Goal: Information Seeking & Learning: Learn about a topic

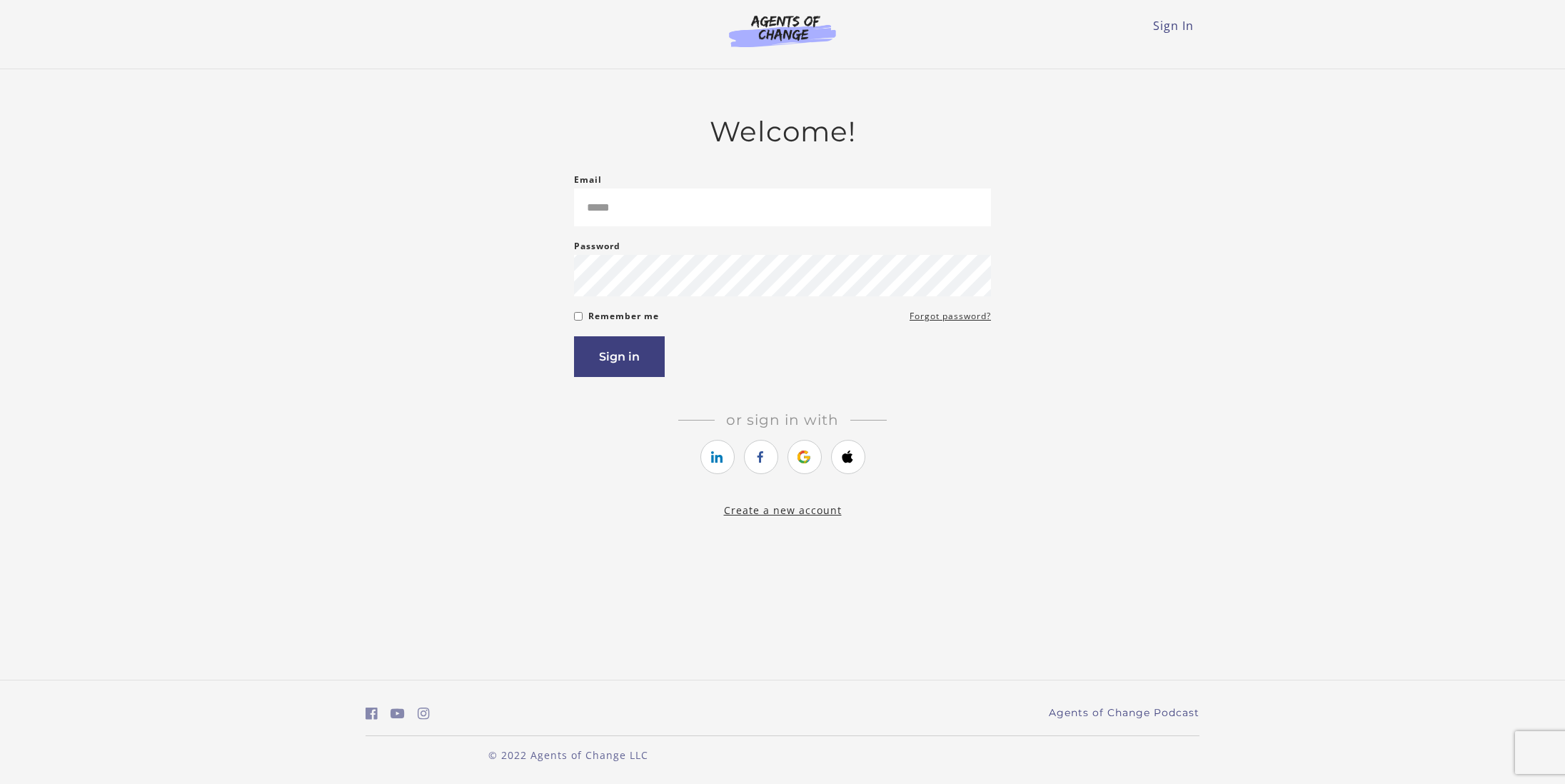
click at [736, 232] on form "Email Please enter a valid email address Password Password must be at least 8 c…" at bounding box center [782, 273] width 417 height 205
drag, startPoint x: 597, startPoint y: 205, endPoint x: 605, endPoint y: 205, distance: 8.0
click at [597, 205] on input "**********" at bounding box center [782, 207] width 417 height 38
type input "**********"
click at [619, 359] on button "Sign in" at bounding box center [619, 357] width 91 height 41
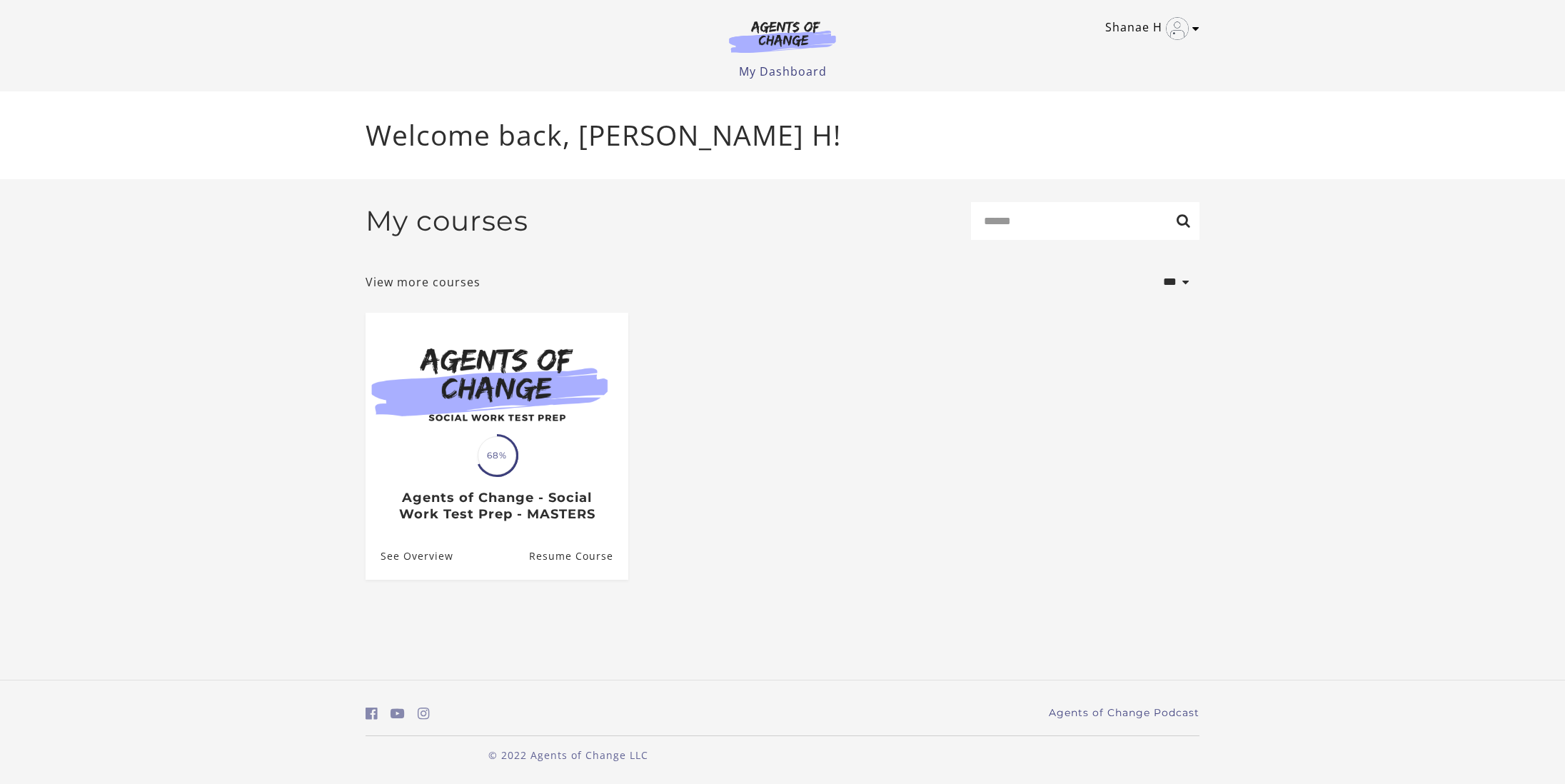
click at [1138, 33] on link "Shanae H" at bounding box center [1148, 28] width 87 height 23
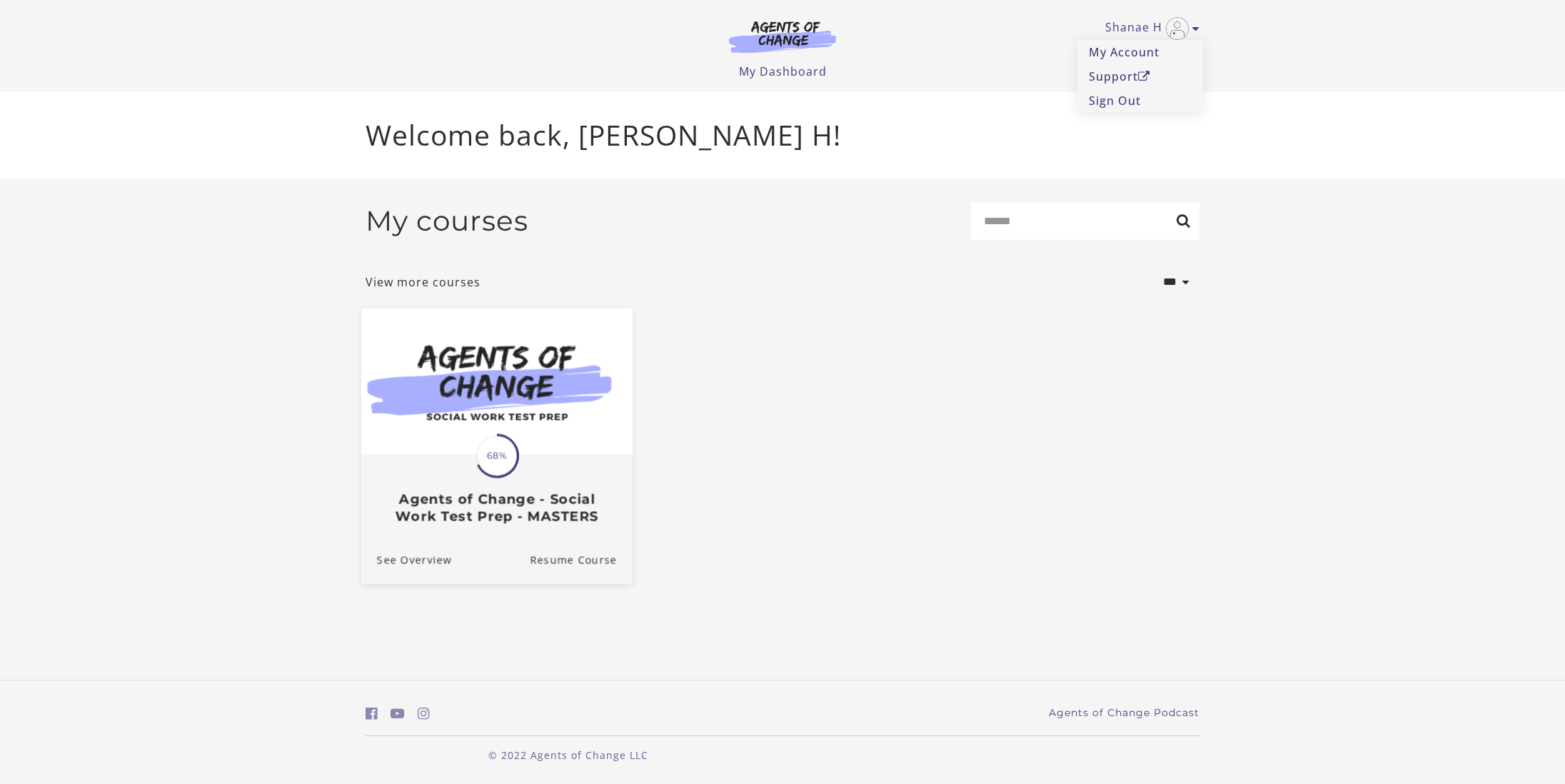
click at [561, 332] on img at bounding box center [497, 381] width 271 height 146
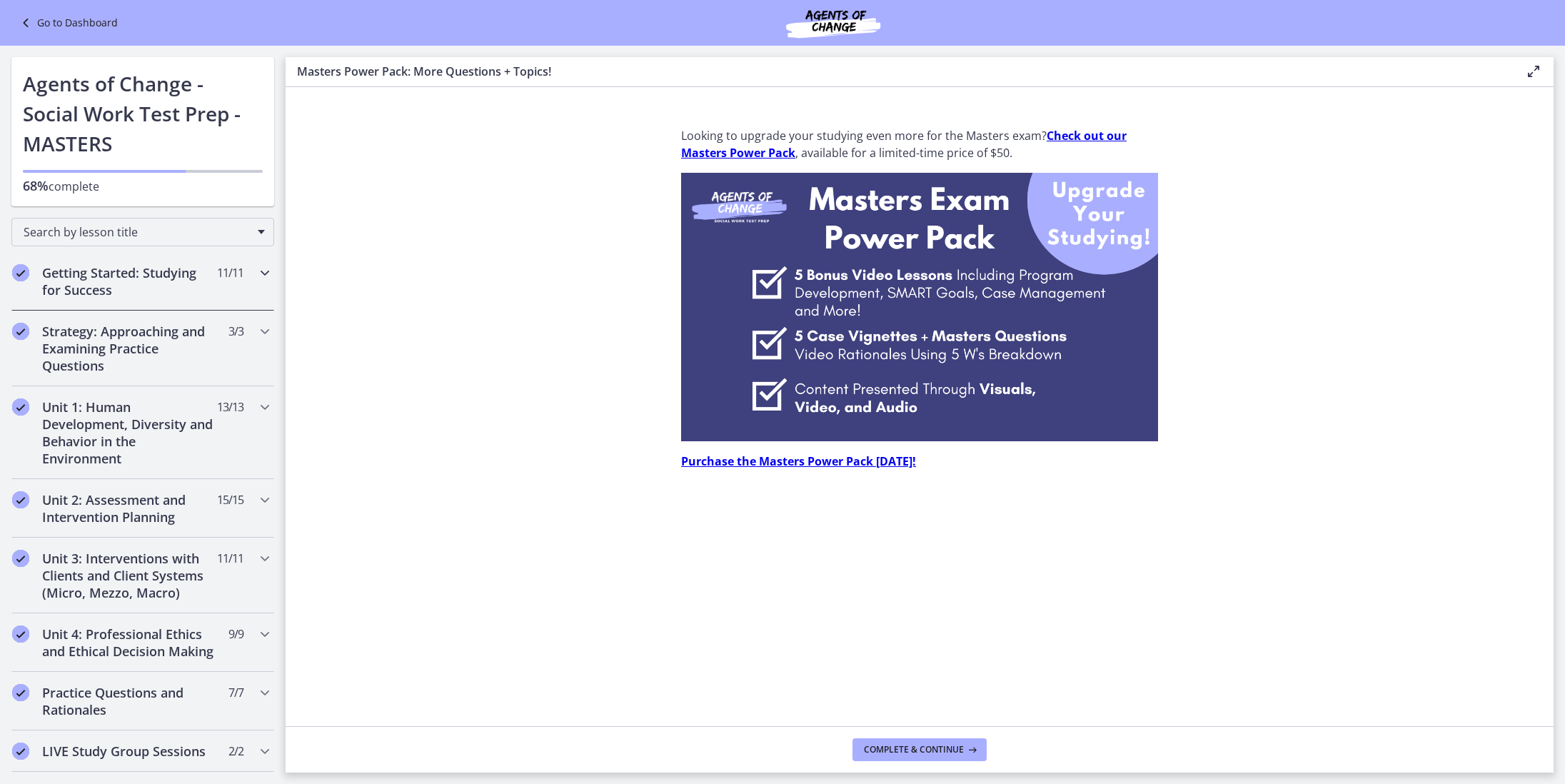
click at [152, 265] on h2 "Getting Started: Studying for Success" at bounding box center [130, 281] width 174 height 34
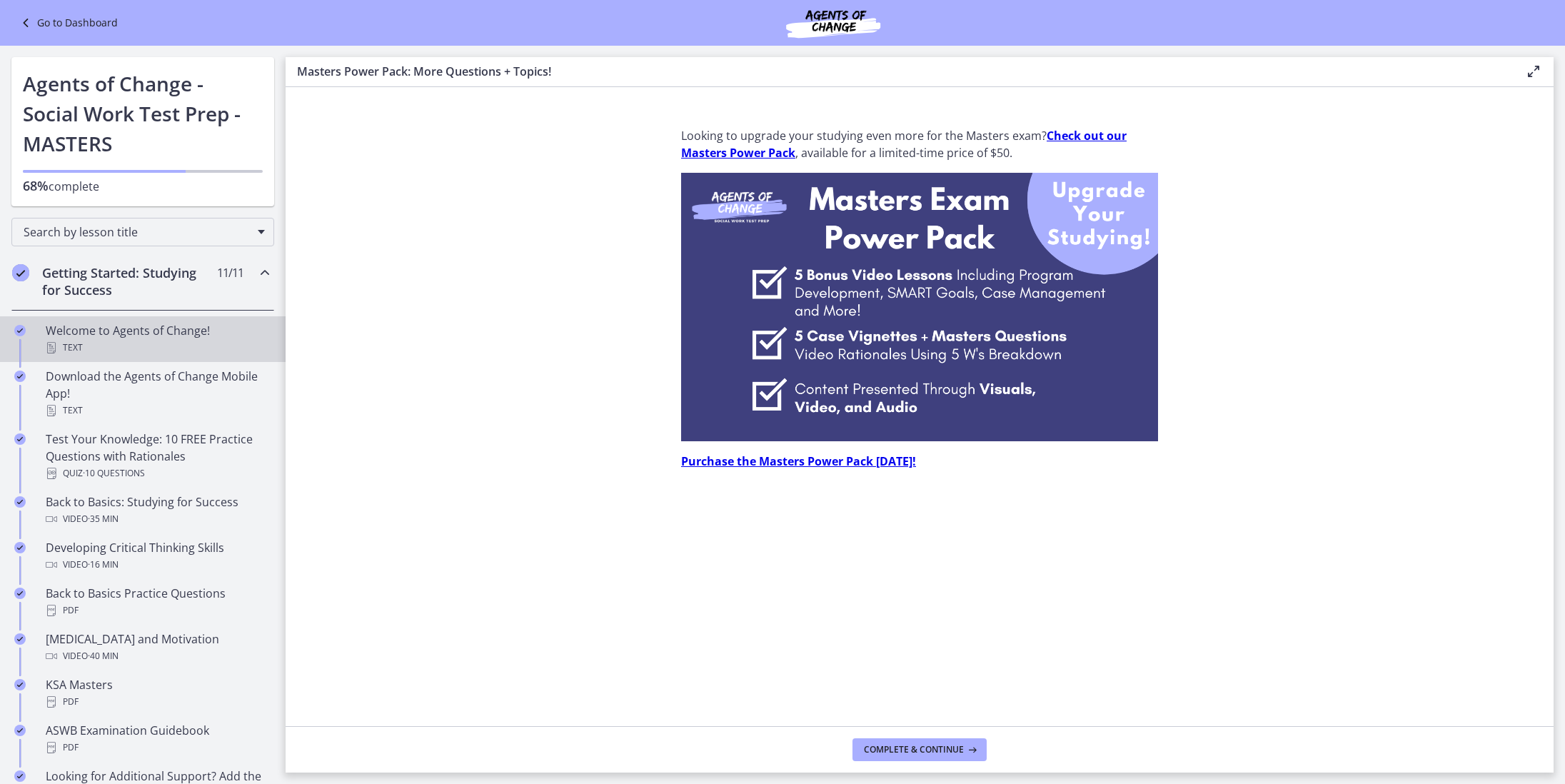
click at [144, 319] on link "Welcome to Agents of Change! Text" at bounding box center [143, 339] width 286 height 46
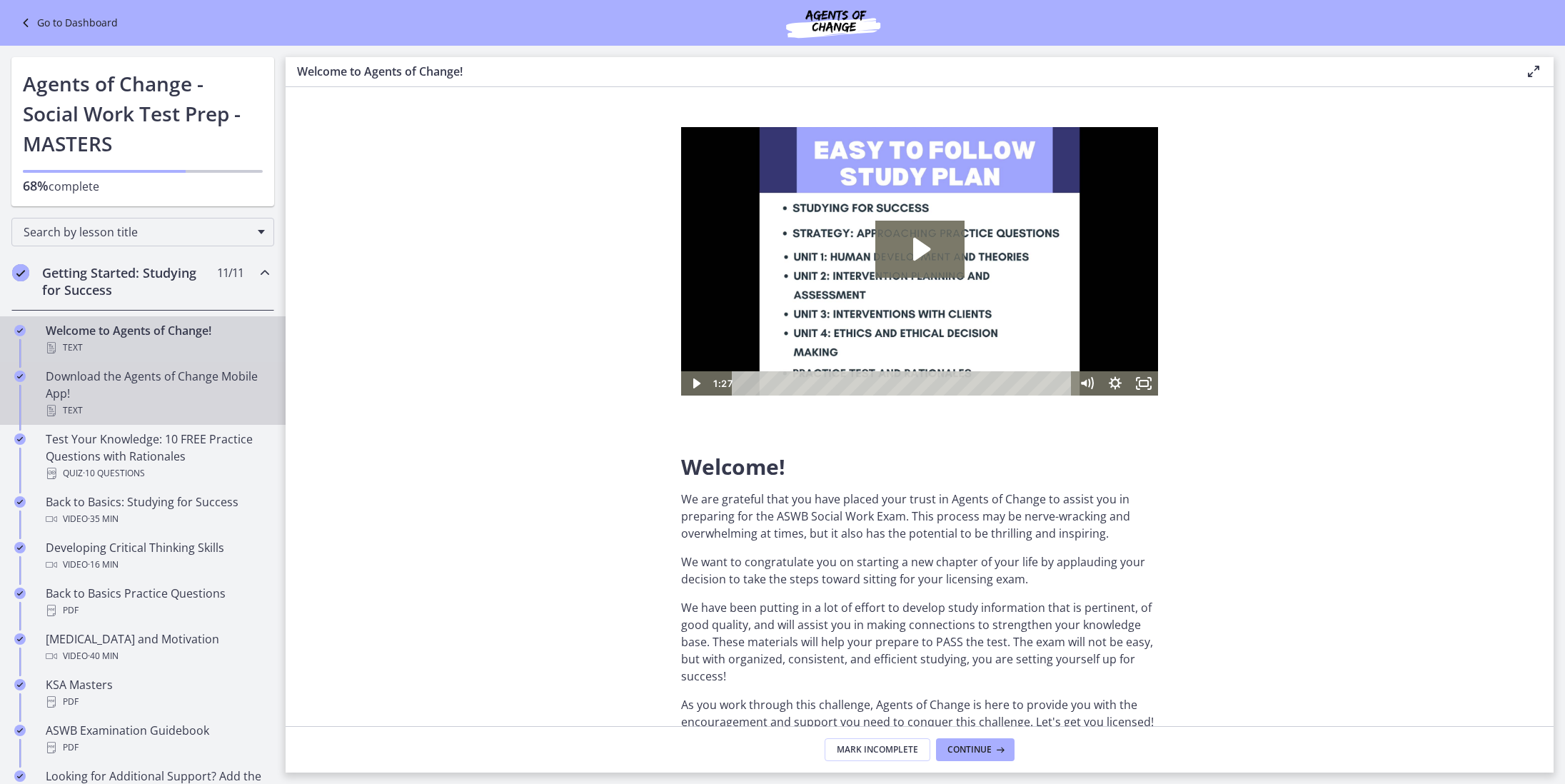
scroll to position [66, 0]
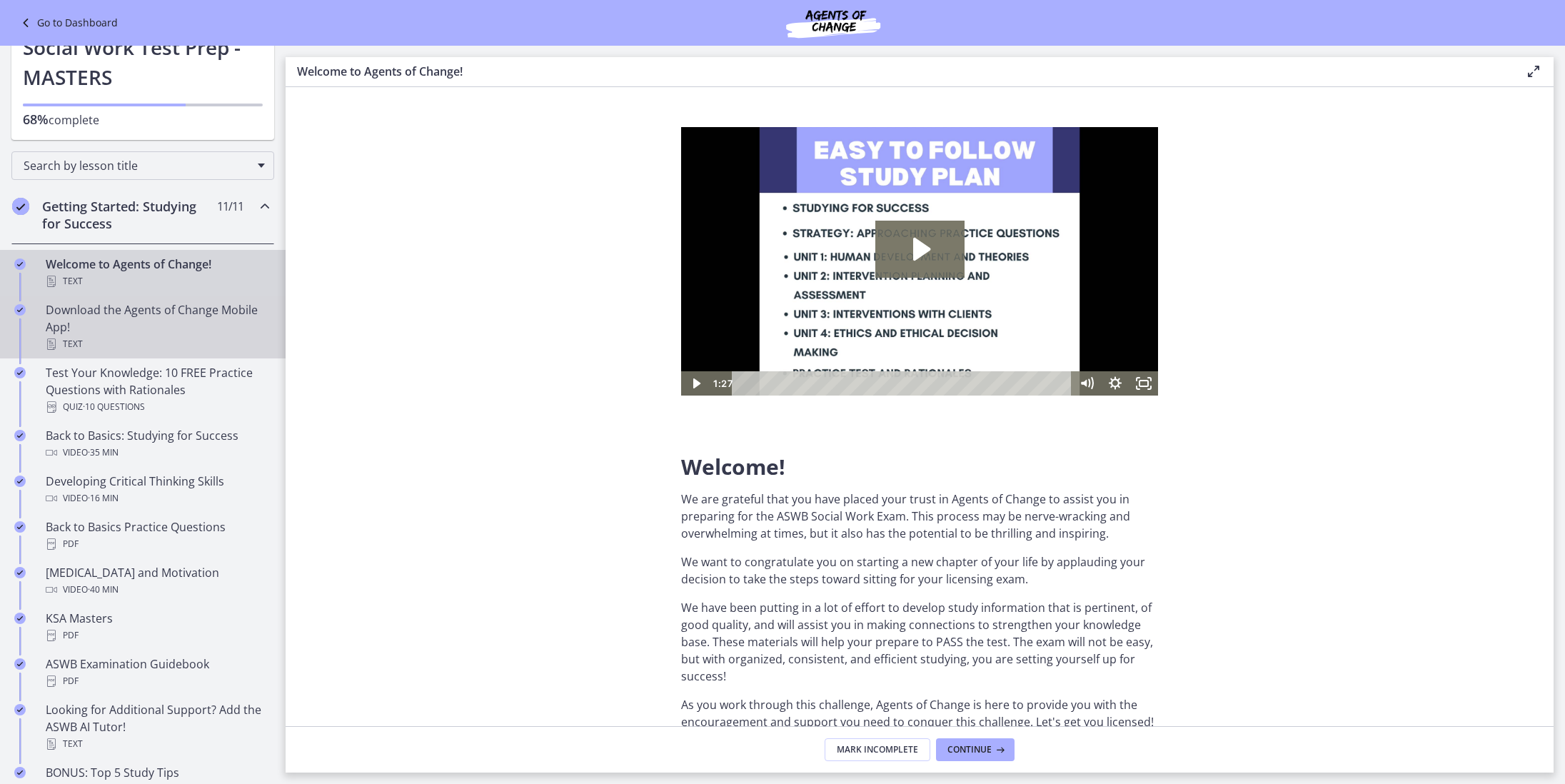
click at [201, 346] on div "Text" at bounding box center [157, 344] width 223 height 17
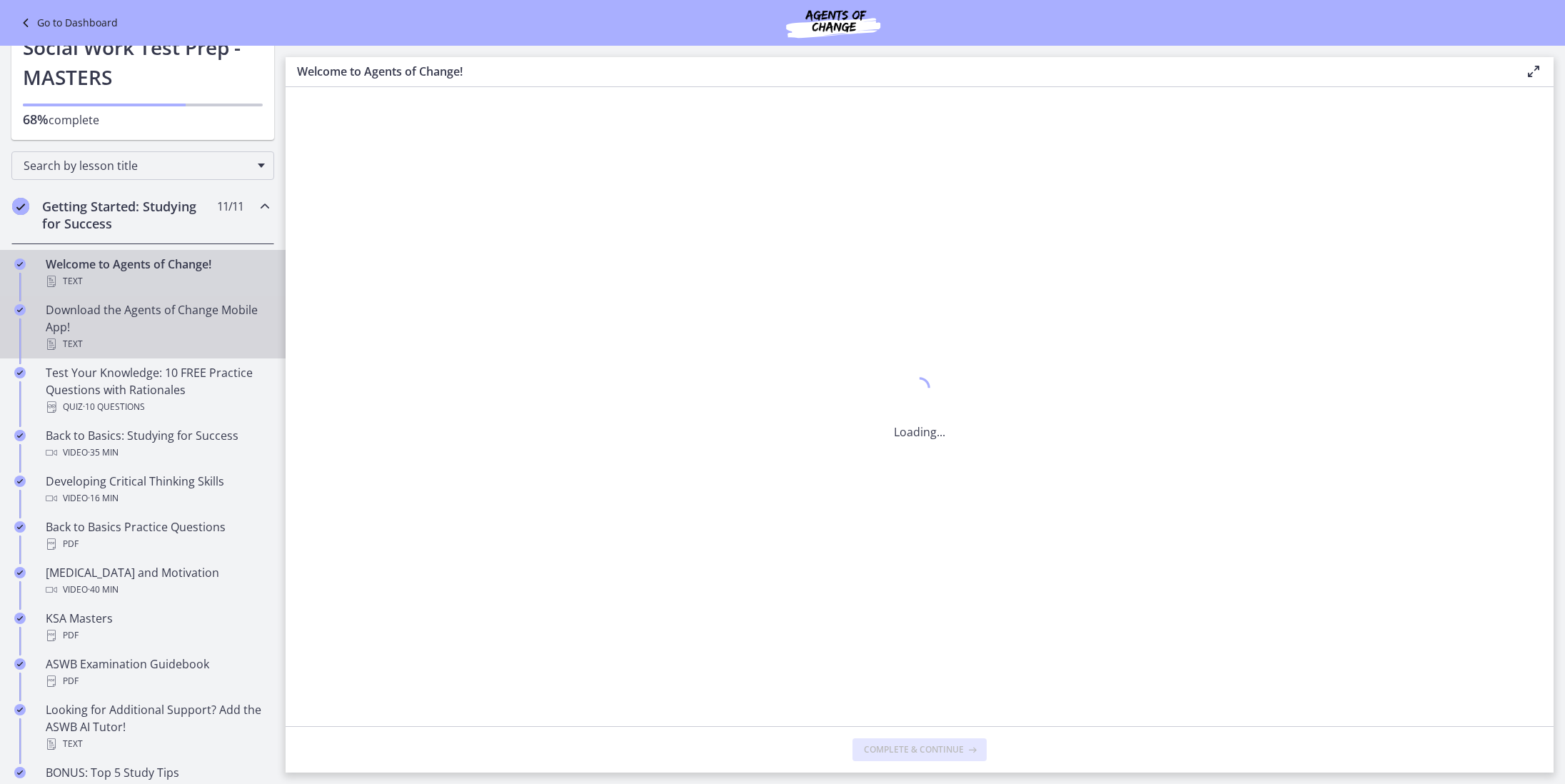
scroll to position [68, 0]
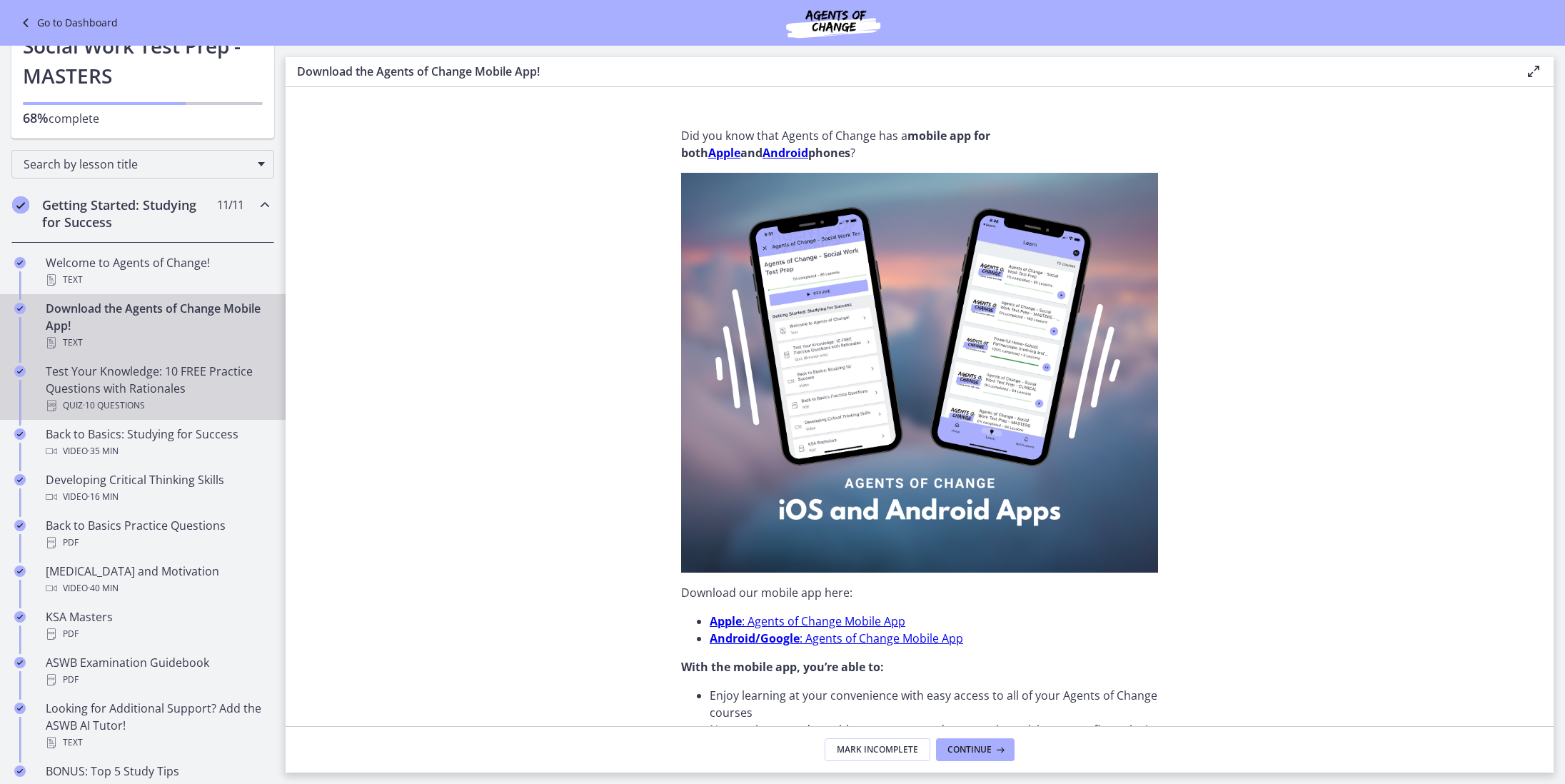
click at [181, 365] on div "Test Your Knowledge: 10 FREE Practice Questions with Rationales Quiz · 10 Quest…" at bounding box center [157, 388] width 223 height 51
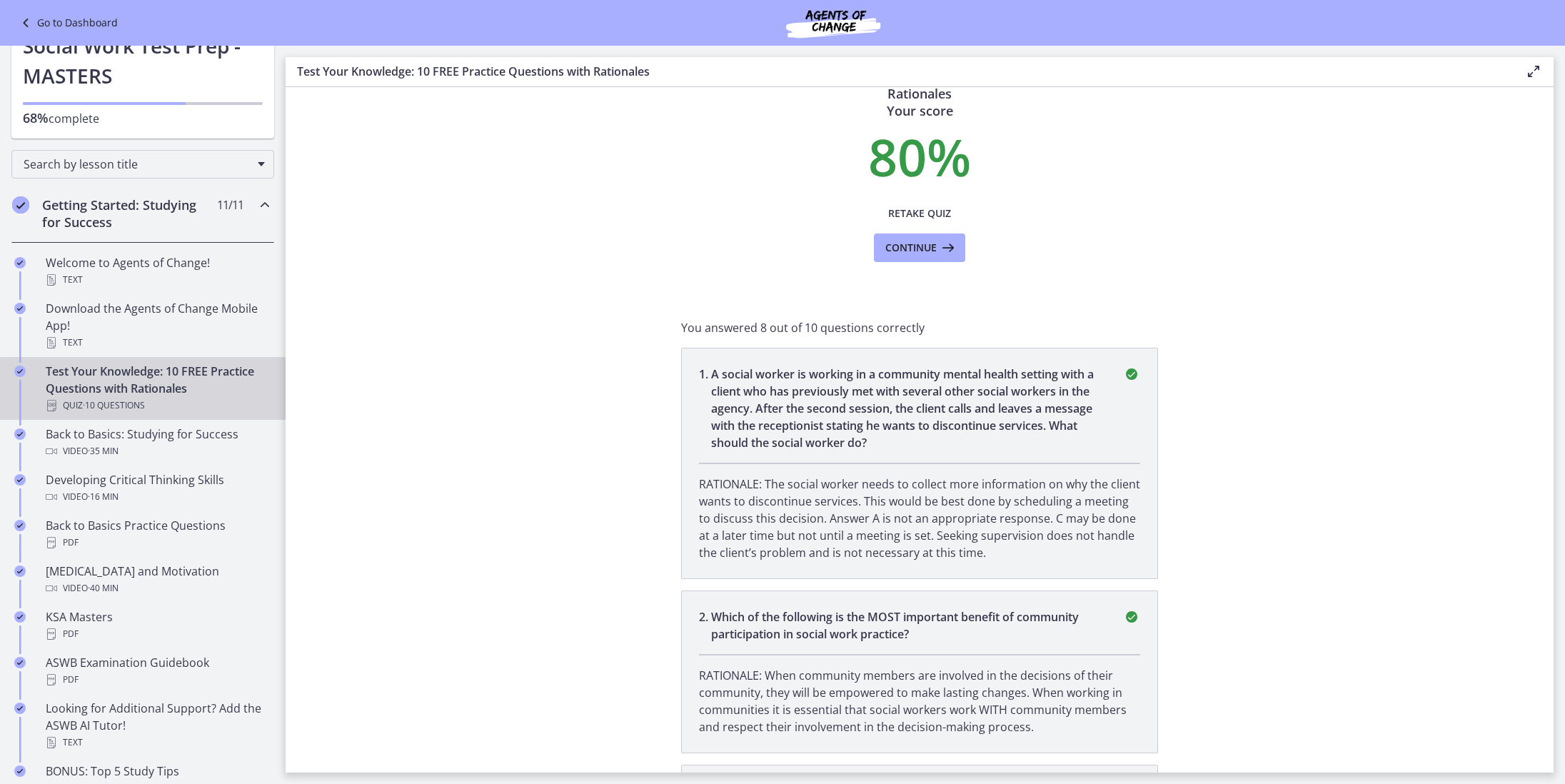
scroll to position [49, 0]
click at [901, 220] on span "Retake Quiz" at bounding box center [919, 211] width 63 height 17
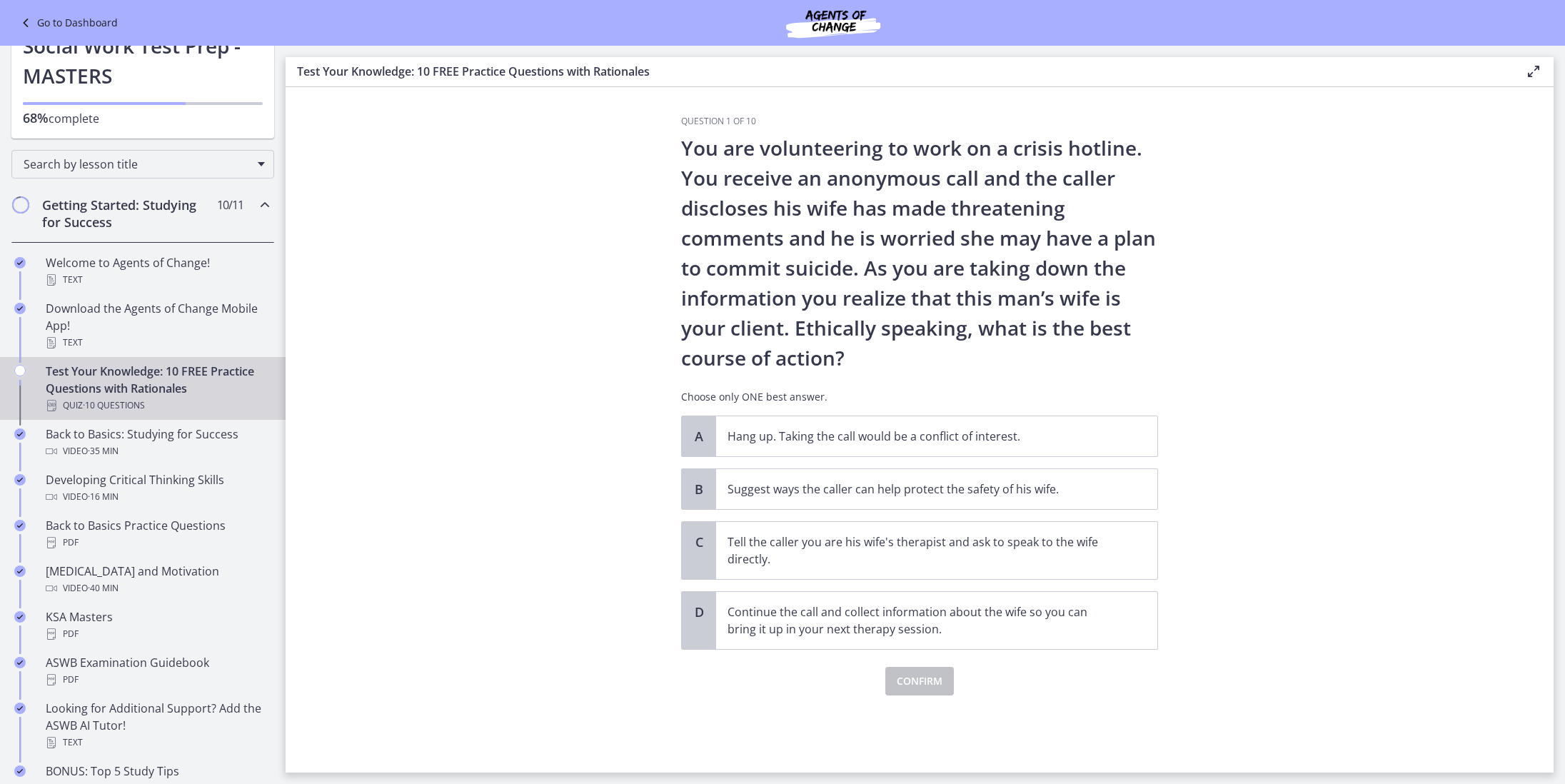
scroll to position [0, 0]
click at [973, 498] on span "Suggest ways the caller can help protect the safety of his wife." at bounding box center [937, 488] width 441 height 40
click at [914, 671] on button "Confirm" at bounding box center [920, 681] width 69 height 28
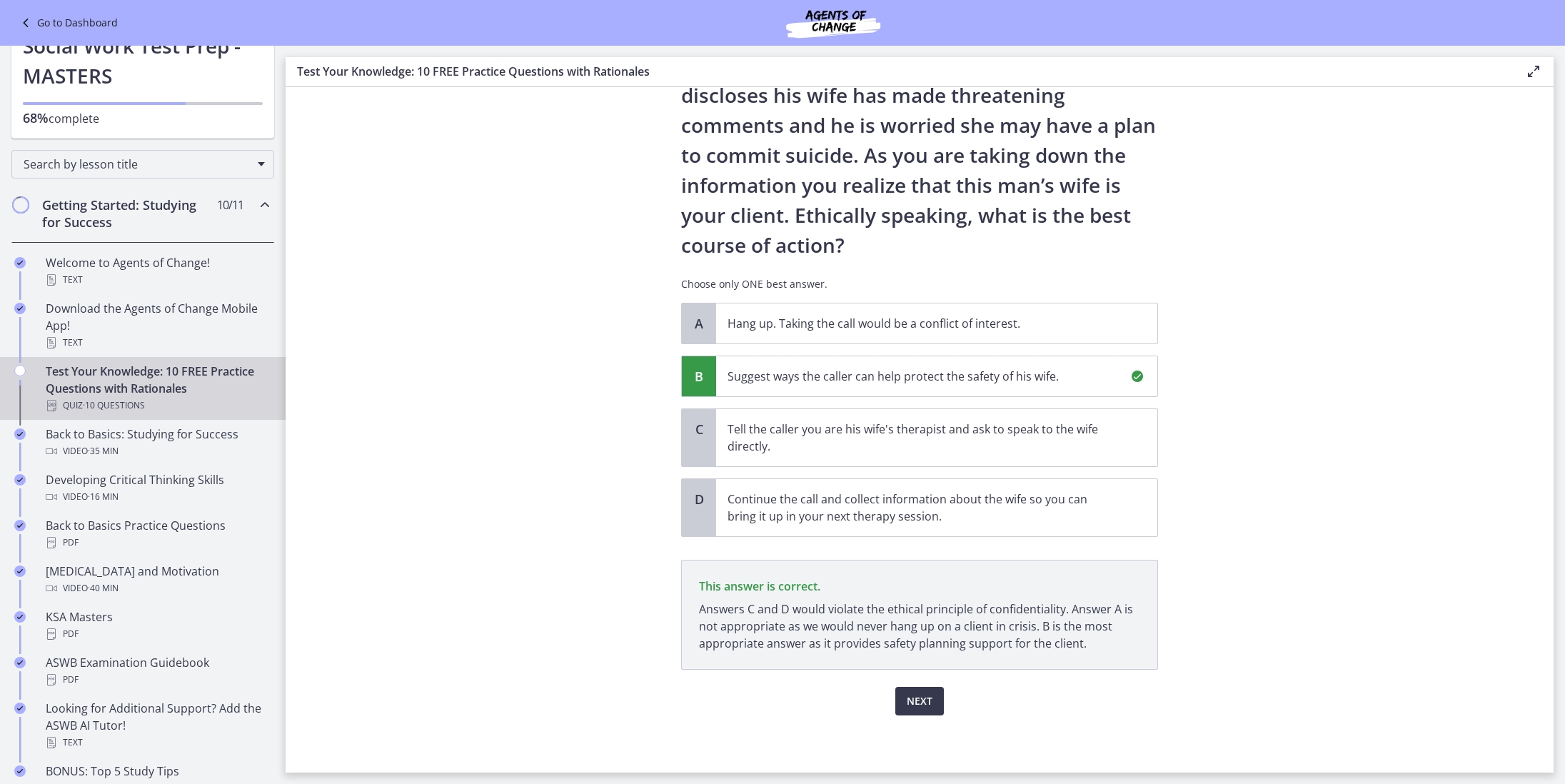
scroll to position [113, 0]
click at [918, 694] on span "Next" at bounding box center [919, 700] width 26 height 17
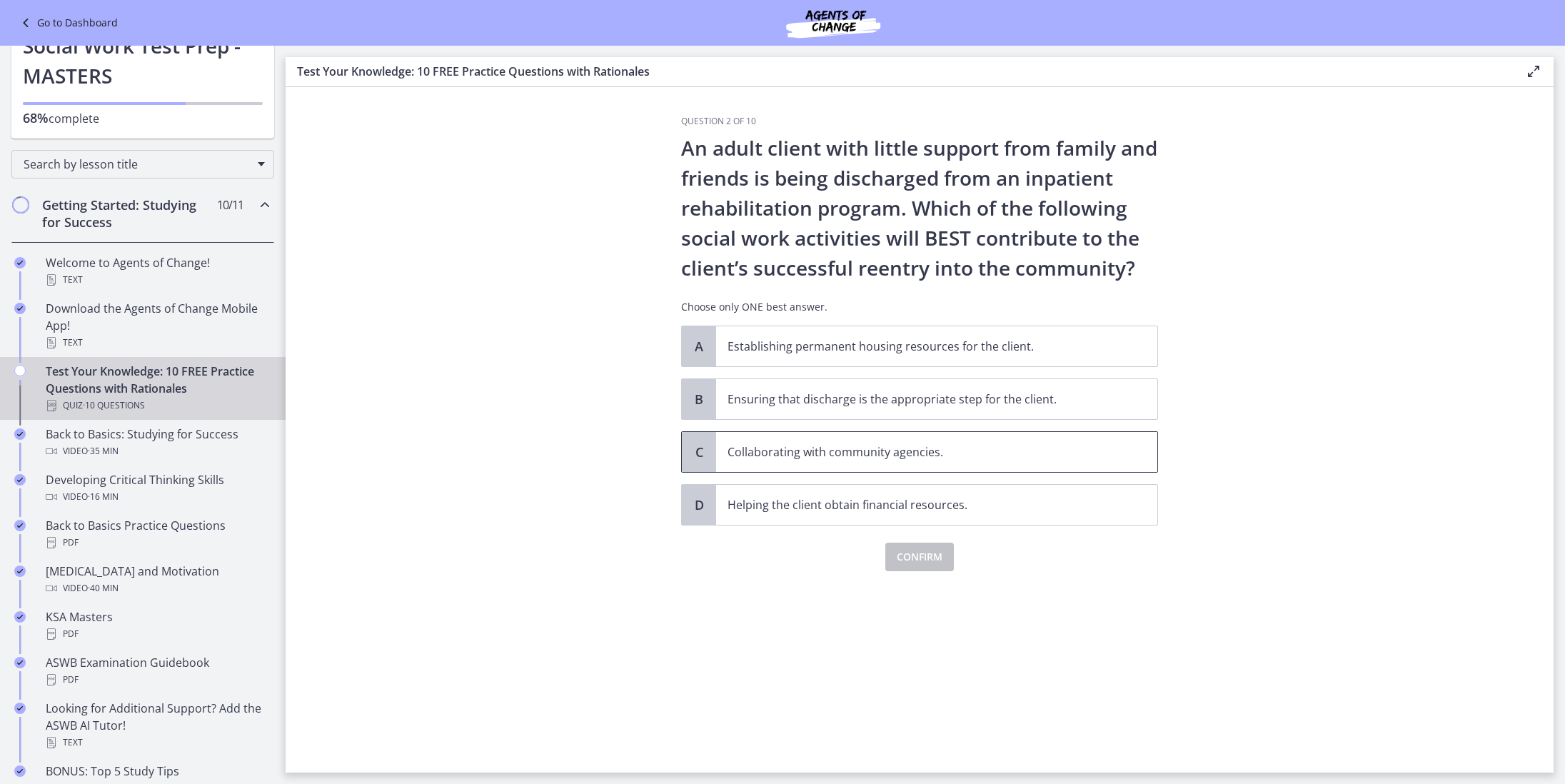
click at [923, 443] on p "Collaborating with community agencies." at bounding box center [923, 451] width 389 height 17
click at [908, 554] on span "Confirm" at bounding box center [920, 556] width 46 height 17
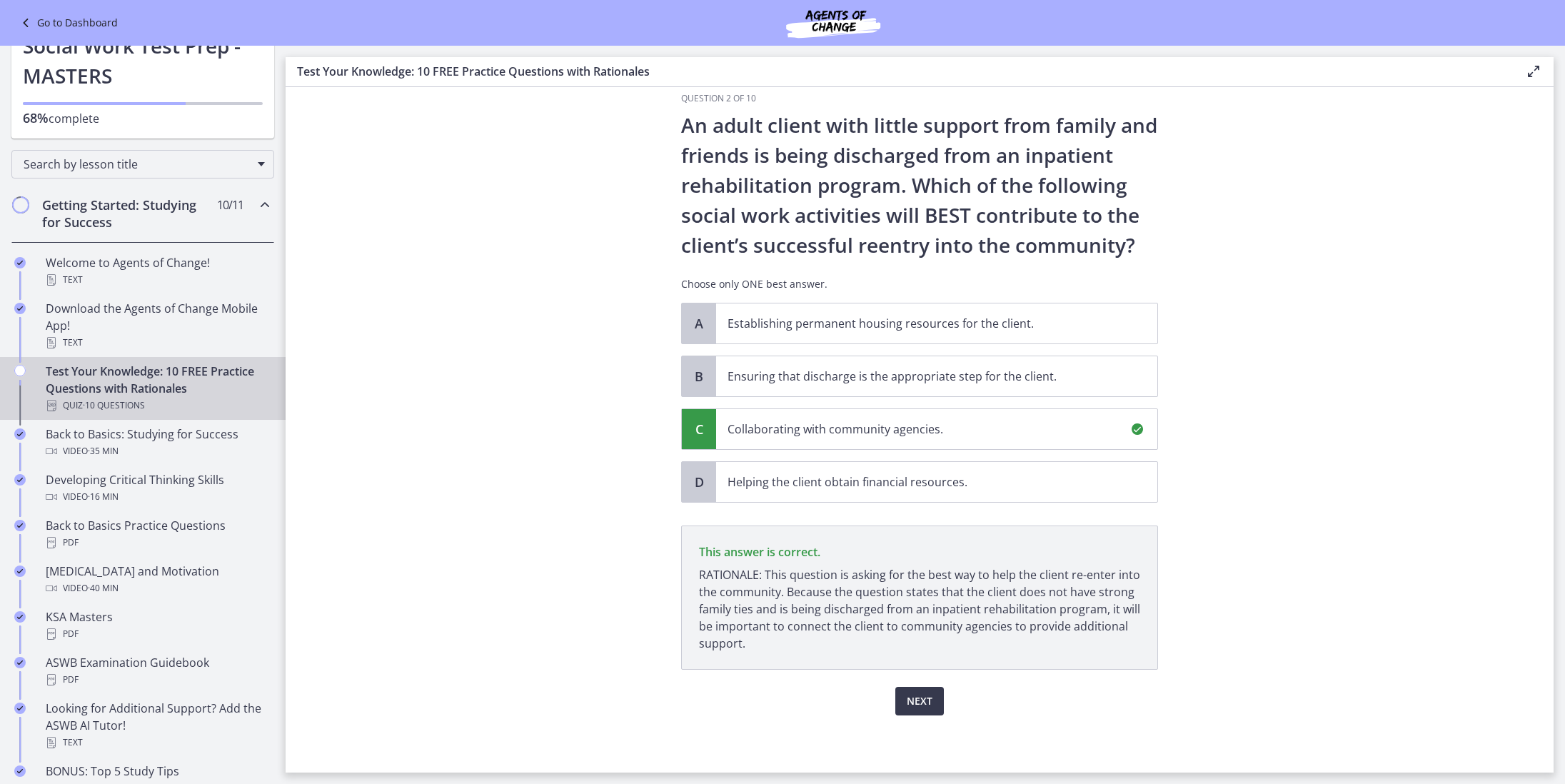
scroll to position [22, 0]
click at [923, 698] on span "Next" at bounding box center [919, 701] width 26 height 17
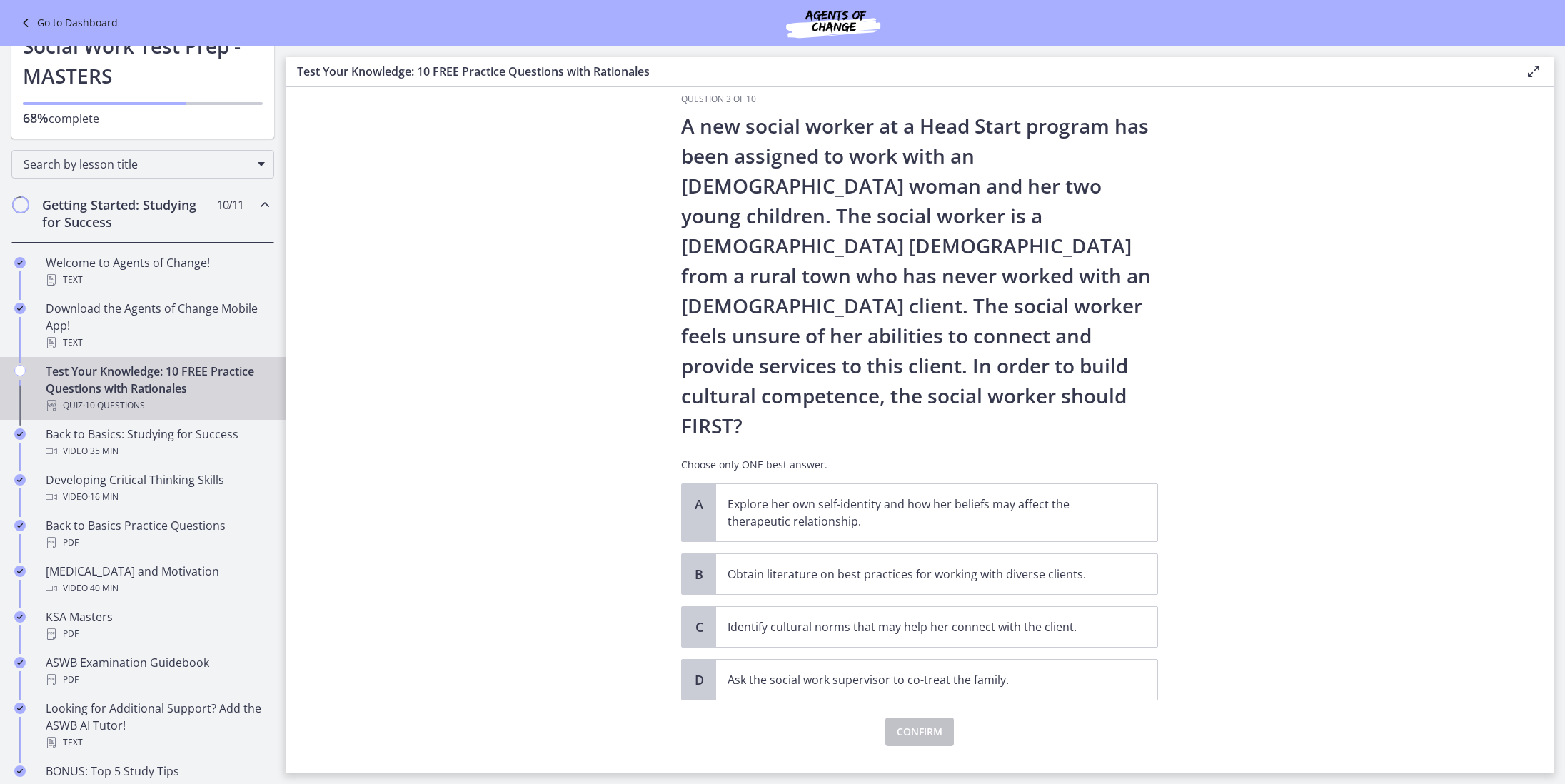
scroll to position [0, 0]
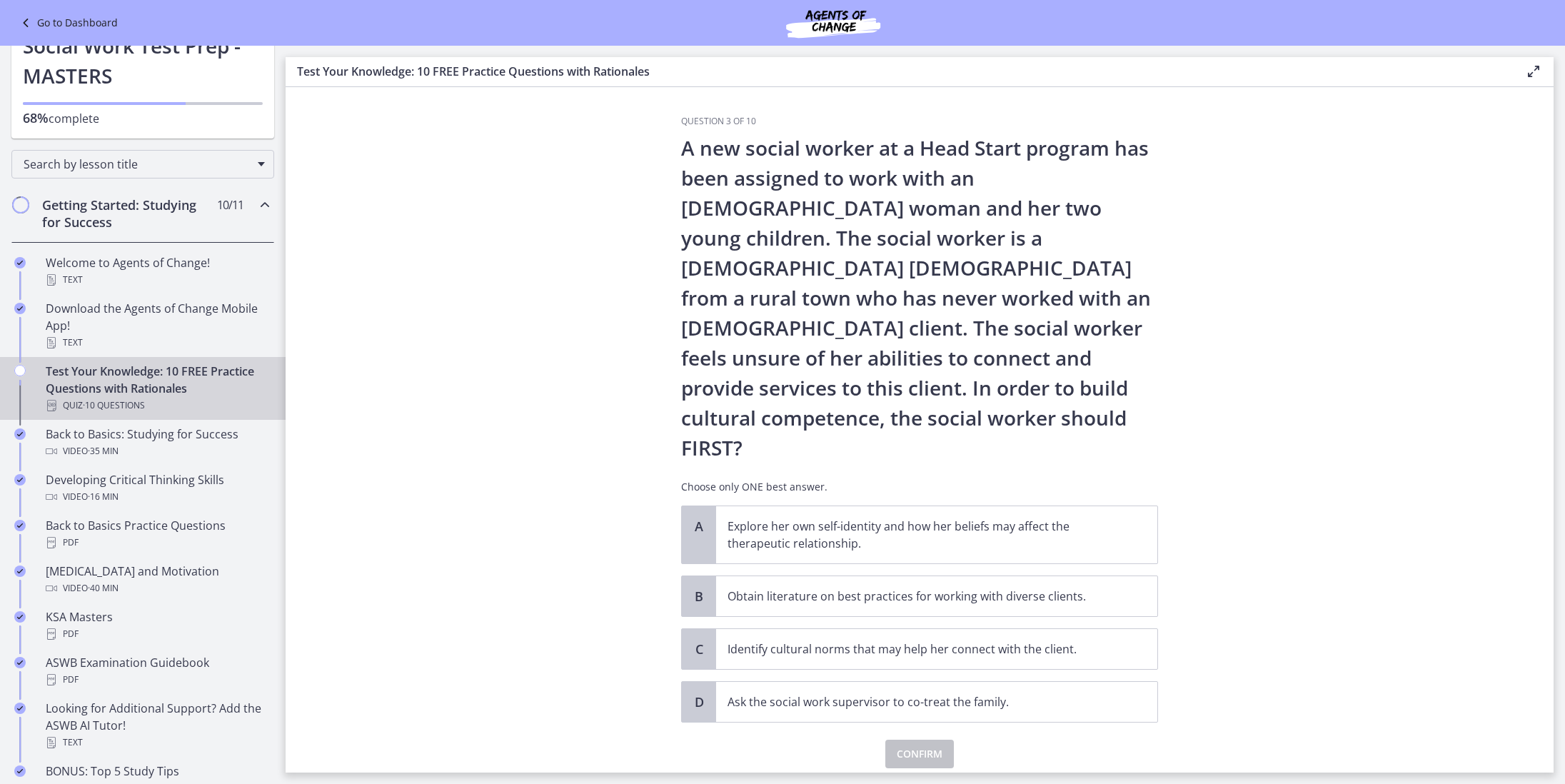
click at [844, 512] on div "A Explore her own self-identity and how her beliefs may affect the therapeutic …" at bounding box center [919, 614] width 477 height 217
click at [855, 517] on p "Explore her own self-identity and how her beliefs may affect the therapeutic re…" at bounding box center [923, 534] width 389 height 34
click at [940, 745] on span "Confirm" at bounding box center [920, 753] width 46 height 17
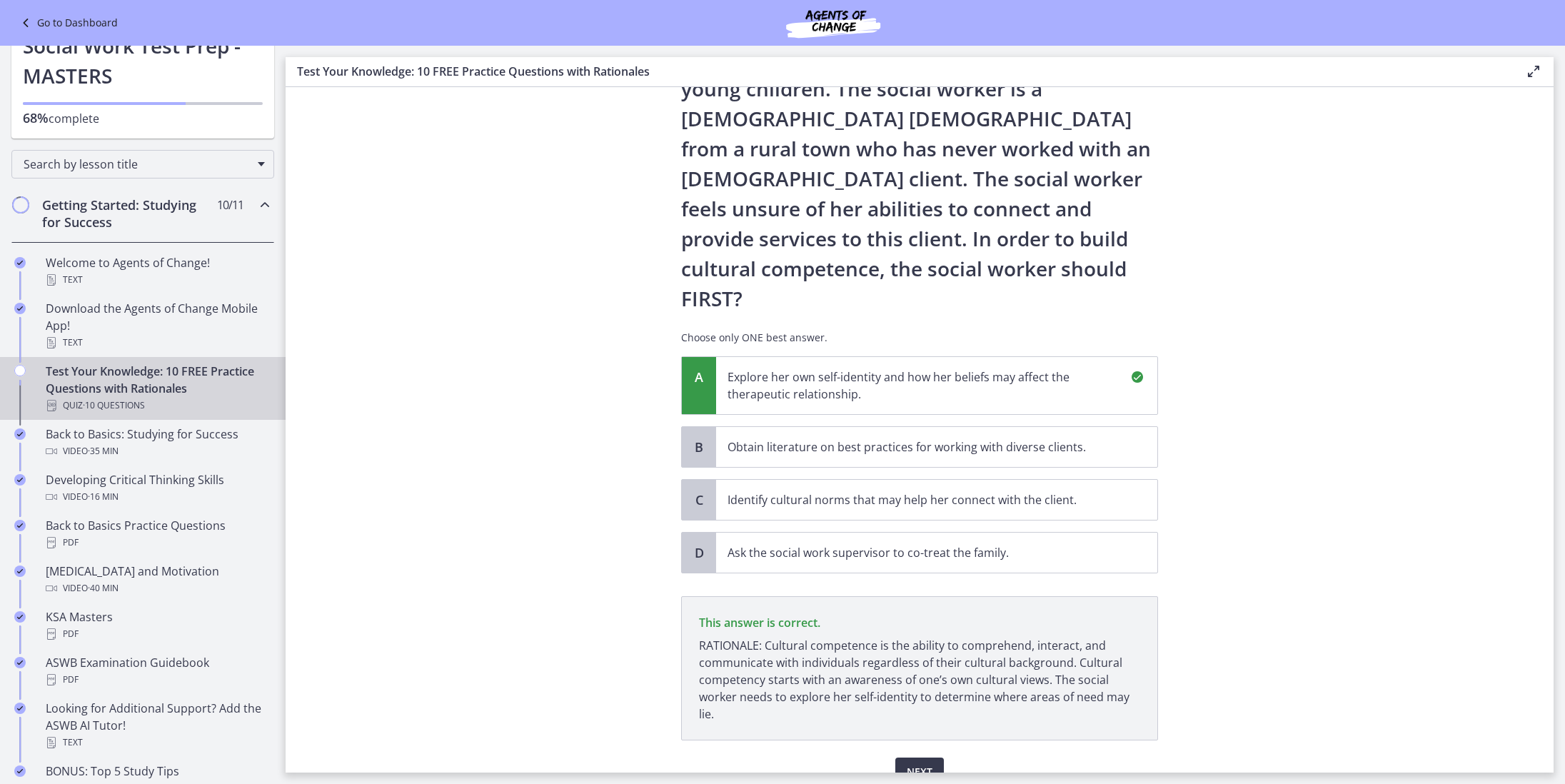
scroll to position [159, 0]
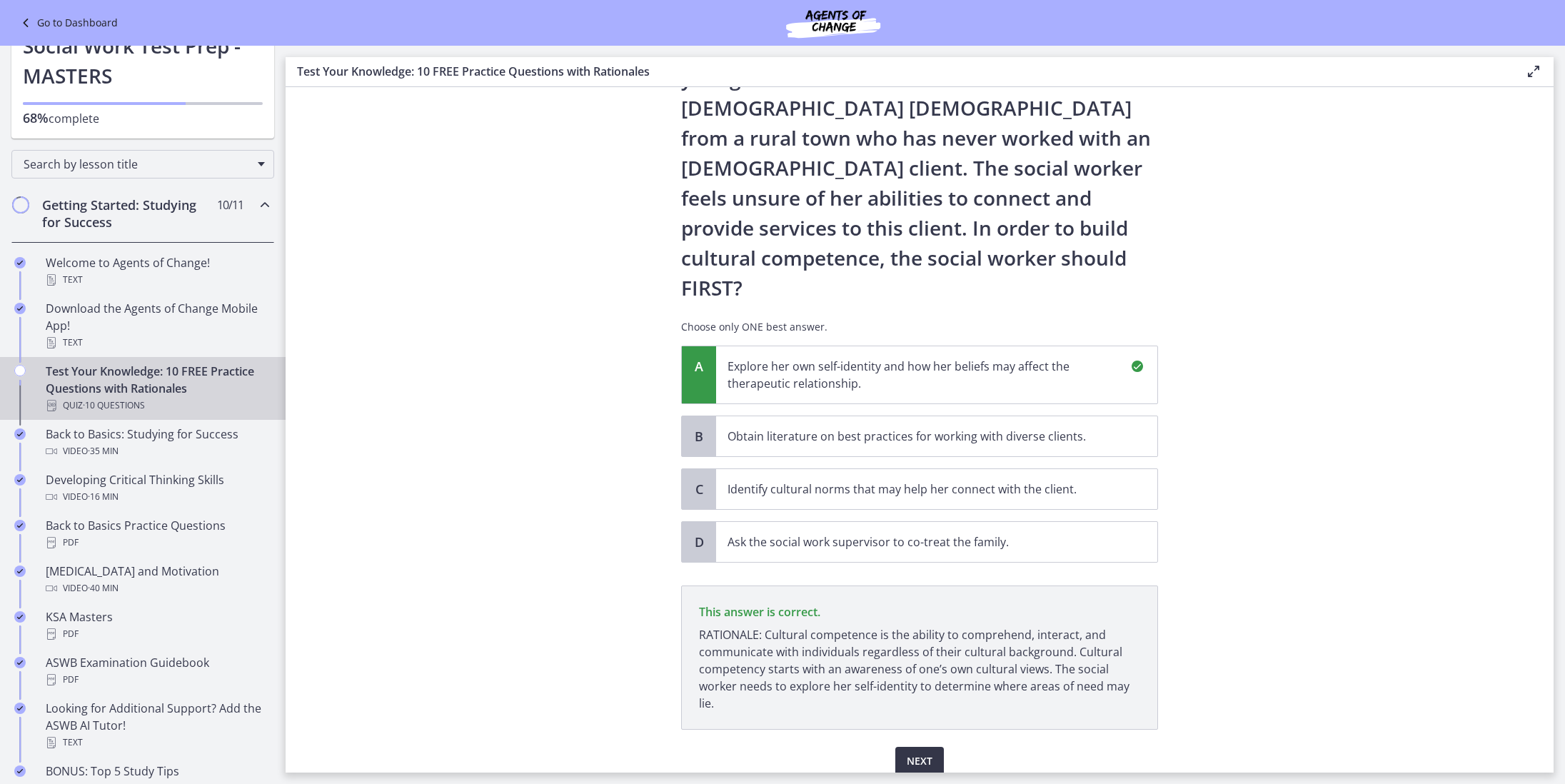
click at [939, 746] on button "Next" at bounding box center [919, 760] width 48 height 28
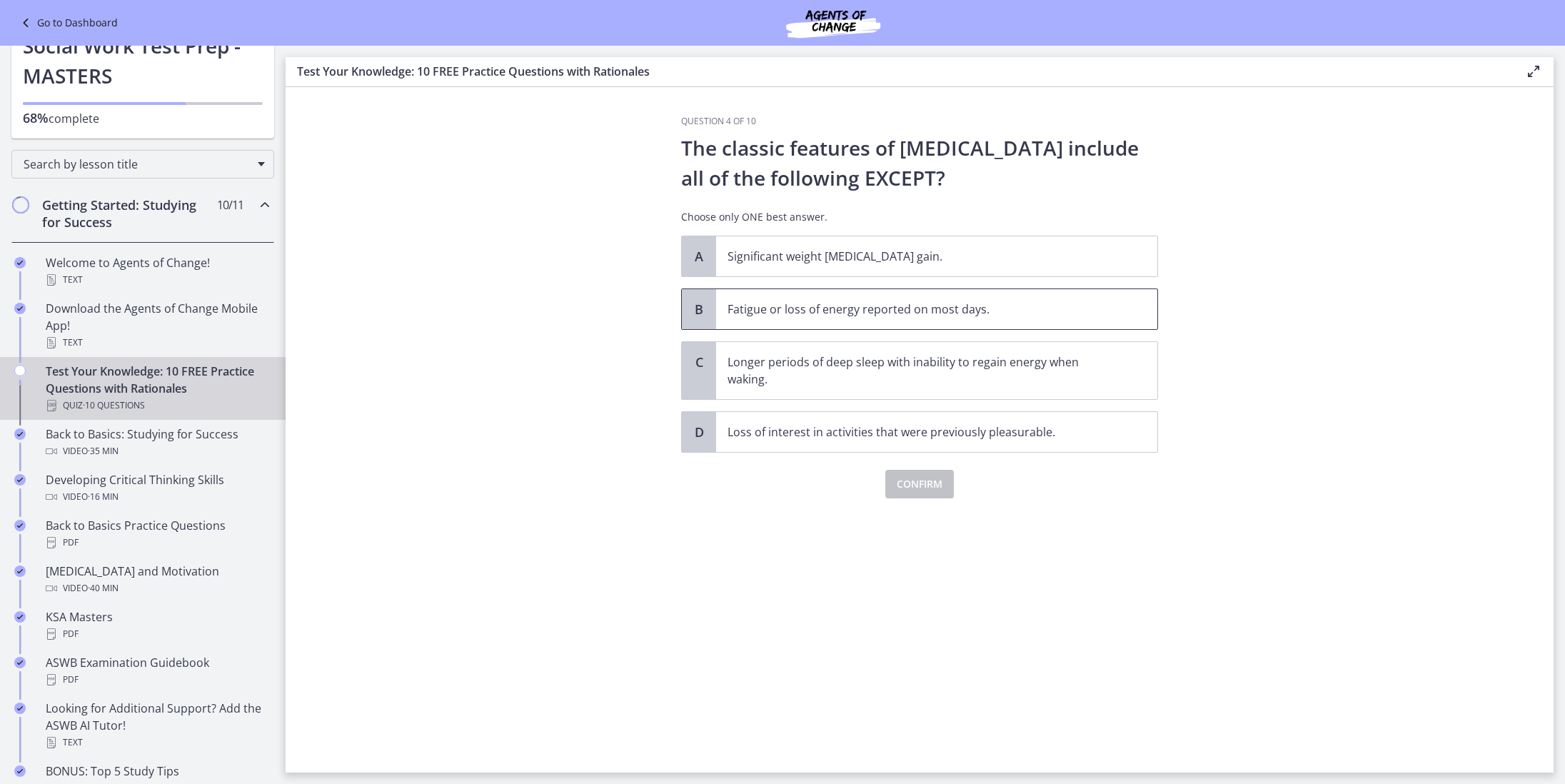
click at [909, 328] on span "Fatigue or loss of energy reported on most days." at bounding box center [937, 308] width 441 height 40
click at [900, 483] on span "Confirm" at bounding box center [920, 484] width 46 height 17
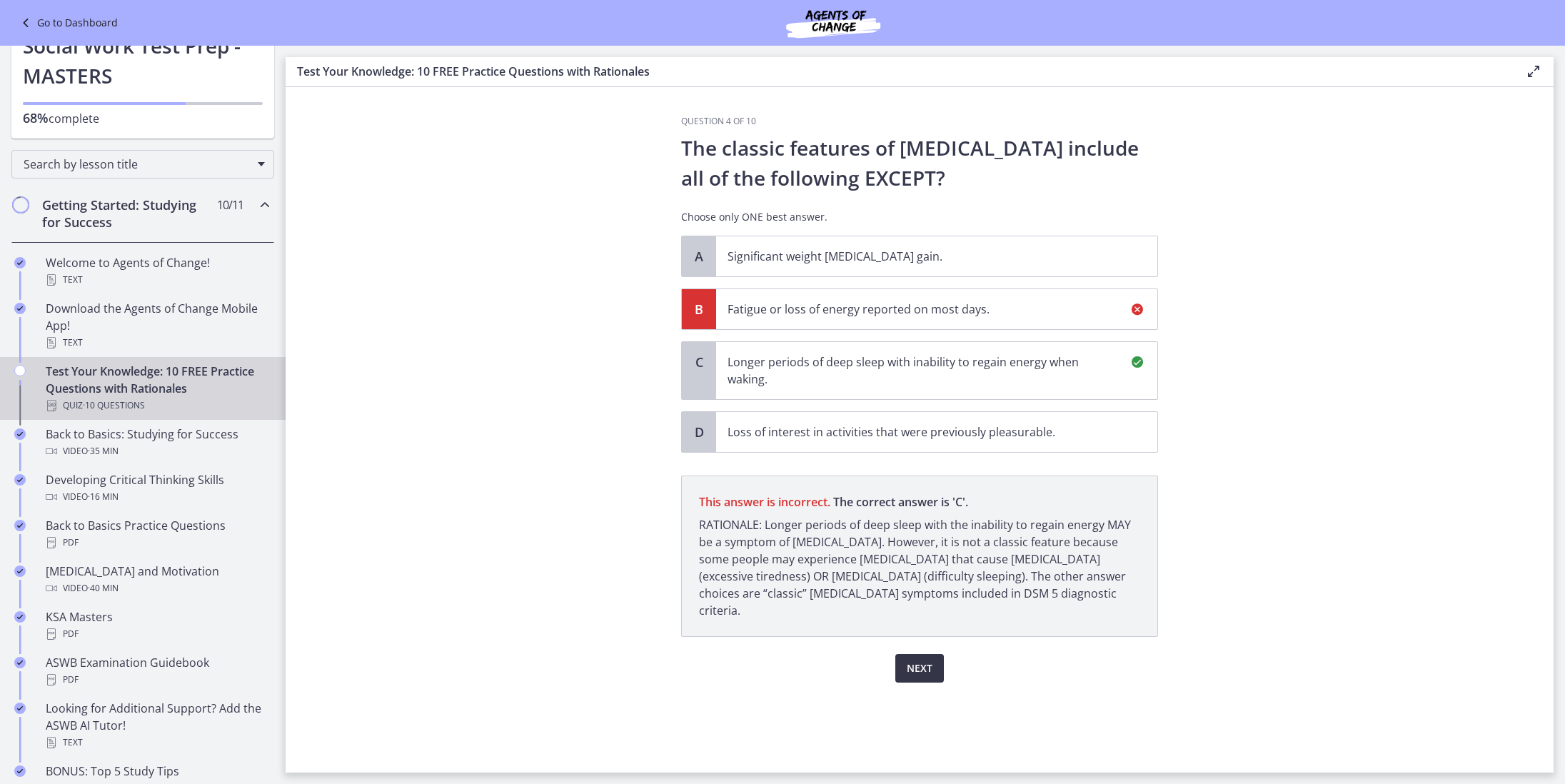
click at [925, 660] on span "Next" at bounding box center [919, 668] width 26 height 17
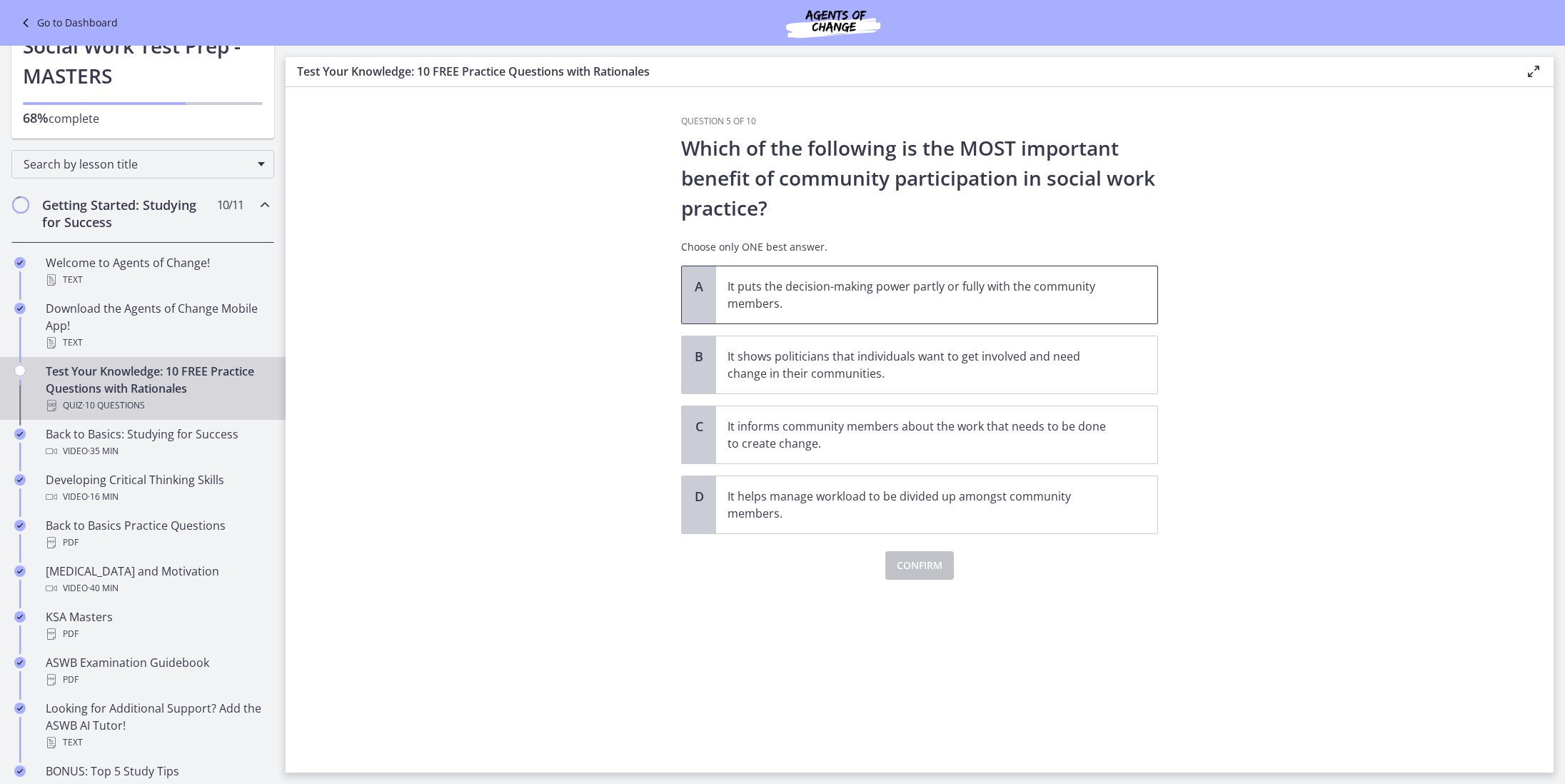
click at [844, 290] on p "It puts the decision-making power partly or fully with the community members." at bounding box center [923, 294] width 389 height 34
click at [909, 558] on span "Confirm" at bounding box center [920, 565] width 46 height 17
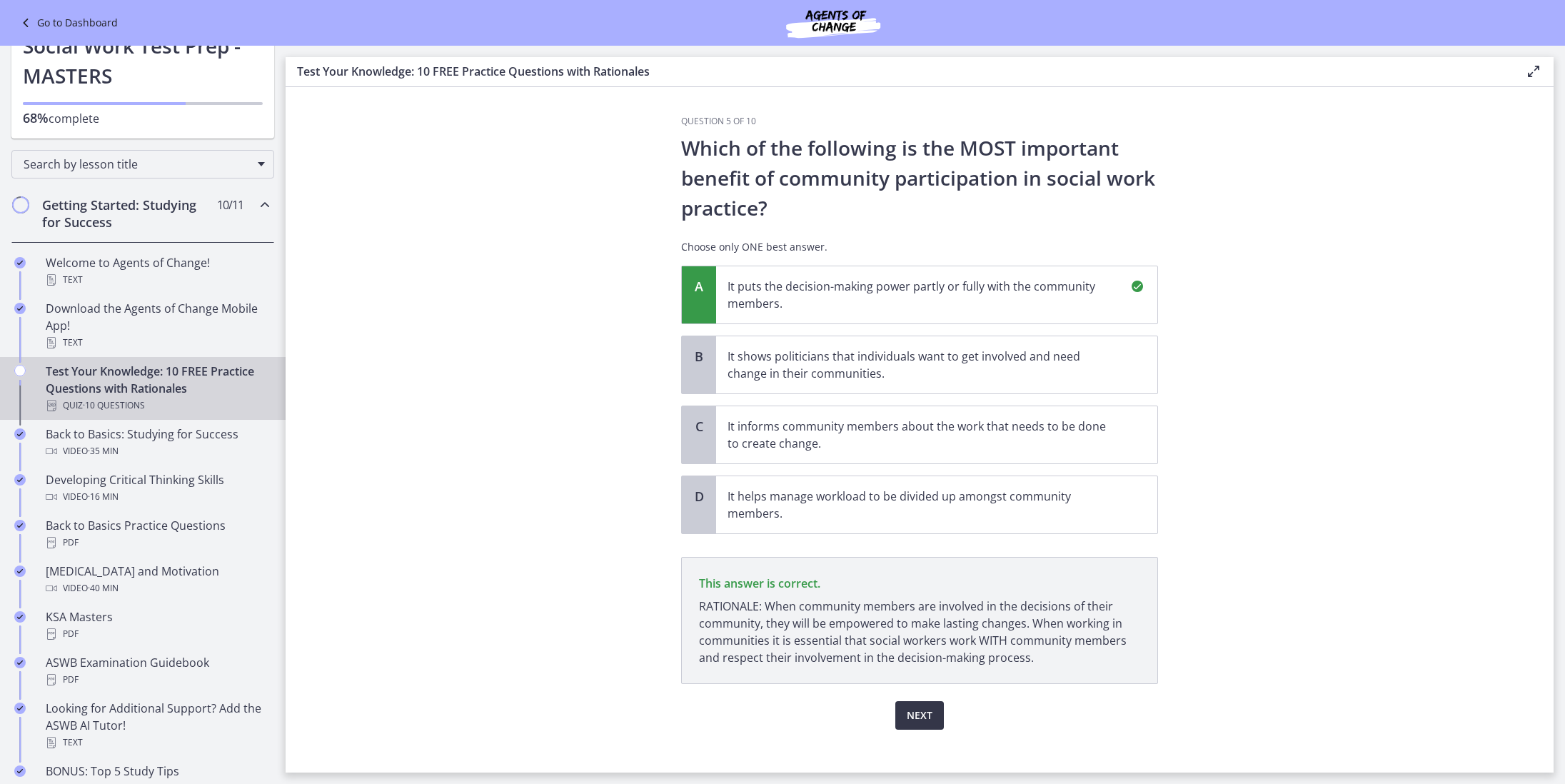
scroll to position [14, 0]
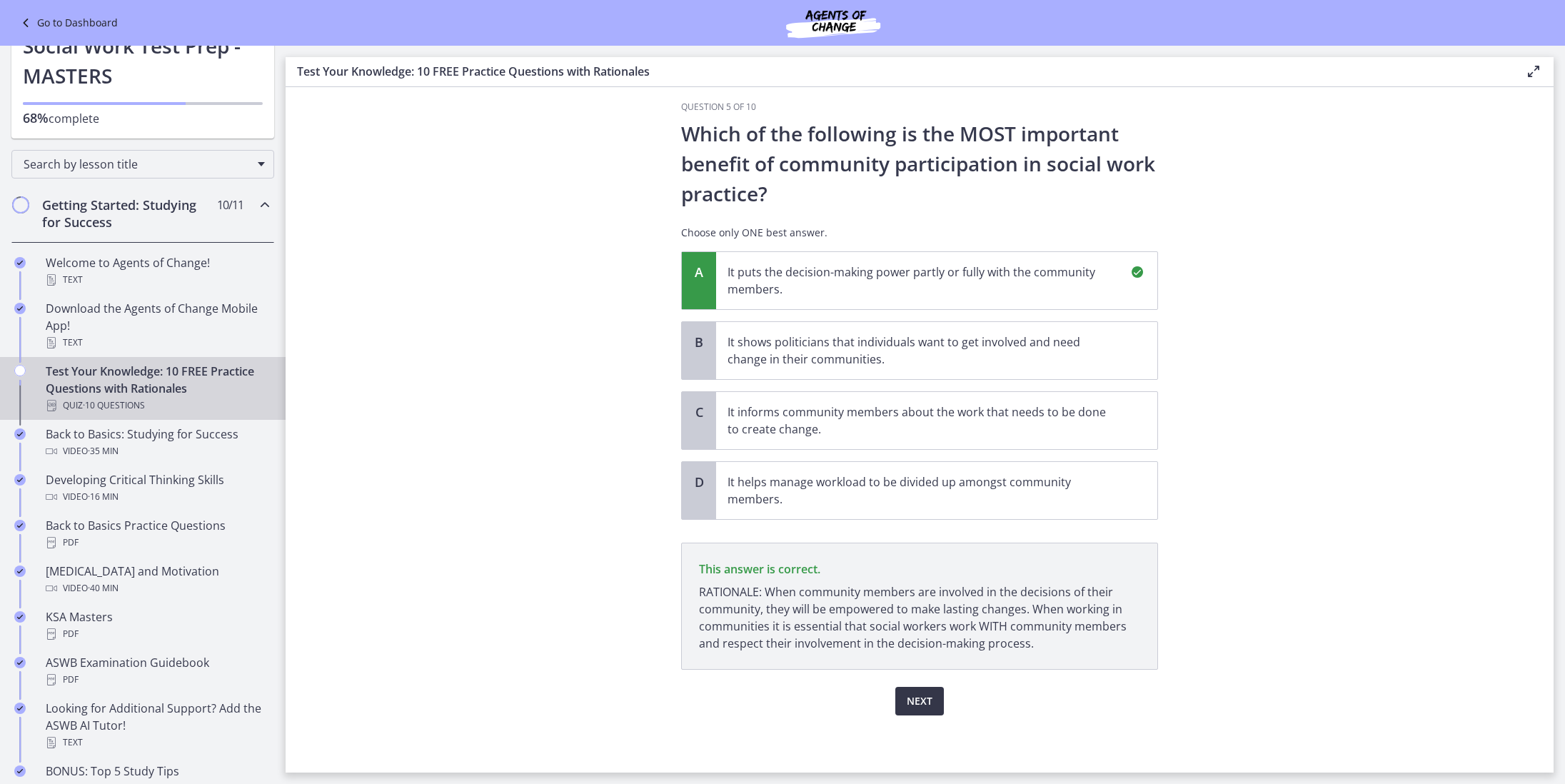
click at [914, 699] on span "Next" at bounding box center [919, 700] width 26 height 17
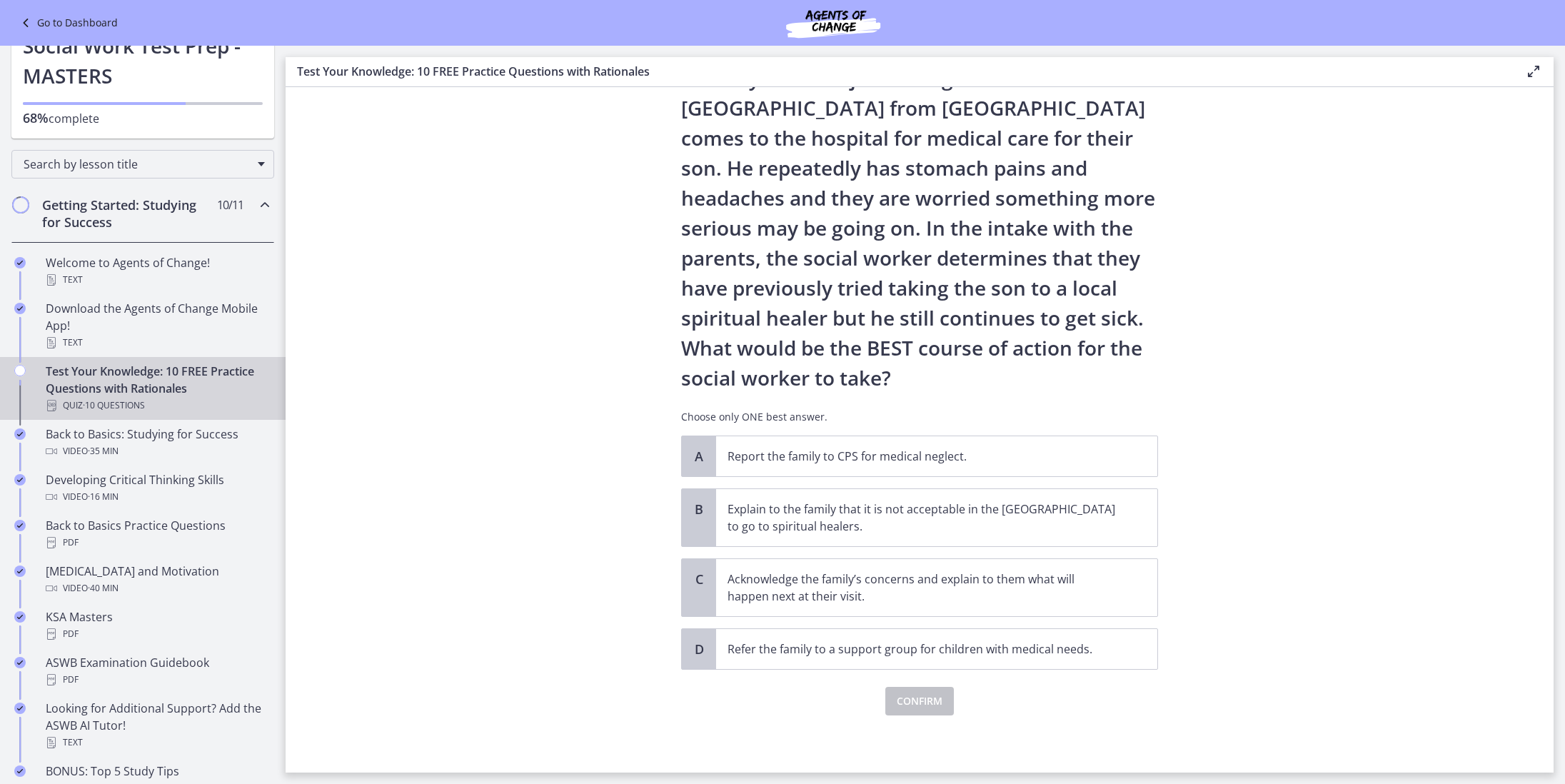
scroll to position [70, 0]
click at [919, 593] on p "Acknowledge the family’s concerns and explain to them what will happen next at …" at bounding box center [923, 587] width 389 height 34
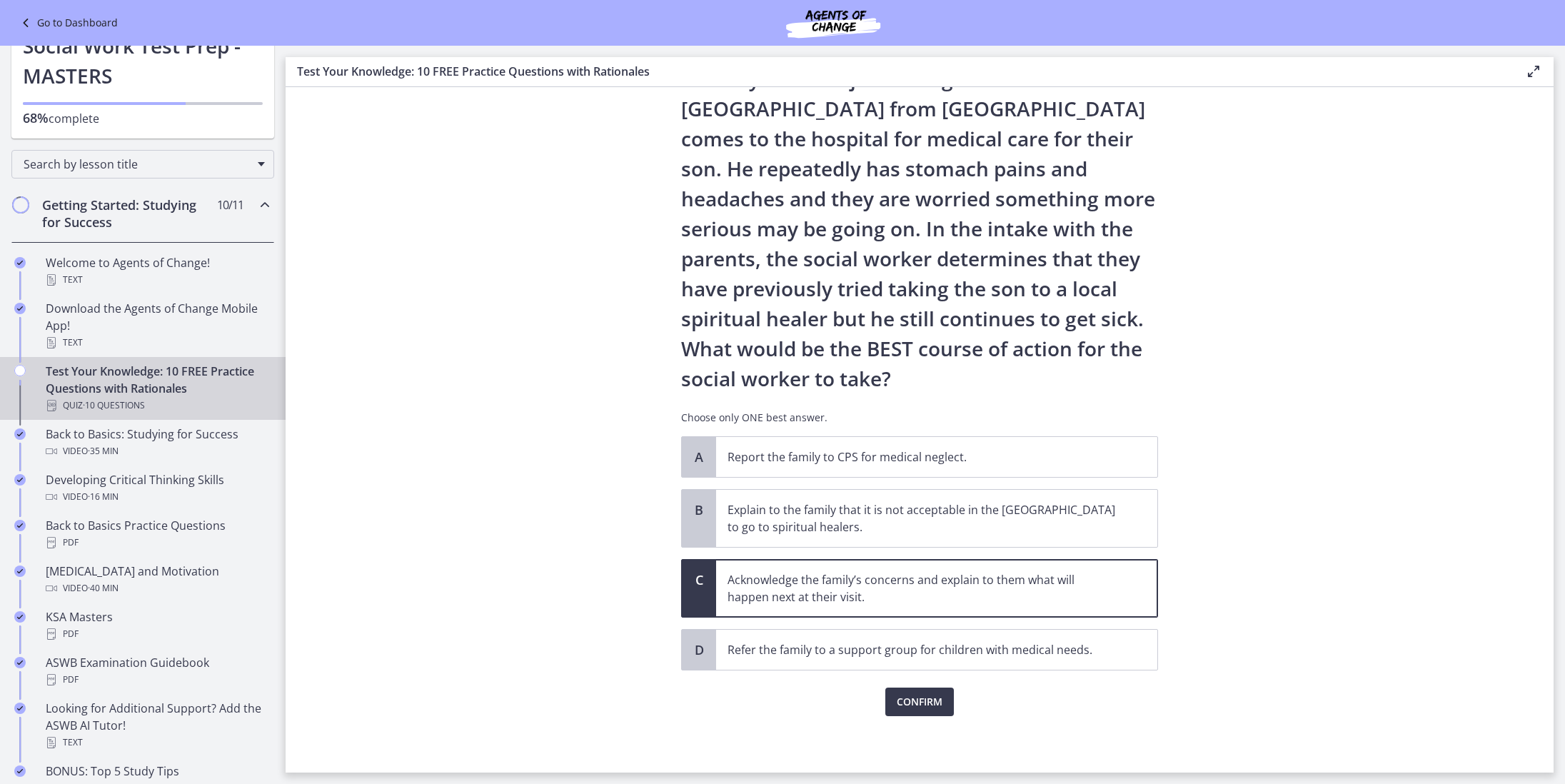
scroll to position [0, 0]
click at [925, 701] on span "Confirm" at bounding box center [920, 701] width 46 height 17
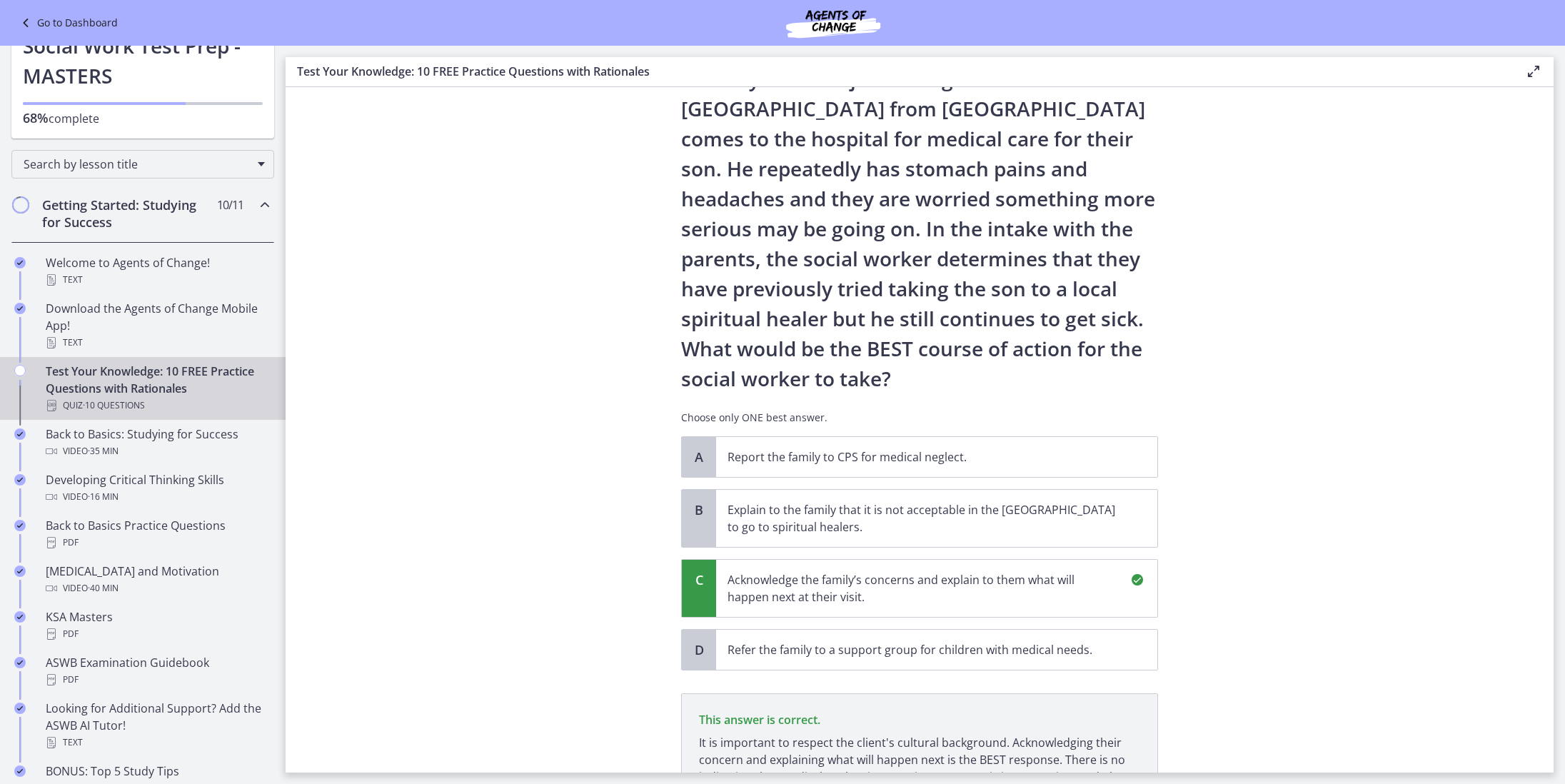
scroll to position [237, 0]
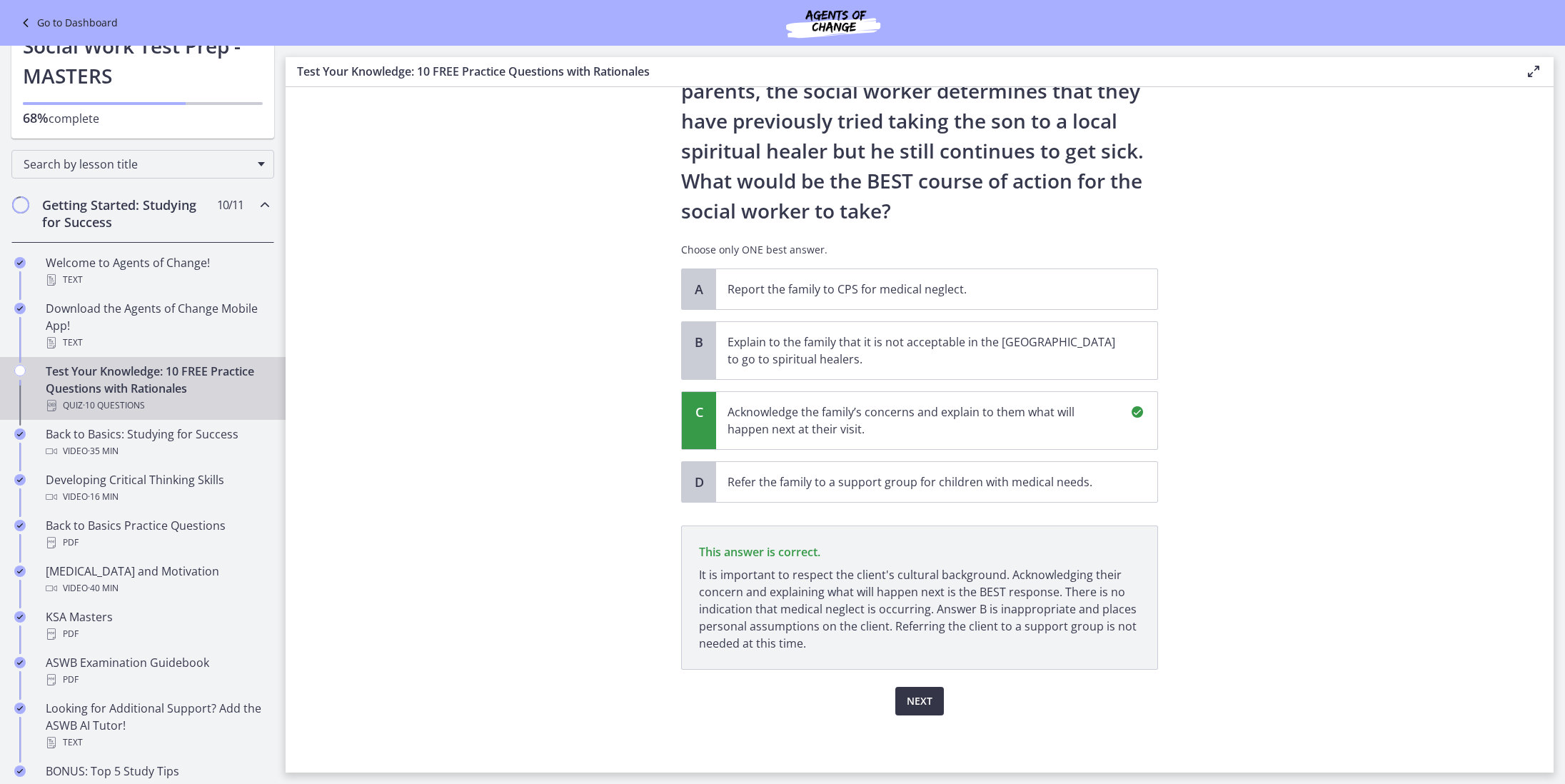
click at [923, 695] on span "Next" at bounding box center [919, 700] width 26 height 17
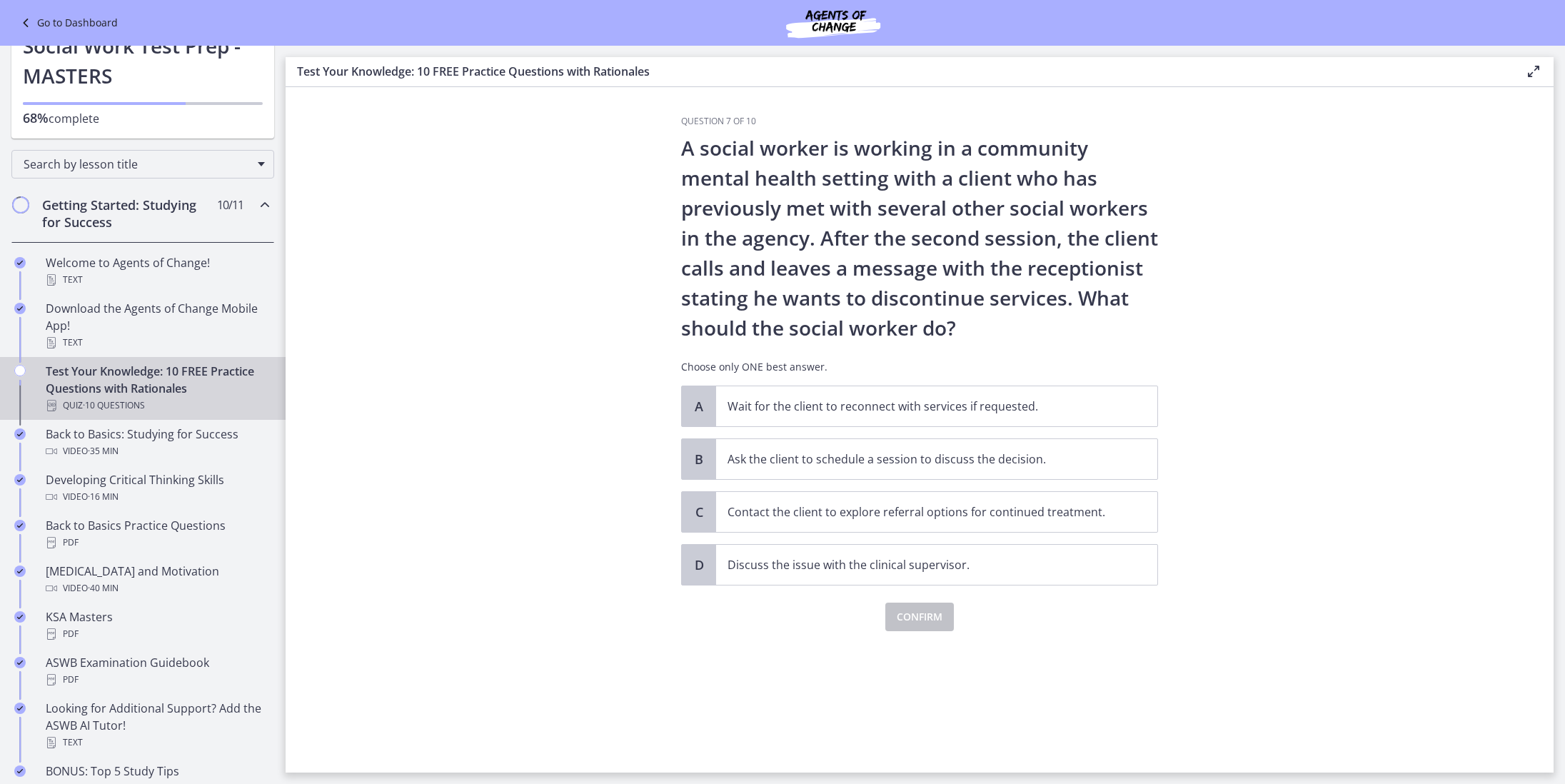
scroll to position [0, 0]
click at [970, 484] on div "A Wait for the client to reconnect with services if requested. B Ask the client…" at bounding box center [919, 485] width 477 height 200
click at [970, 476] on span "Ask the client to schedule a session to discuss the decision." at bounding box center [937, 458] width 441 height 40
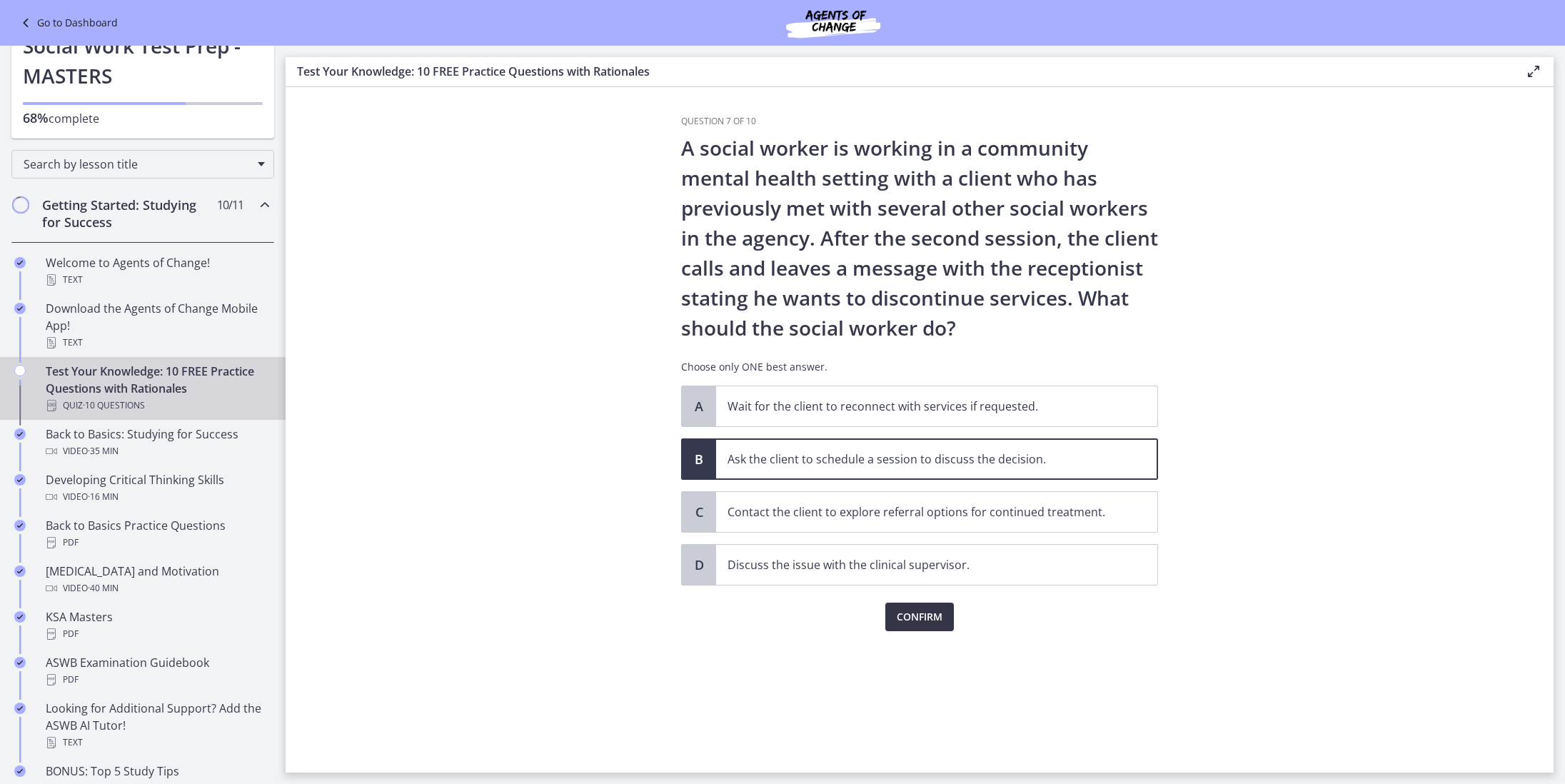
click at [937, 604] on button "Confirm" at bounding box center [920, 617] width 69 height 28
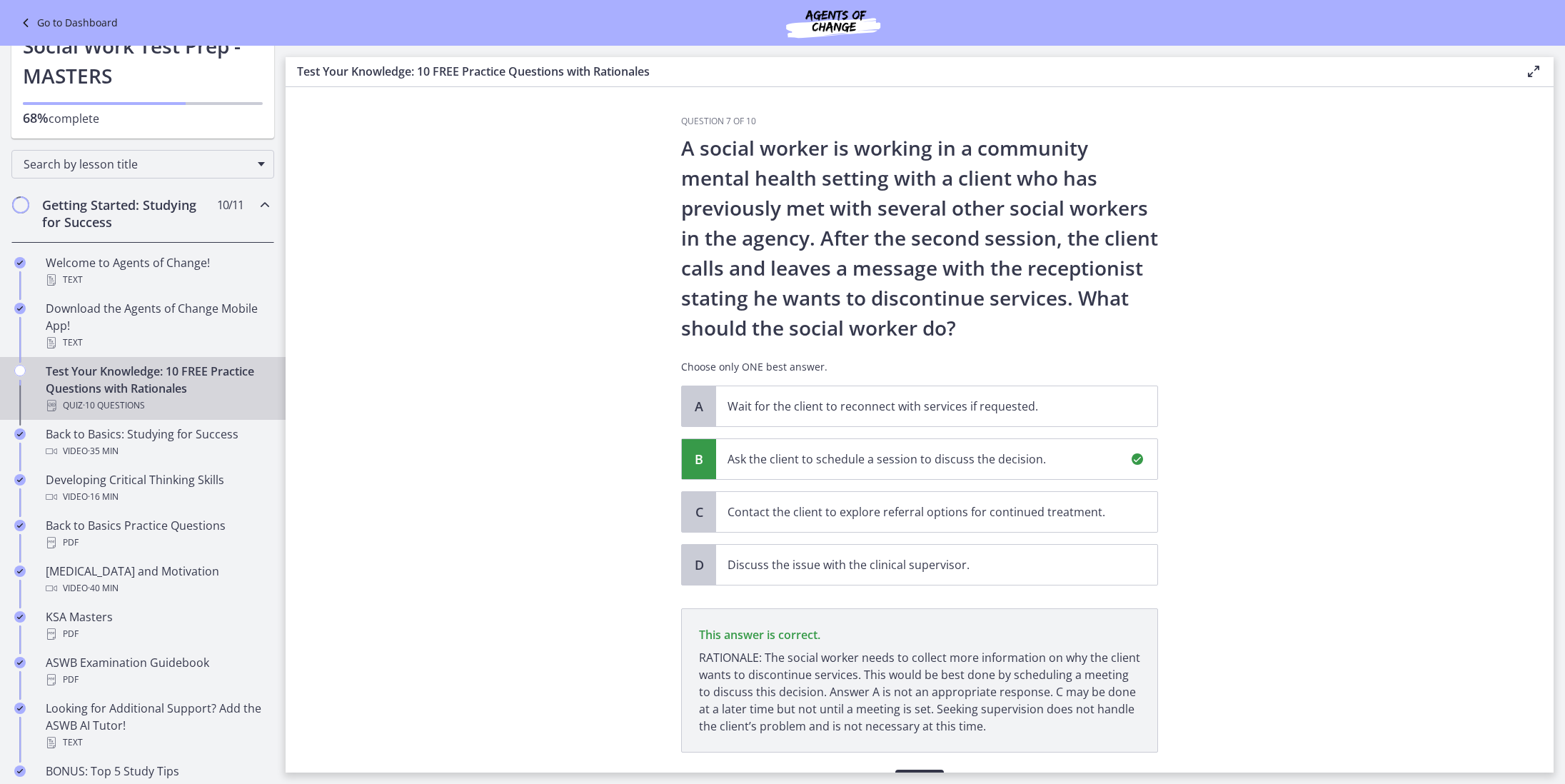
scroll to position [83, 0]
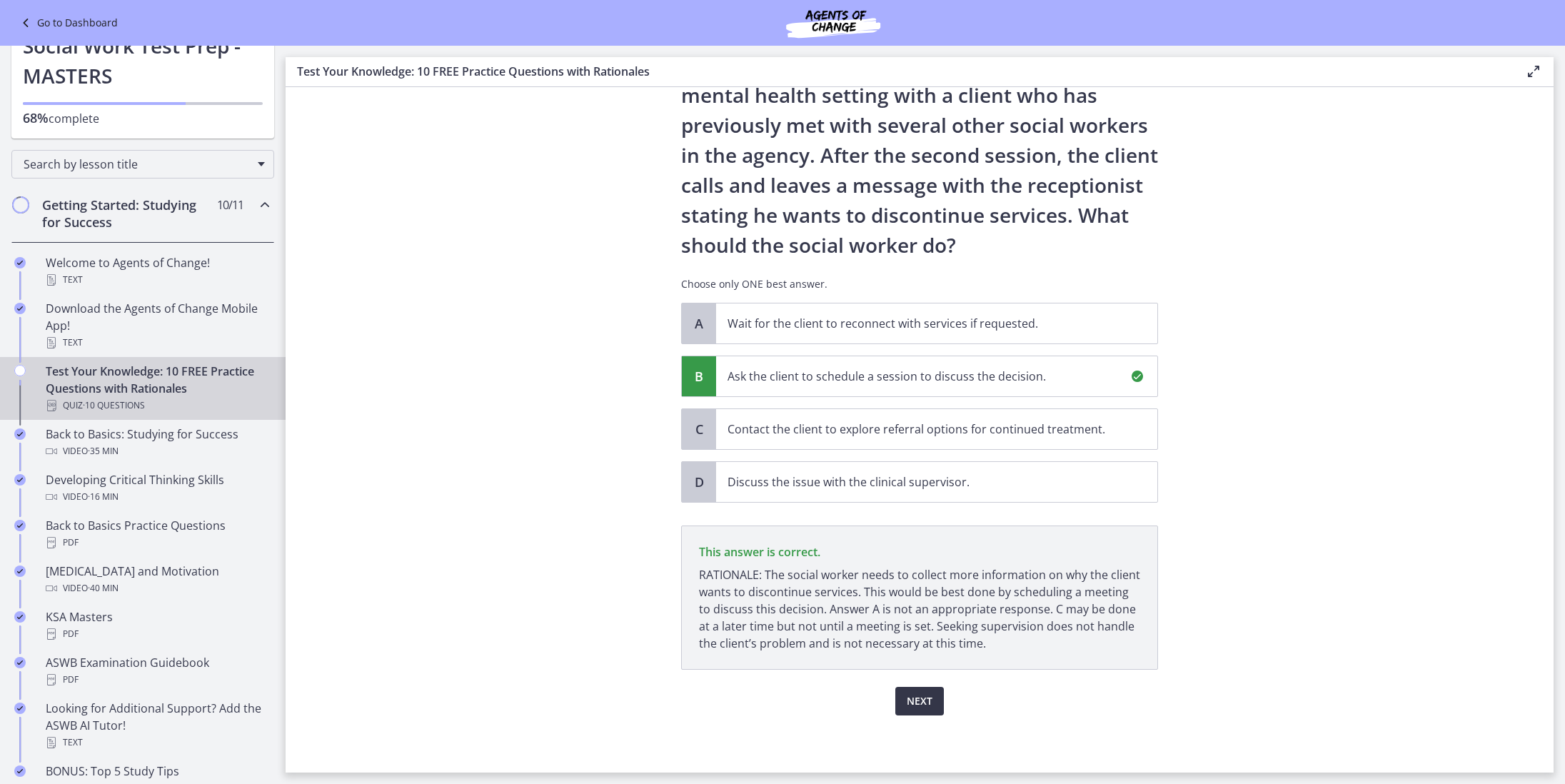
click at [939, 701] on button "Next" at bounding box center [919, 700] width 48 height 28
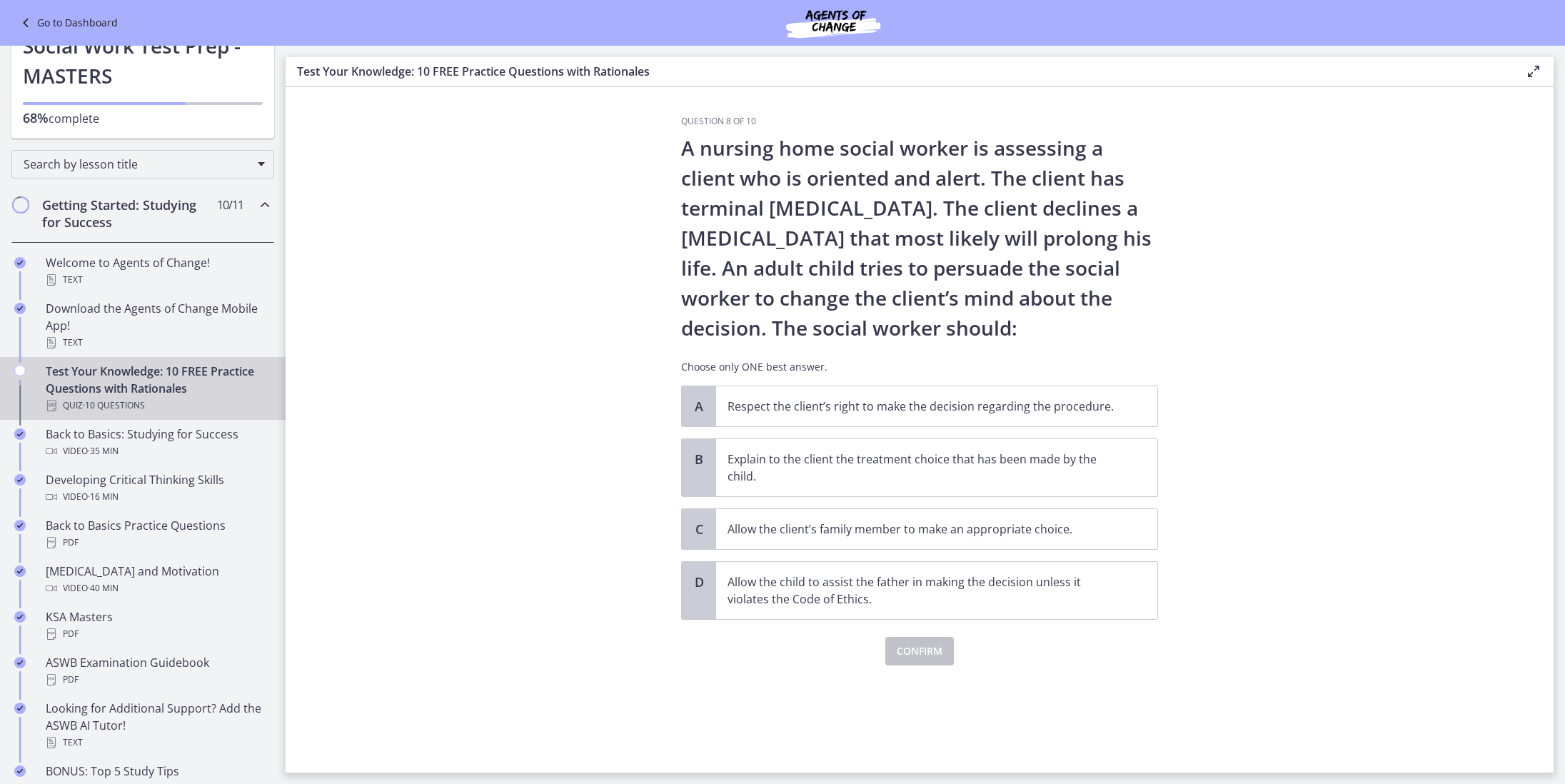
scroll to position [0, 0]
click at [939, 402] on p "Respect the client’s right to make the decision regarding the procedure." at bounding box center [923, 405] width 389 height 17
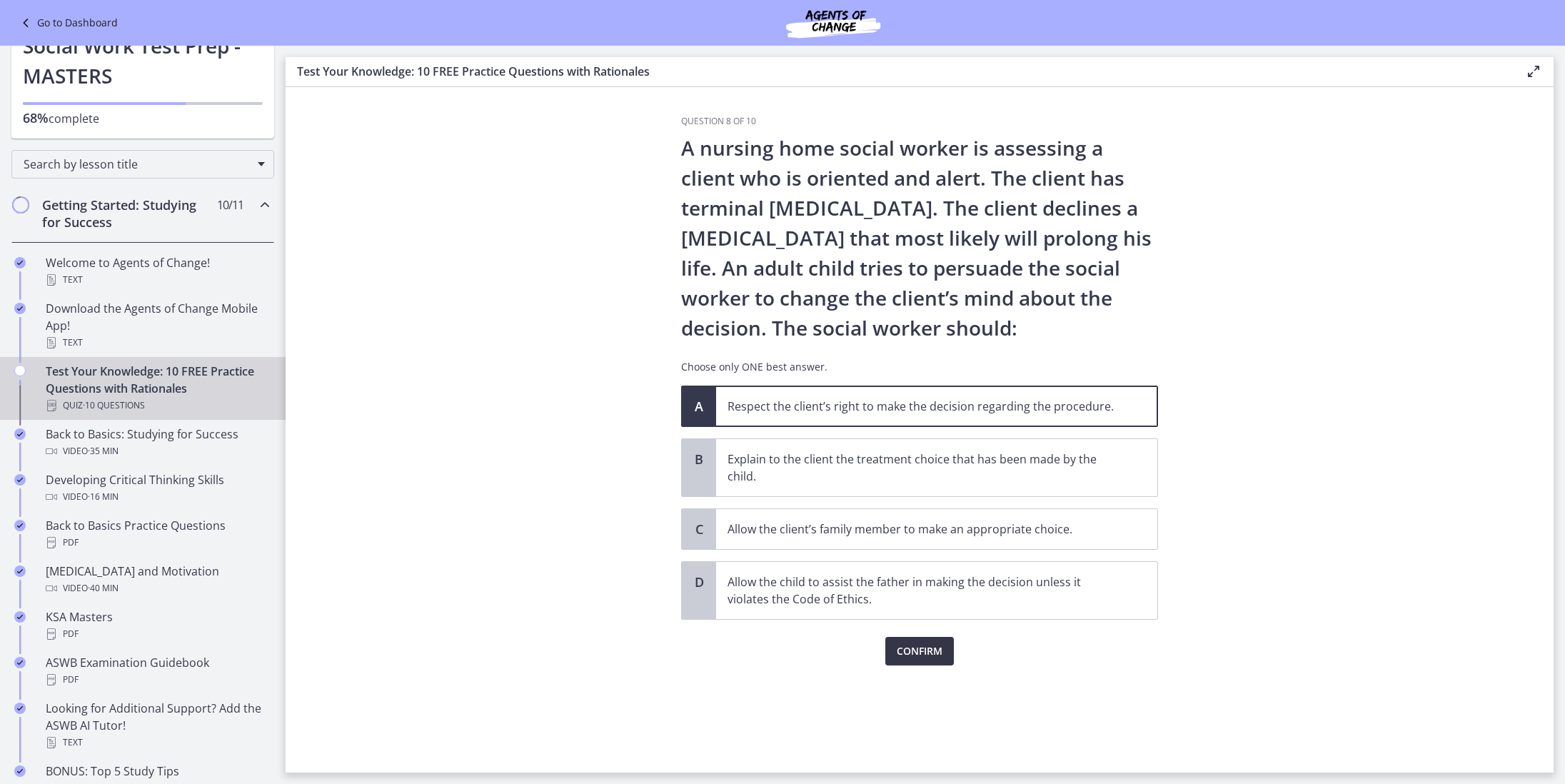
click at [926, 645] on span "Confirm" at bounding box center [920, 650] width 46 height 17
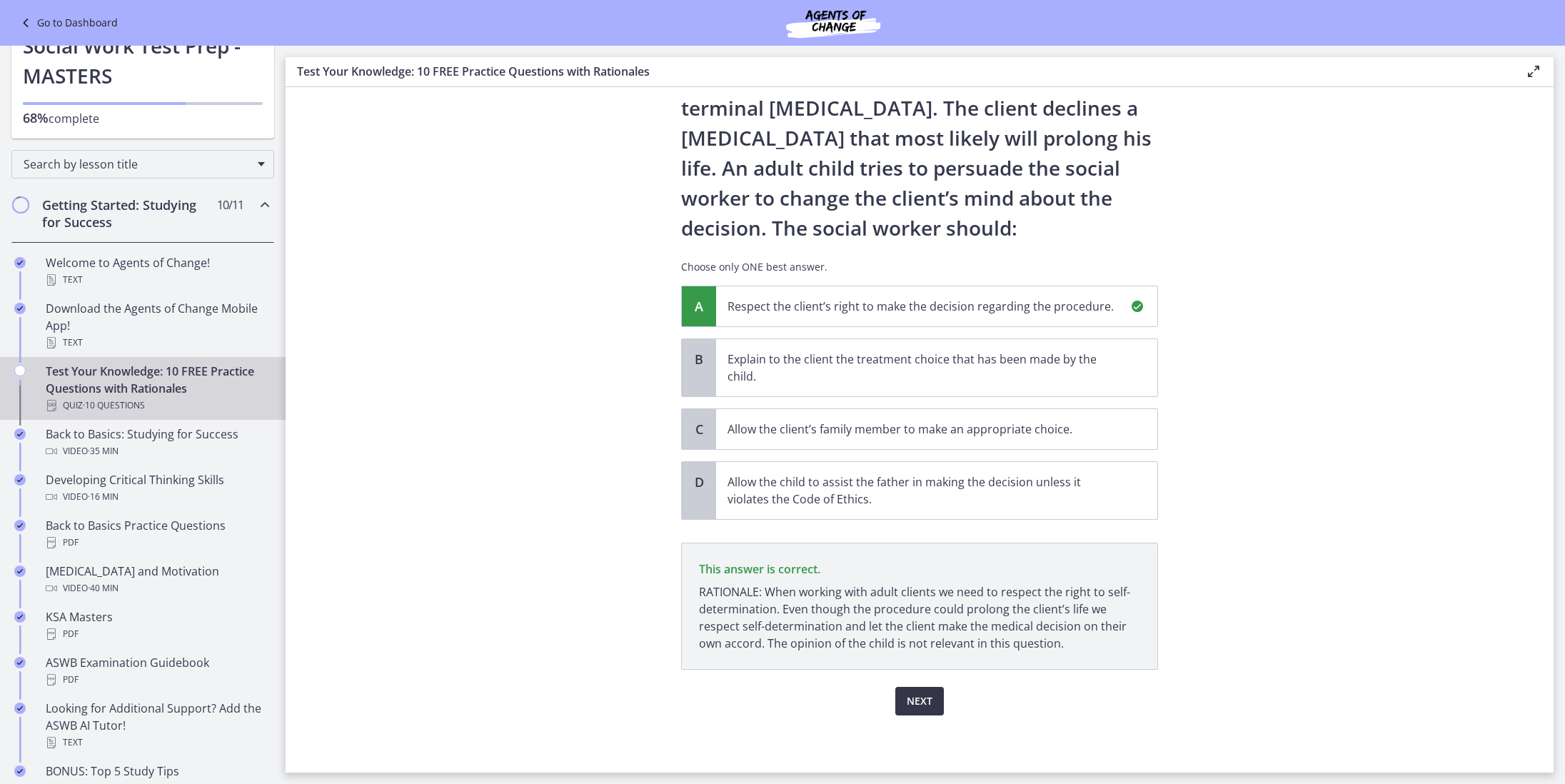
scroll to position [100, 0]
click at [919, 696] on span "Next" at bounding box center [919, 700] width 26 height 17
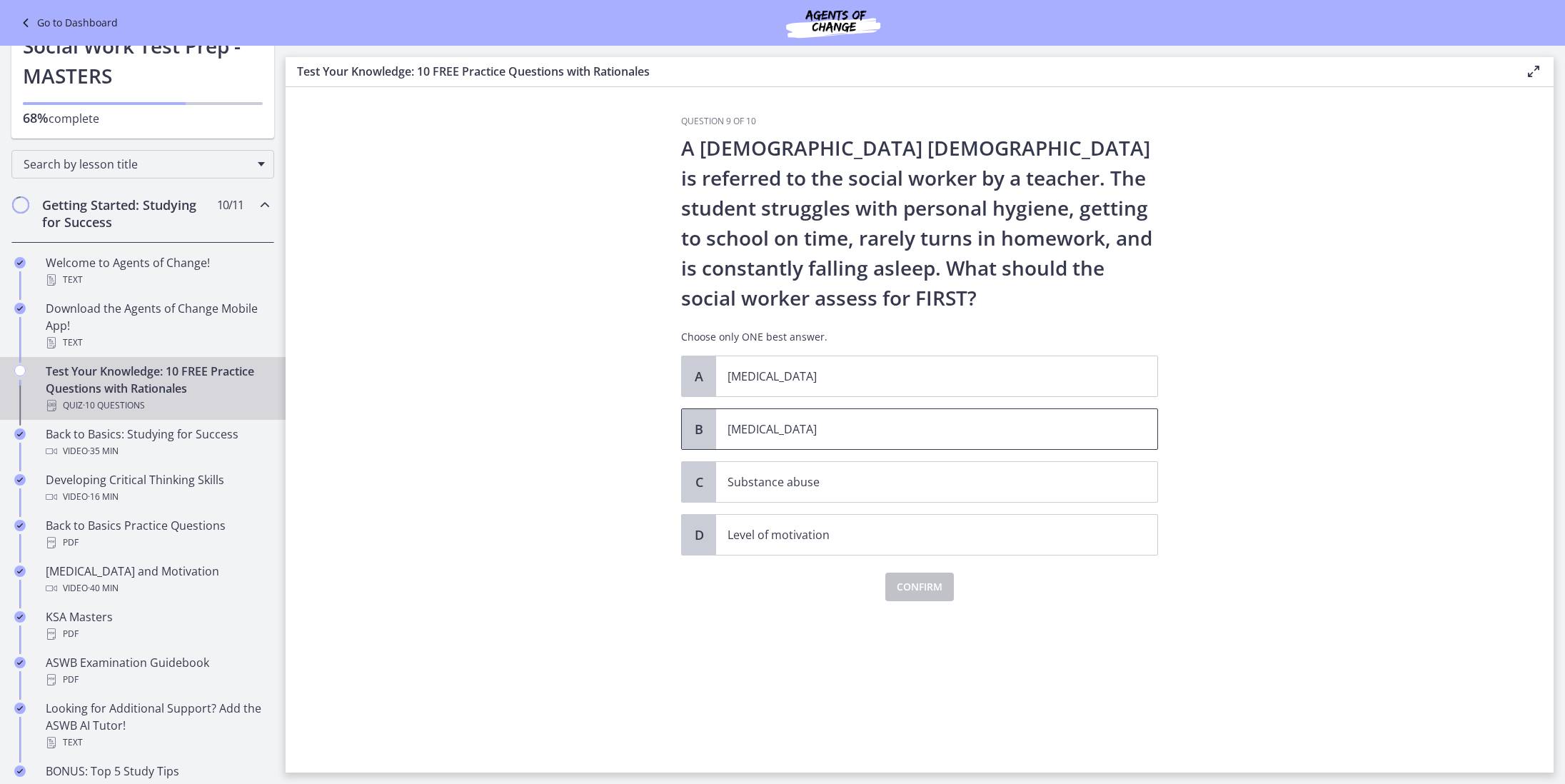
click at [792, 442] on span "[MEDICAL_DATA]" at bounding box center [937, 428] width 441 height 40
click at [904, 586] on span "Confirm" at bounding box center [920, 586] width 46 height 17
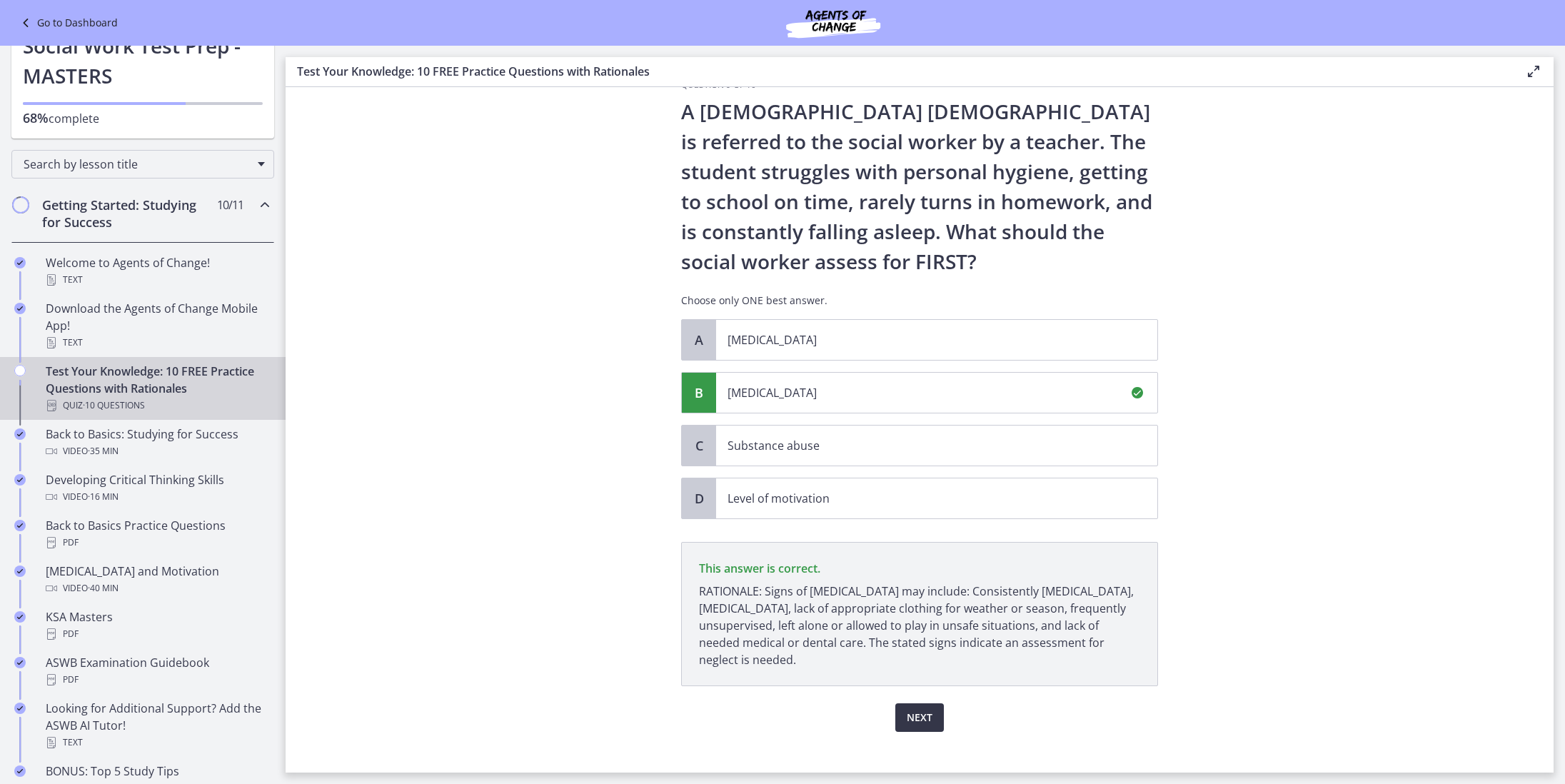
scroll to position [37, 0]
click at [910, 715] on span "Next" at bounding box center [919, 716] width 26 height 17
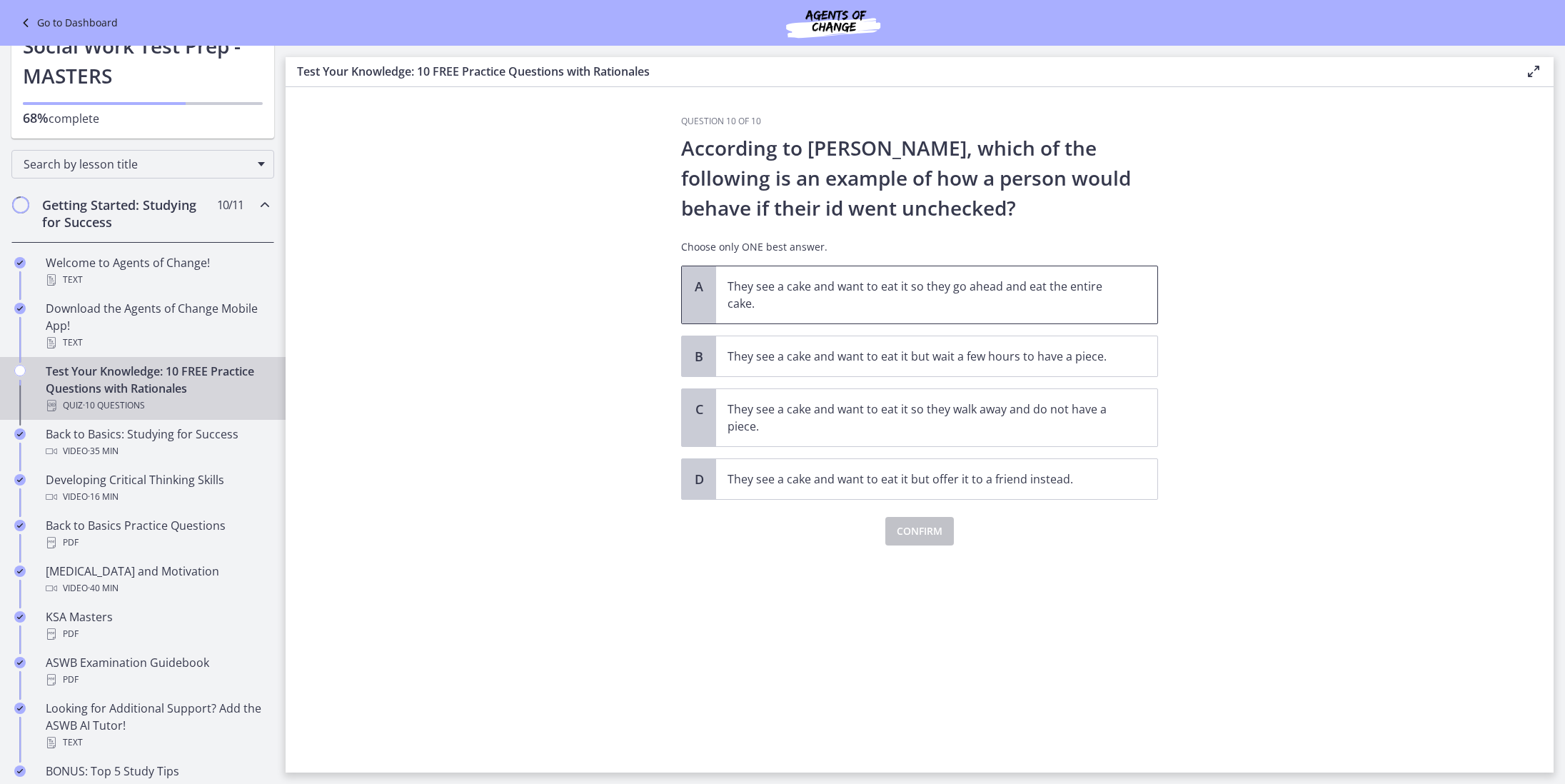
click at [802, 319] on span "They see a cake and want to eat it so they go ahead and eat the entire cake." at bounding box center [937, 294] width 441 height 57
click at [901, 528] on span "Confirm" at bounding box center [920, 530] width 46 height 17
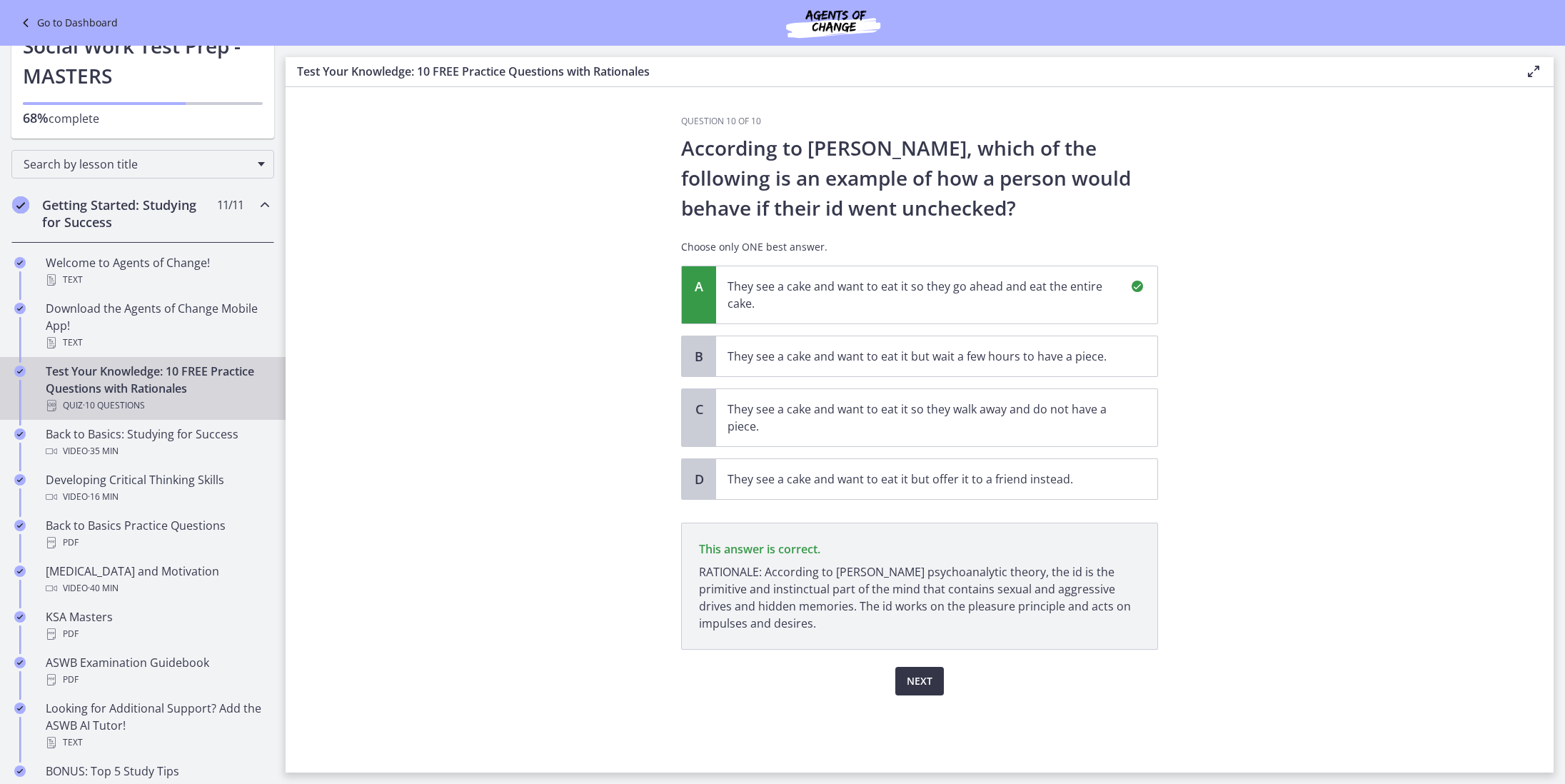
click at [913, 677] on span "Next" at bounding box center [919, 680] width 26 height 17
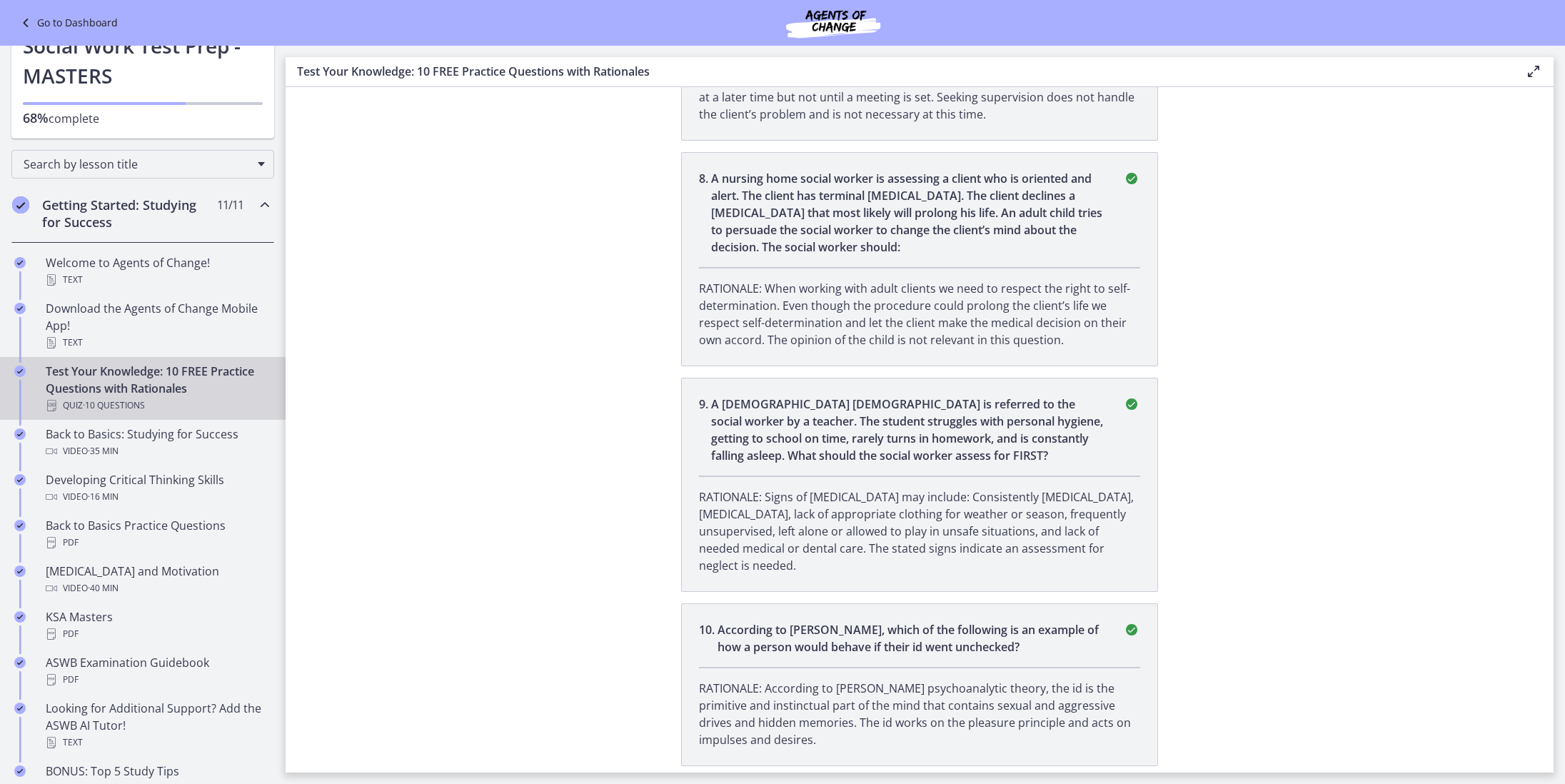
scroll to position [1856, 0]
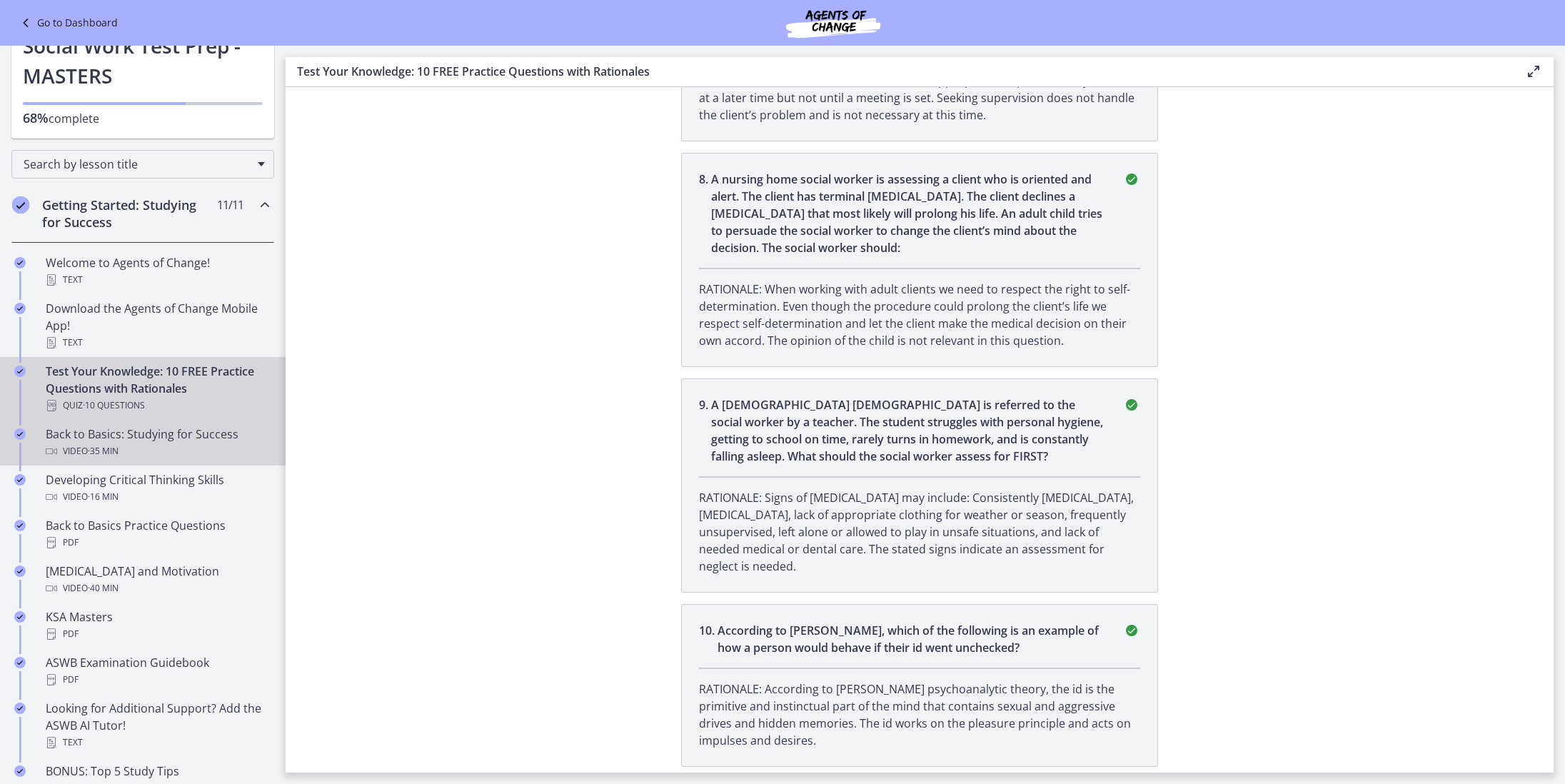
click at [191, 442] on div "Back to Basics: Studying for Success Video · 35 min" at bounding box center [157, 442] width 223 height 34
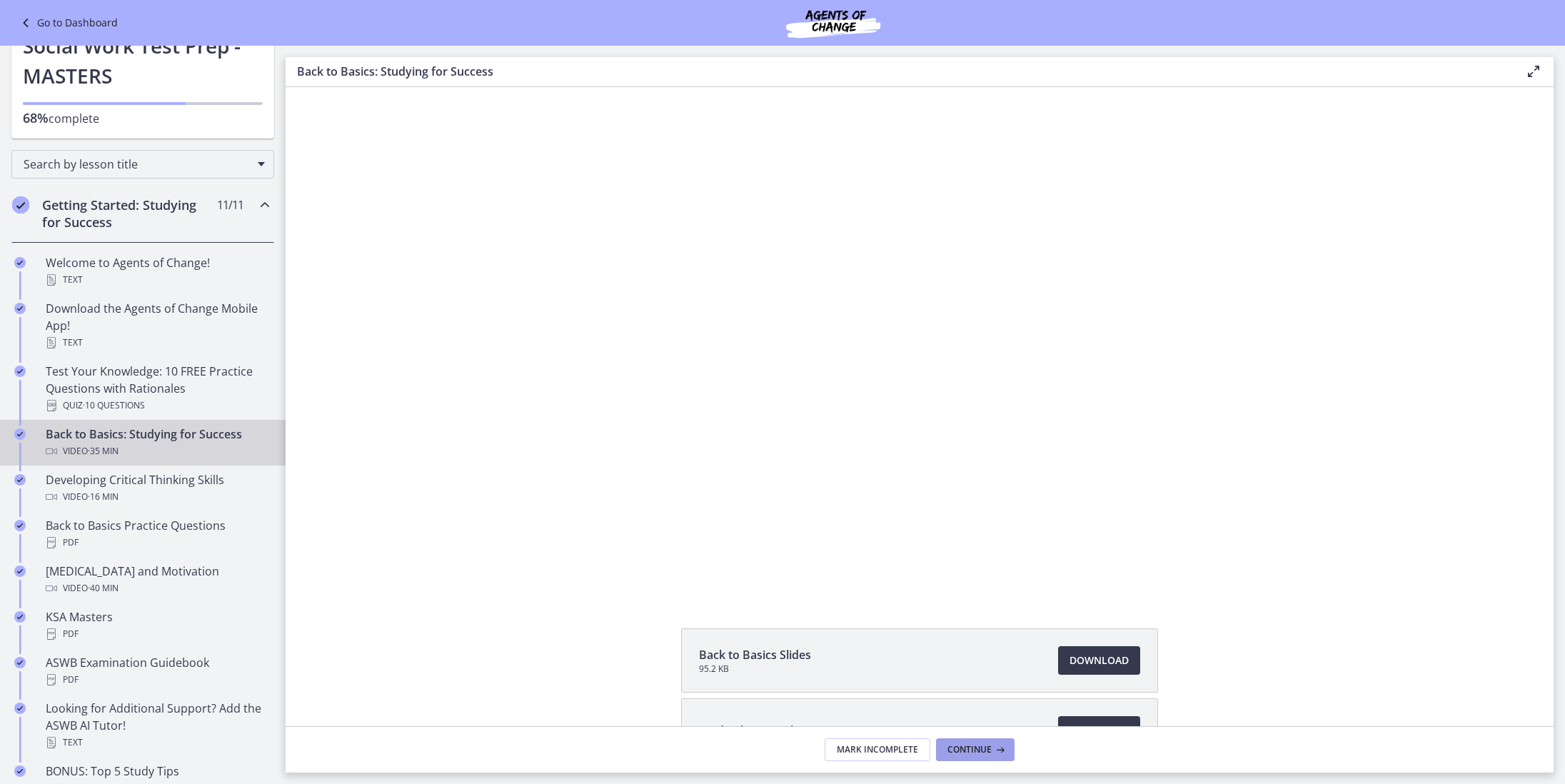
click at [966, 737] on footer "Mark Incomplete Continue" at bounding box center [919, 749] width 1268 height 47
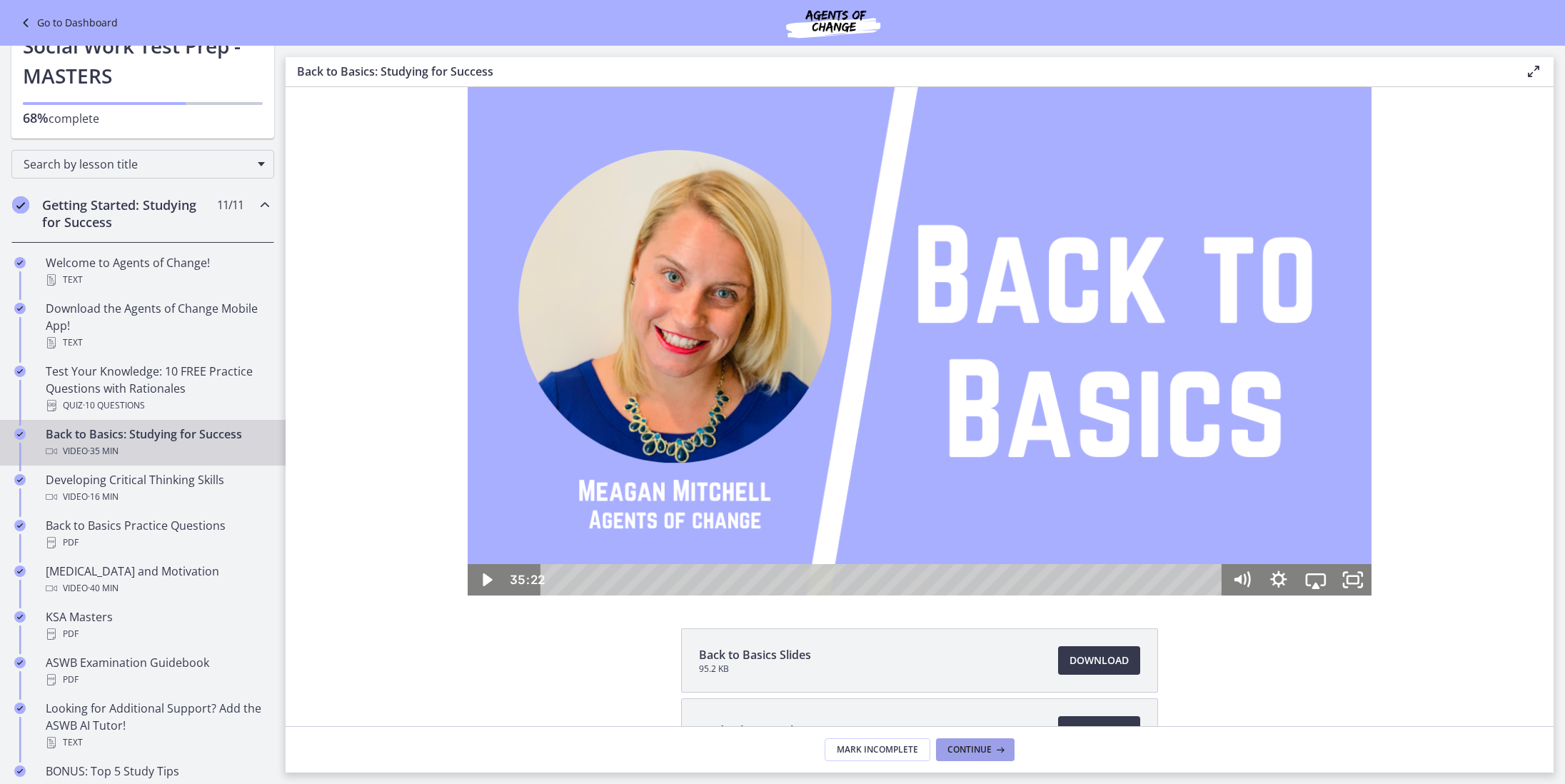
click at [966, 746] on span "Continue" at bounding box center [969, 749] width 44 height 11
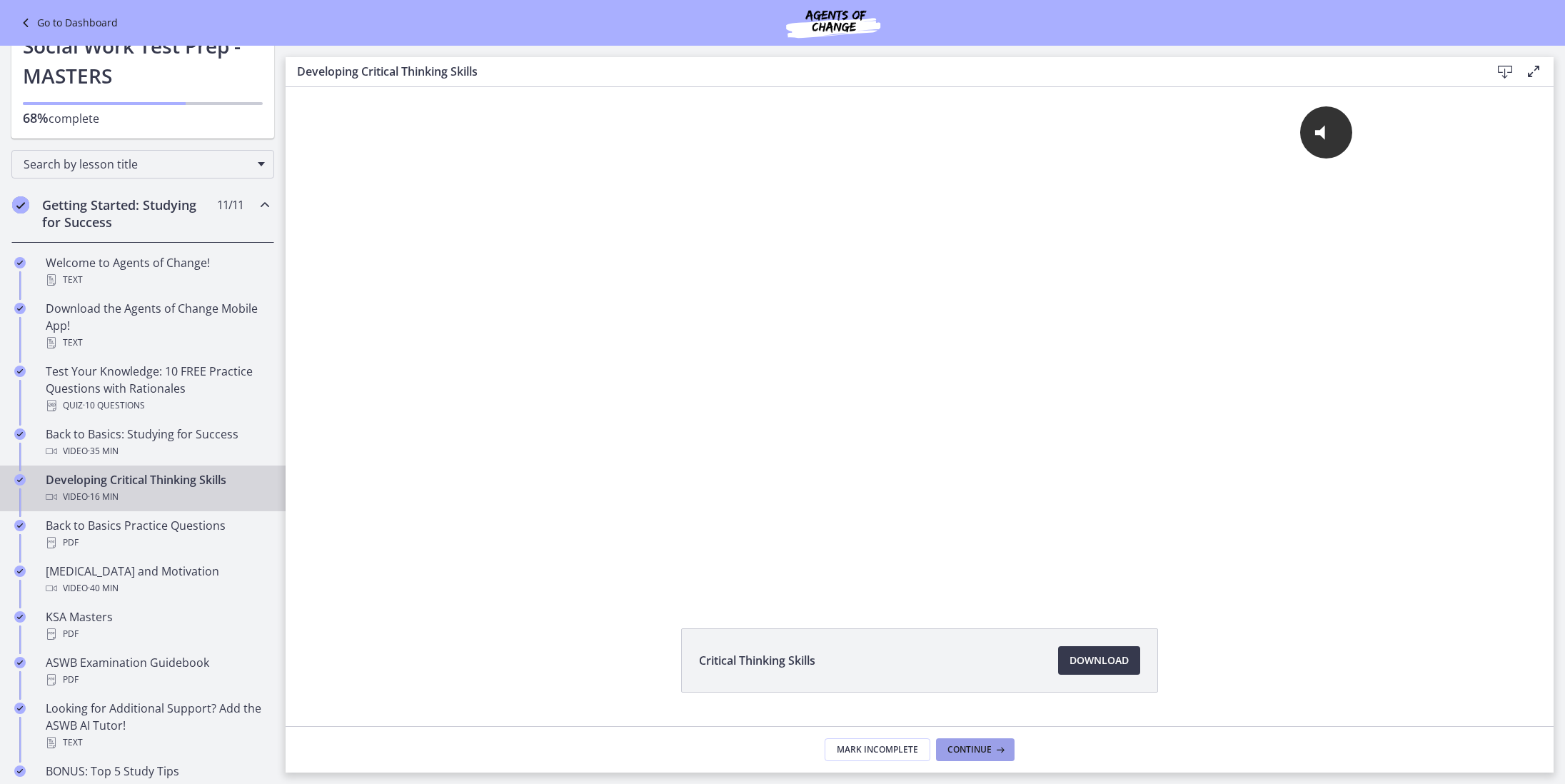
click at [961, 747] on span "Continue" at bounding box center [969, 749] width 44 height 11
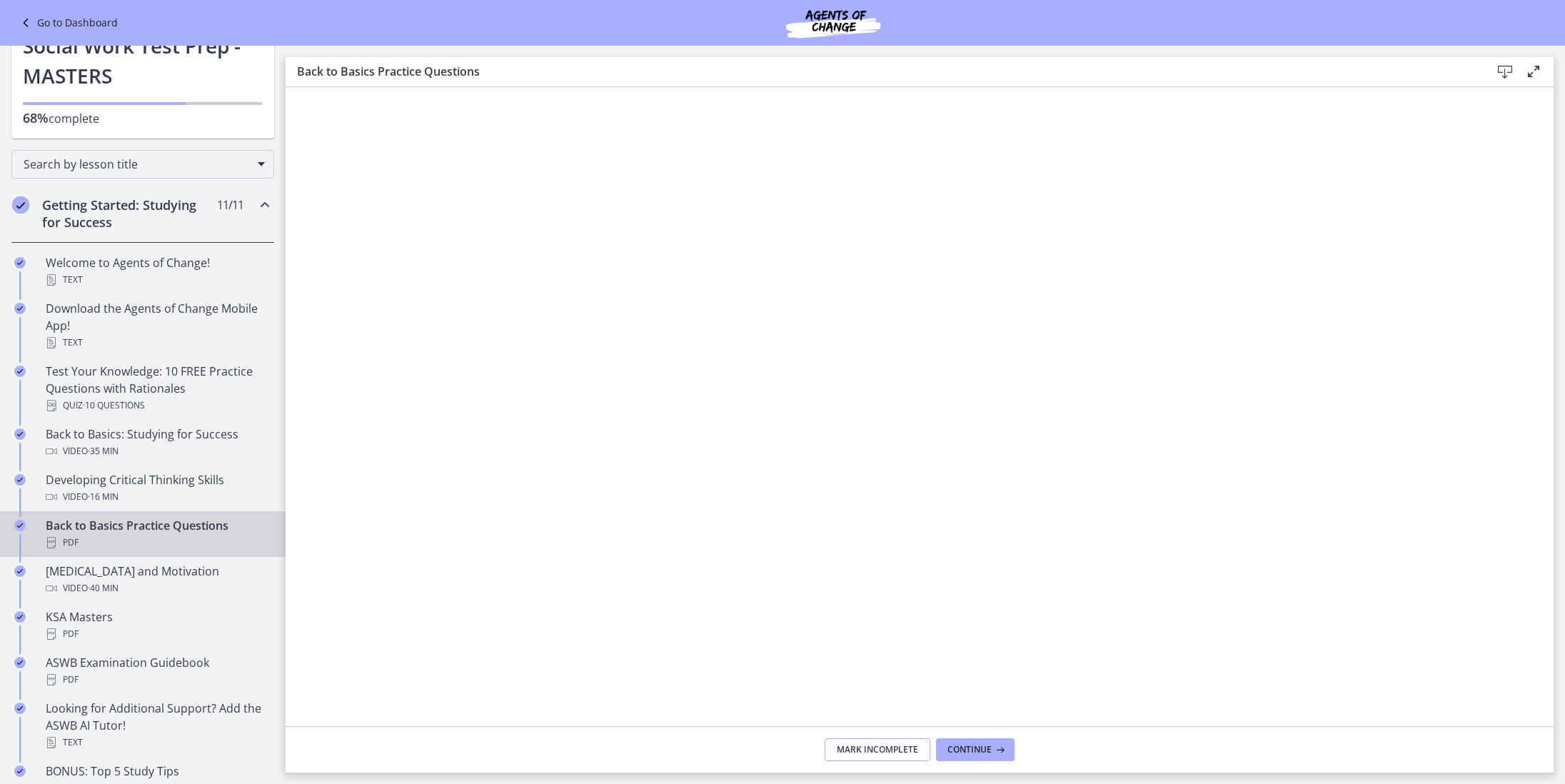
click at [926, 746] on button "Mark Incomplete" at bounding box center [878, 750] width 106 height 23
click at [925, 746] on span "Complete & continue" at bounding box center [913, 749] width 100 height 11
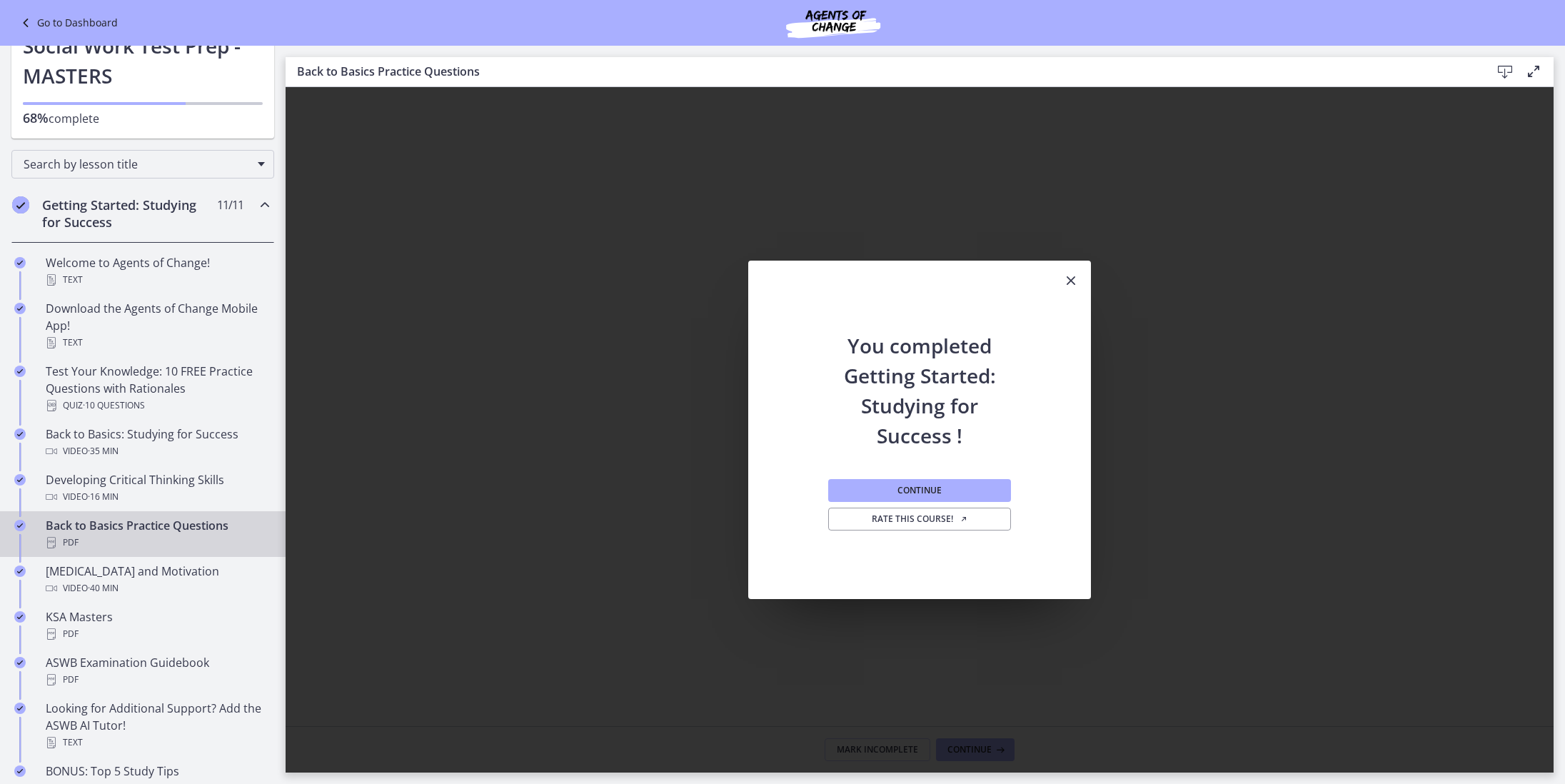
click at [1075, 273] on icon "Close" at bounding box center [1071, 280] width 17 height 17
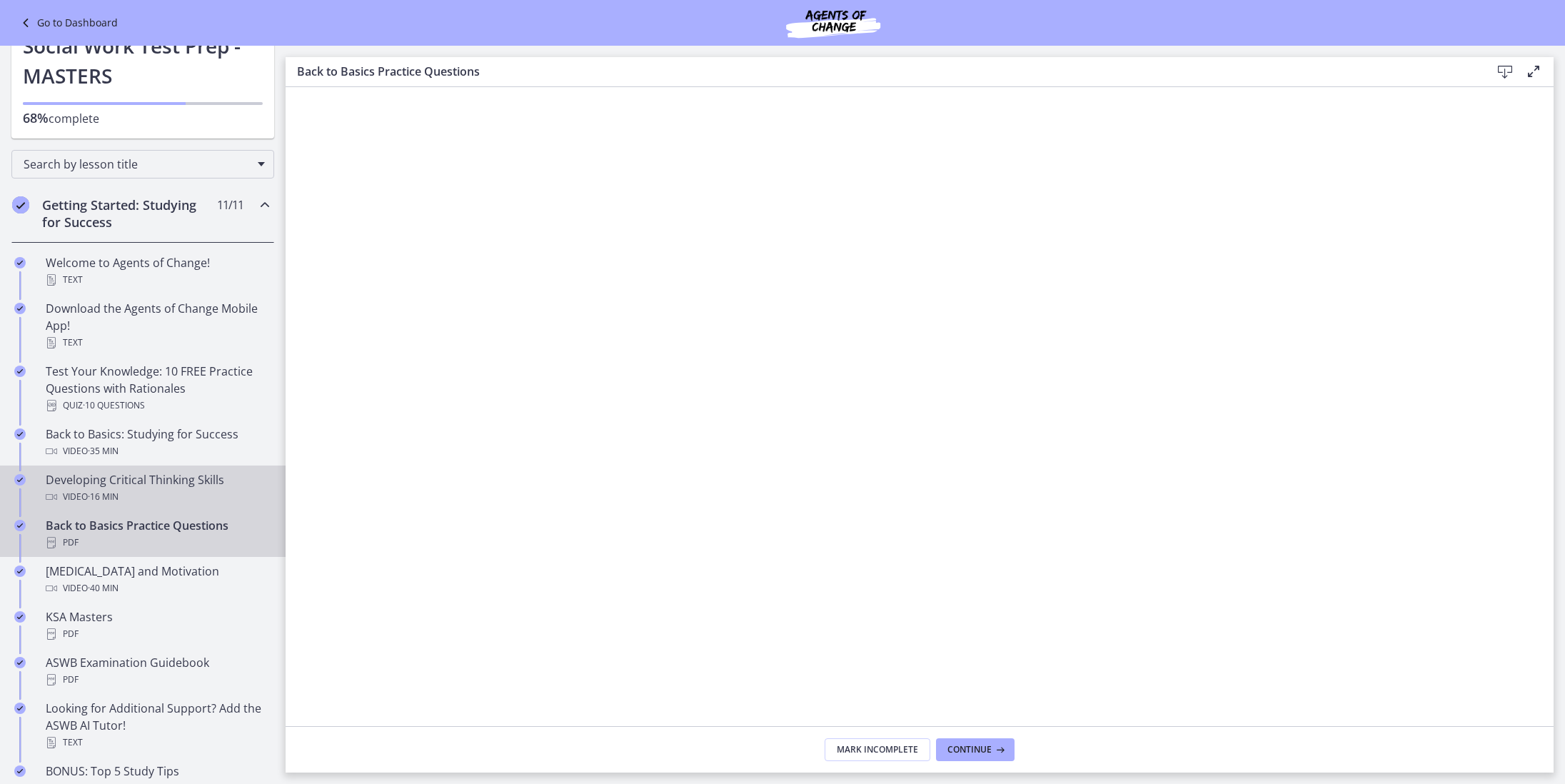
click at [217, 481] on div "Developing Critical Thinking Skills Video · 16 min" at bounding box center [157, 488] width 223 height 34
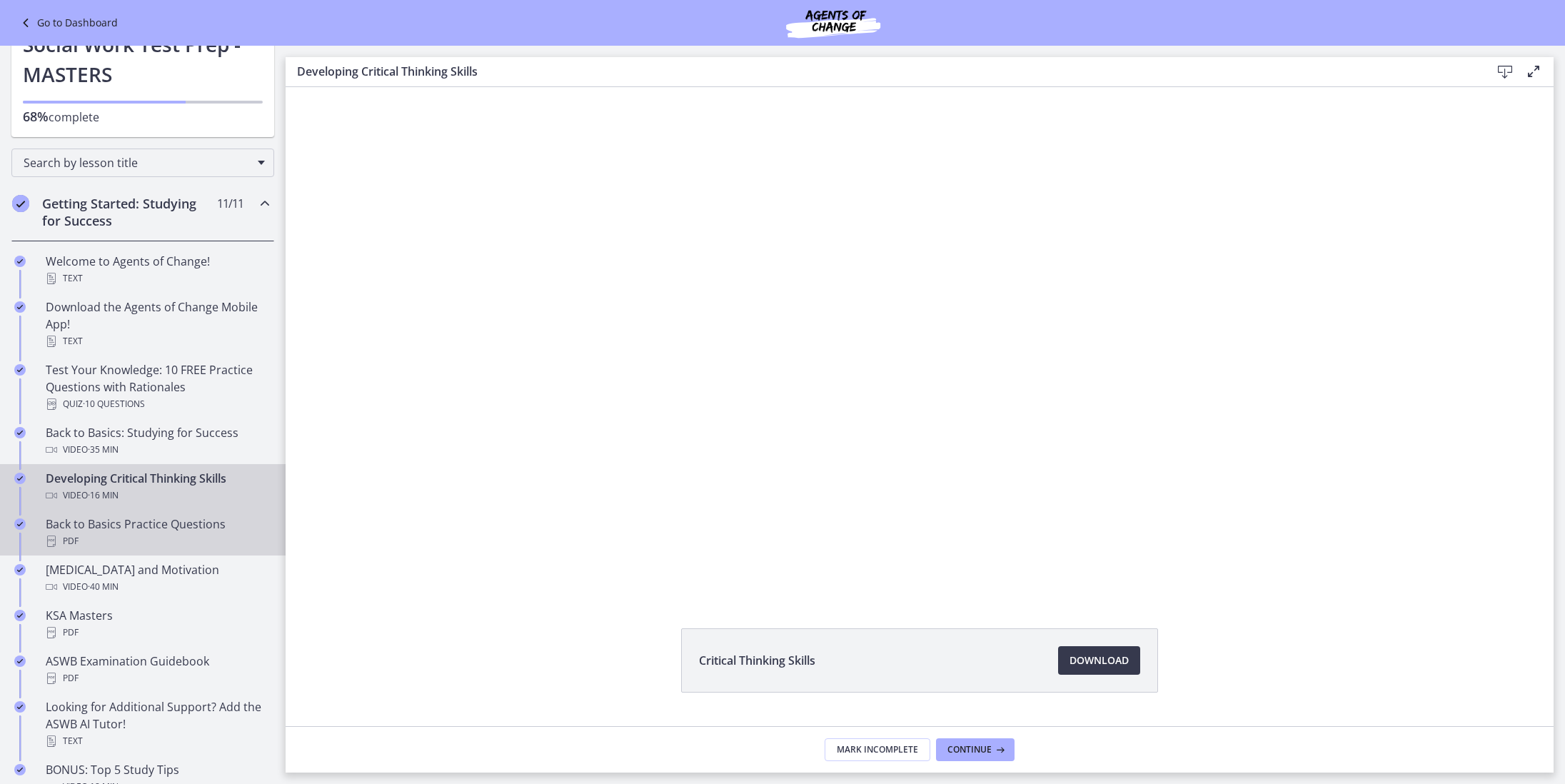
scroll to position [65, 0]
click at [174, 528] on div "Back to Basics Practice Questions PDF" at bounding box center [157, 536] width 223 height 34
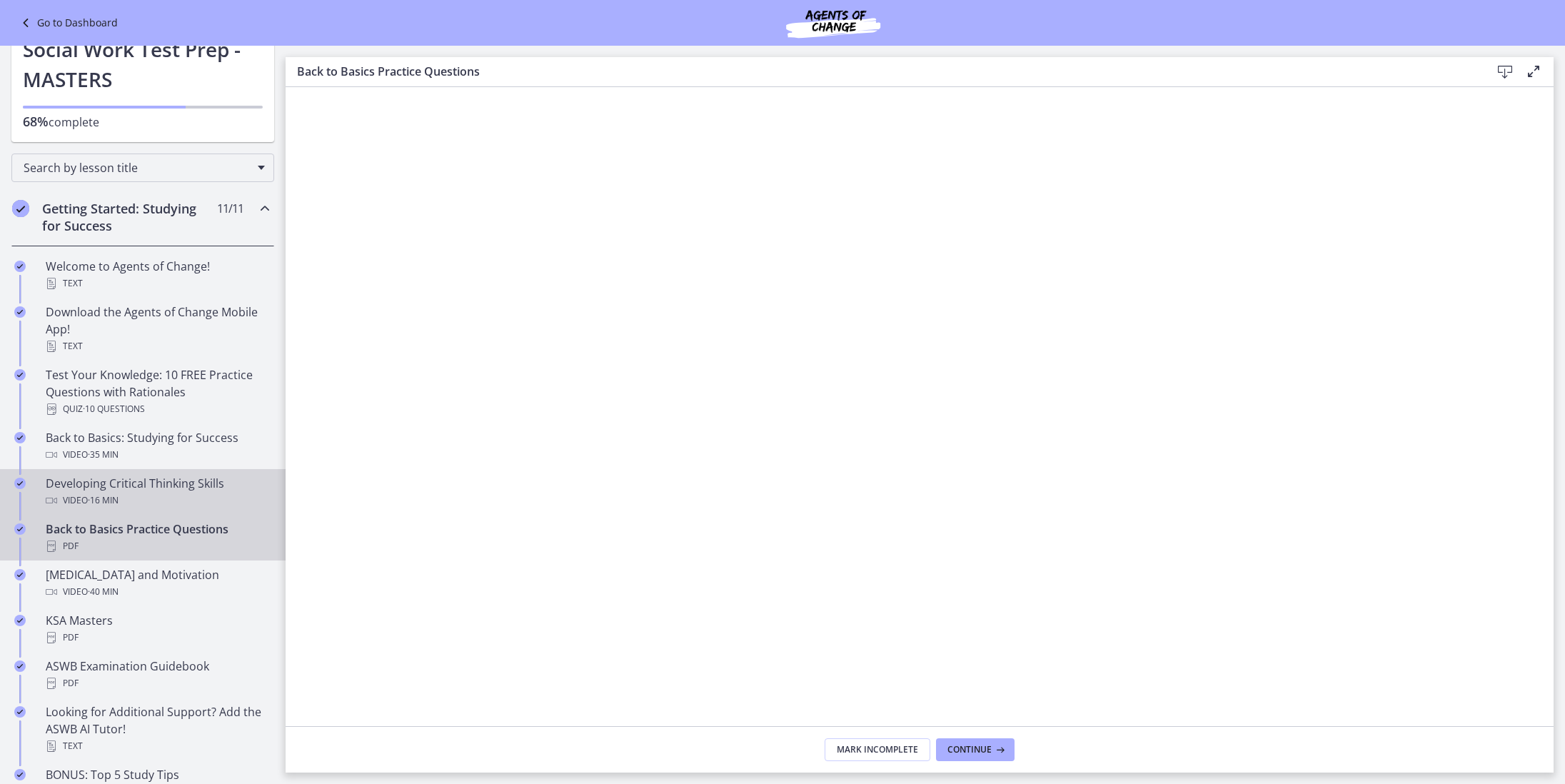
click at [163, 492] on div "Video · 16 min" at bounding box center [157, 499] width 223 height 17
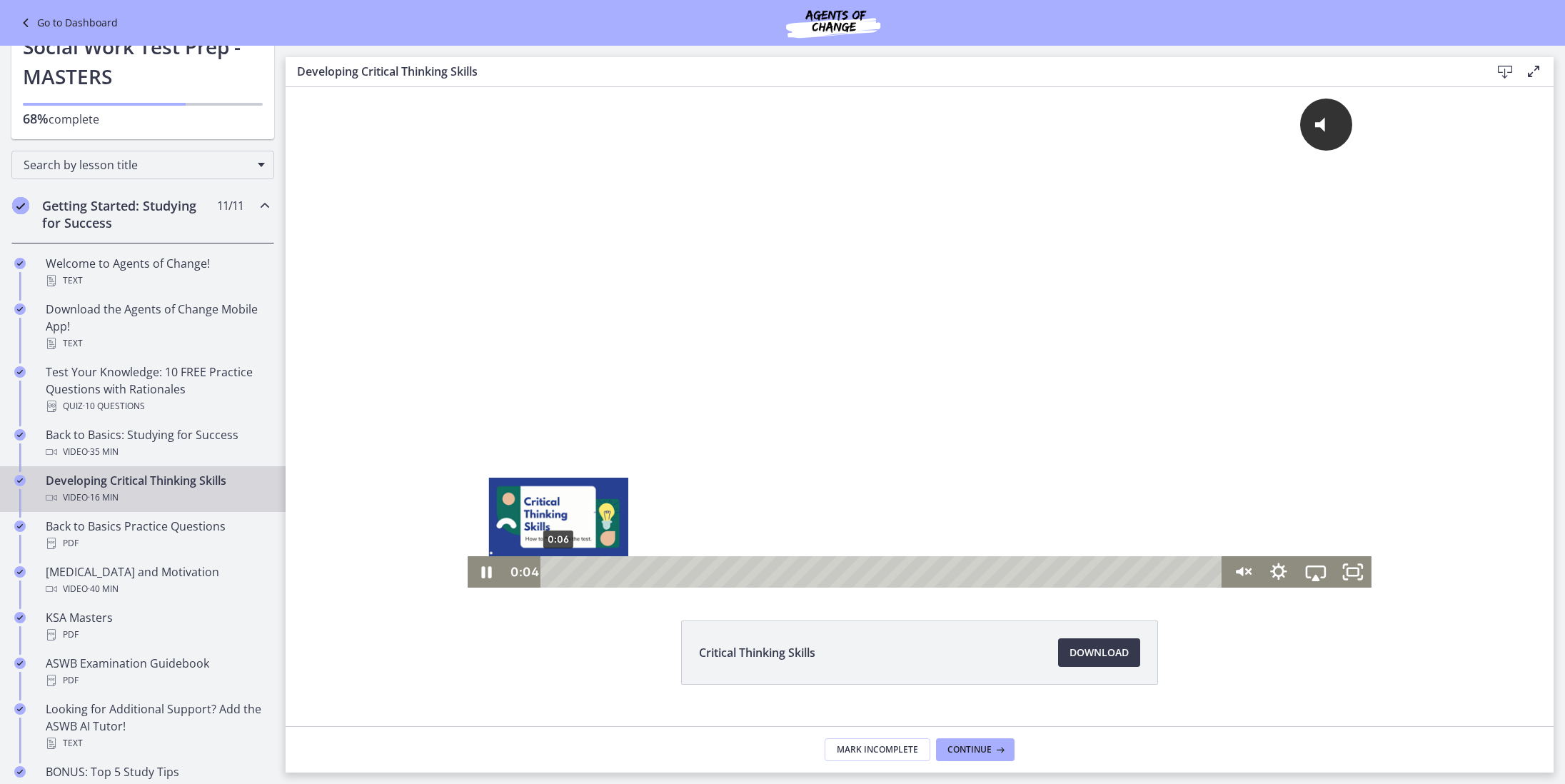
scroll to position [9, 0]
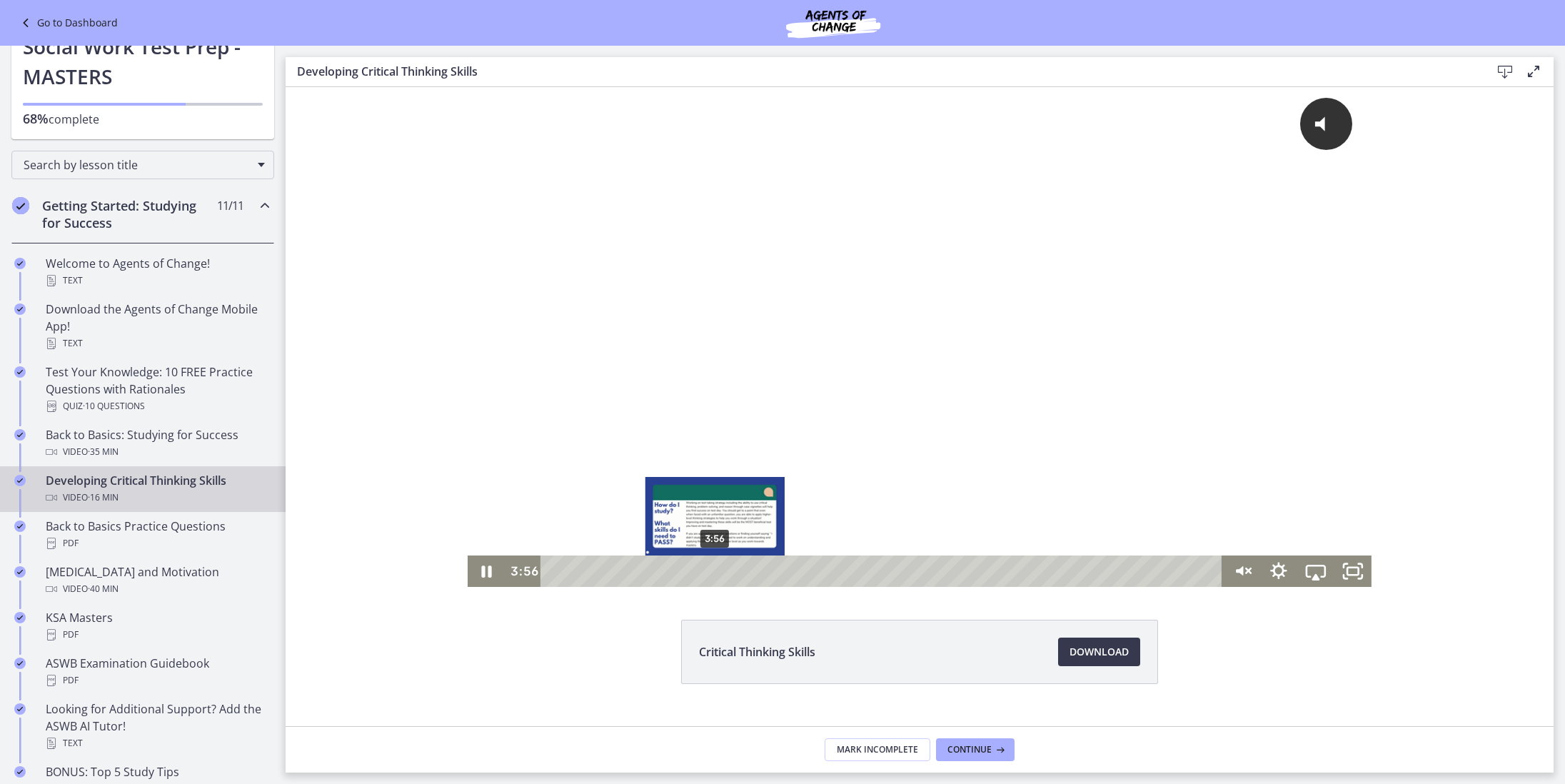
click at [716, 566] on div "3:56" at bounding box center [884, 571] width 660 height 32
click at [747, 567] on div "4:43" at bounding box center [884, 571] width 660 height 32
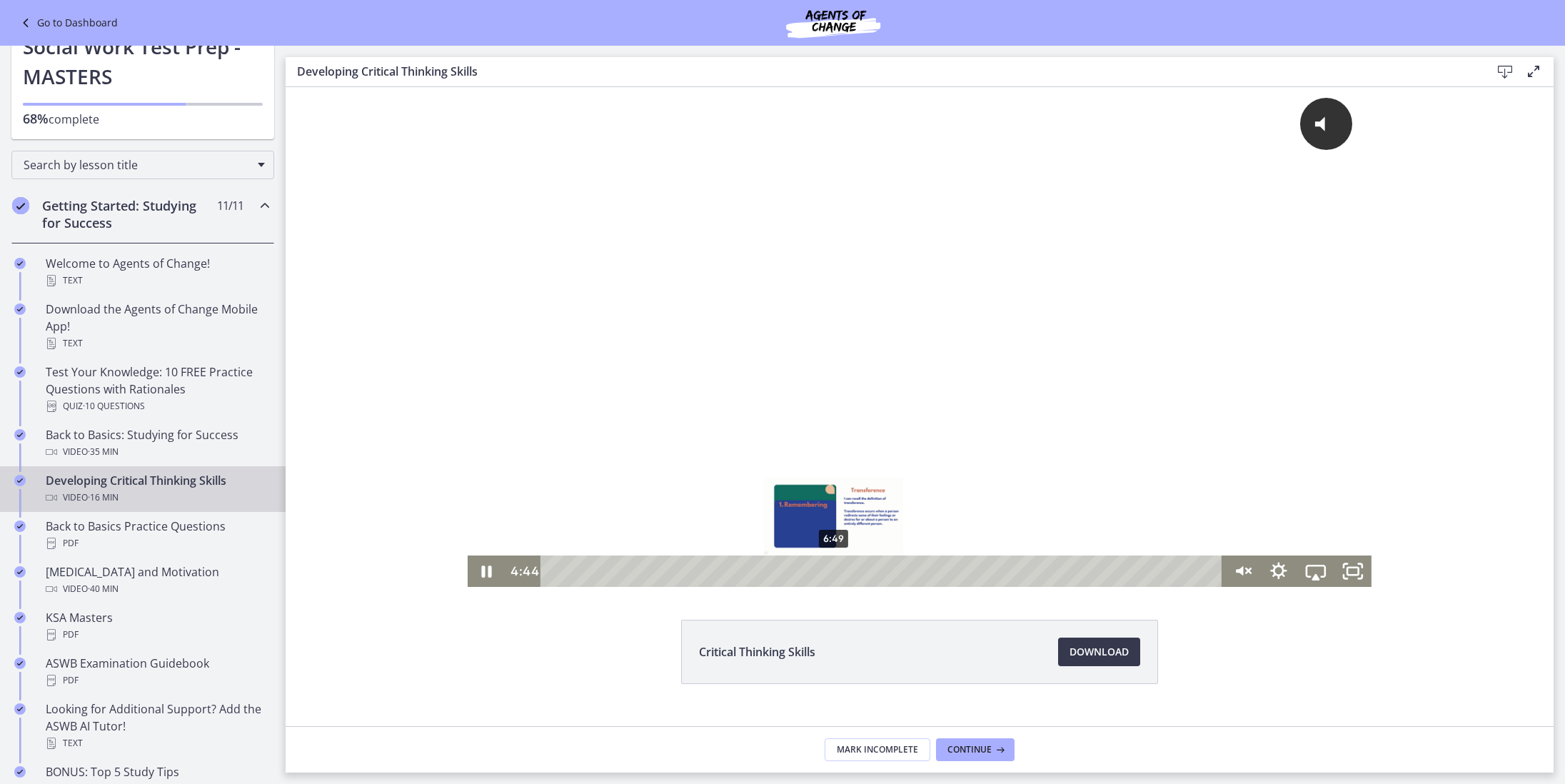
click at [834, 573] on div "6:49" at bounding box center [884, 571] width 660 height 32
click at [933, 573] on div "9:14" at bounding box center [884, 571] width 660 height 32
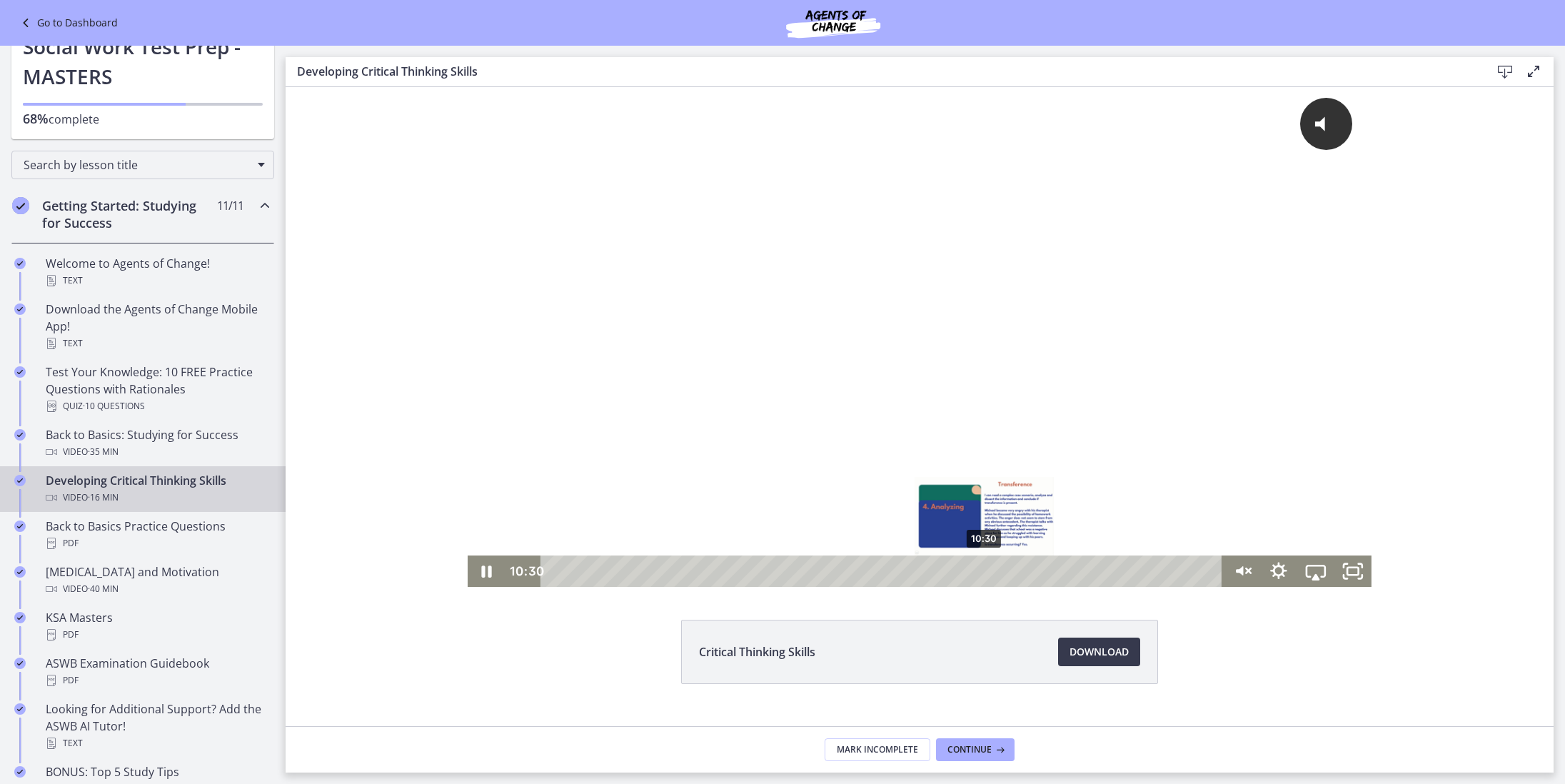
click at [985, 573] on div "10:30" at bounding box center [884, 571] width 660 height 32
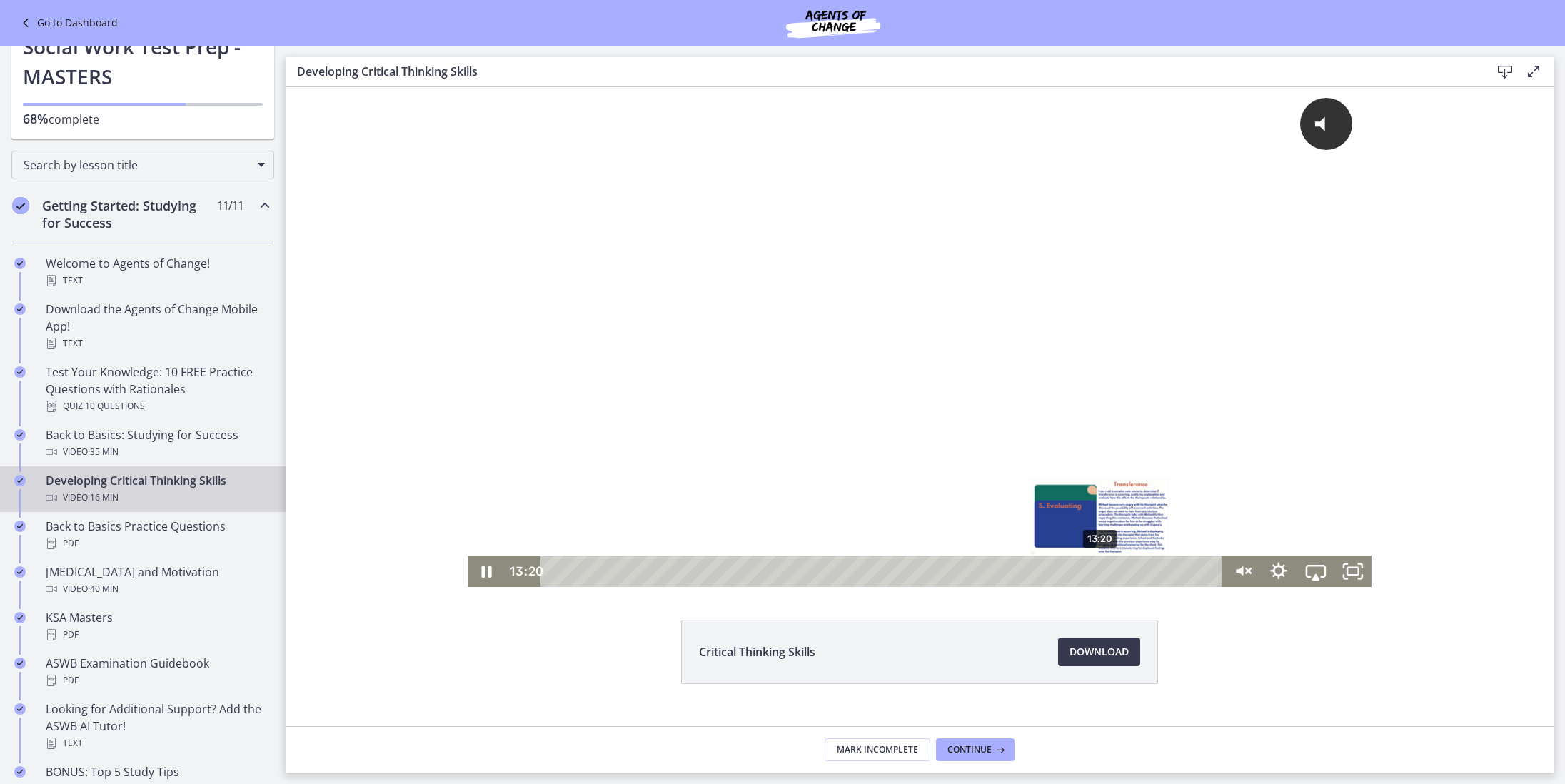
click at [1101, 576] on div "13:20" at bounding box center [884, 571] width 660 height 32
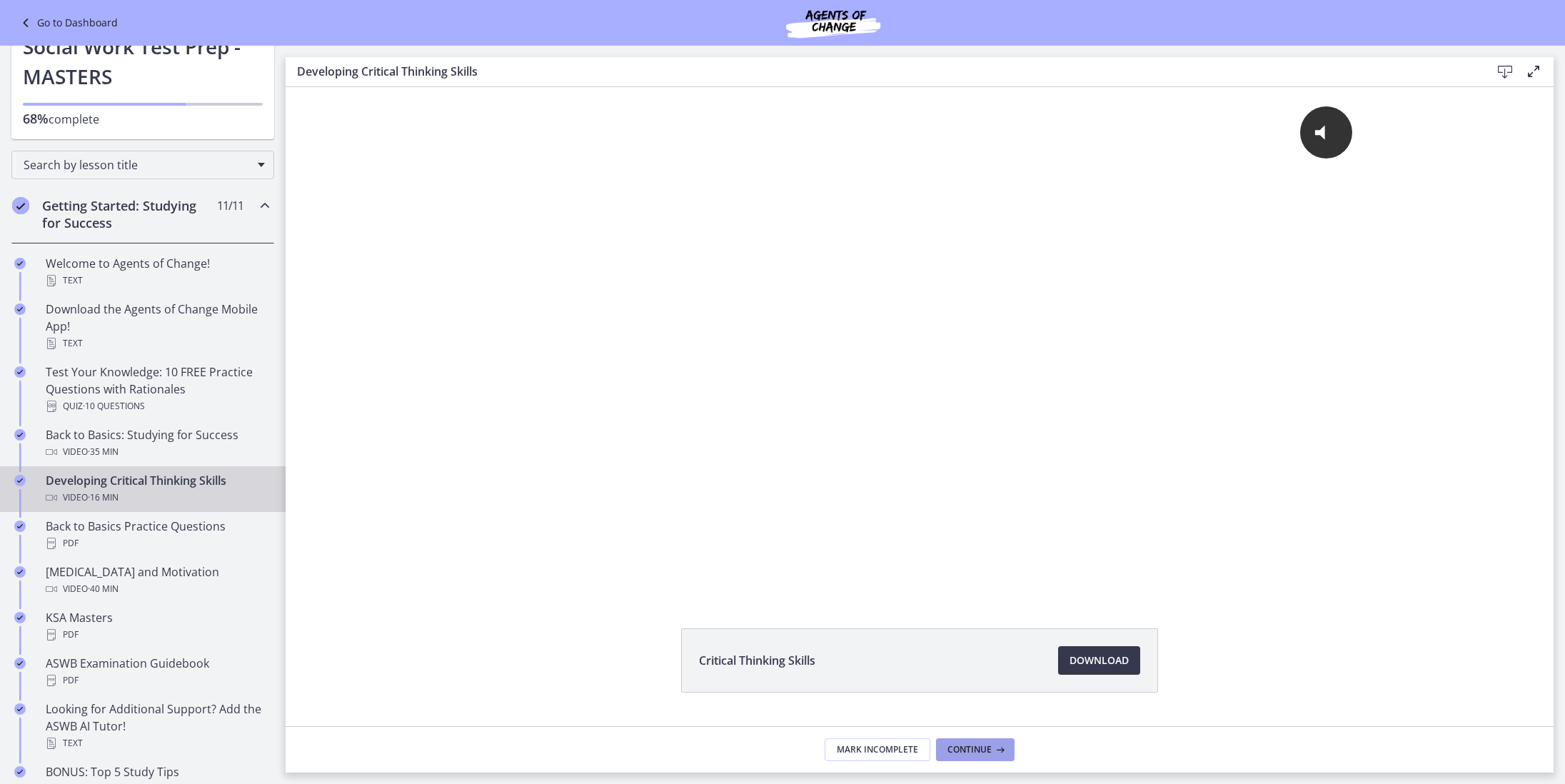
scroll to position [1, 0]
click at [979, 758] on button "Continue" at bounding box center [975, 750] width 78 height 23
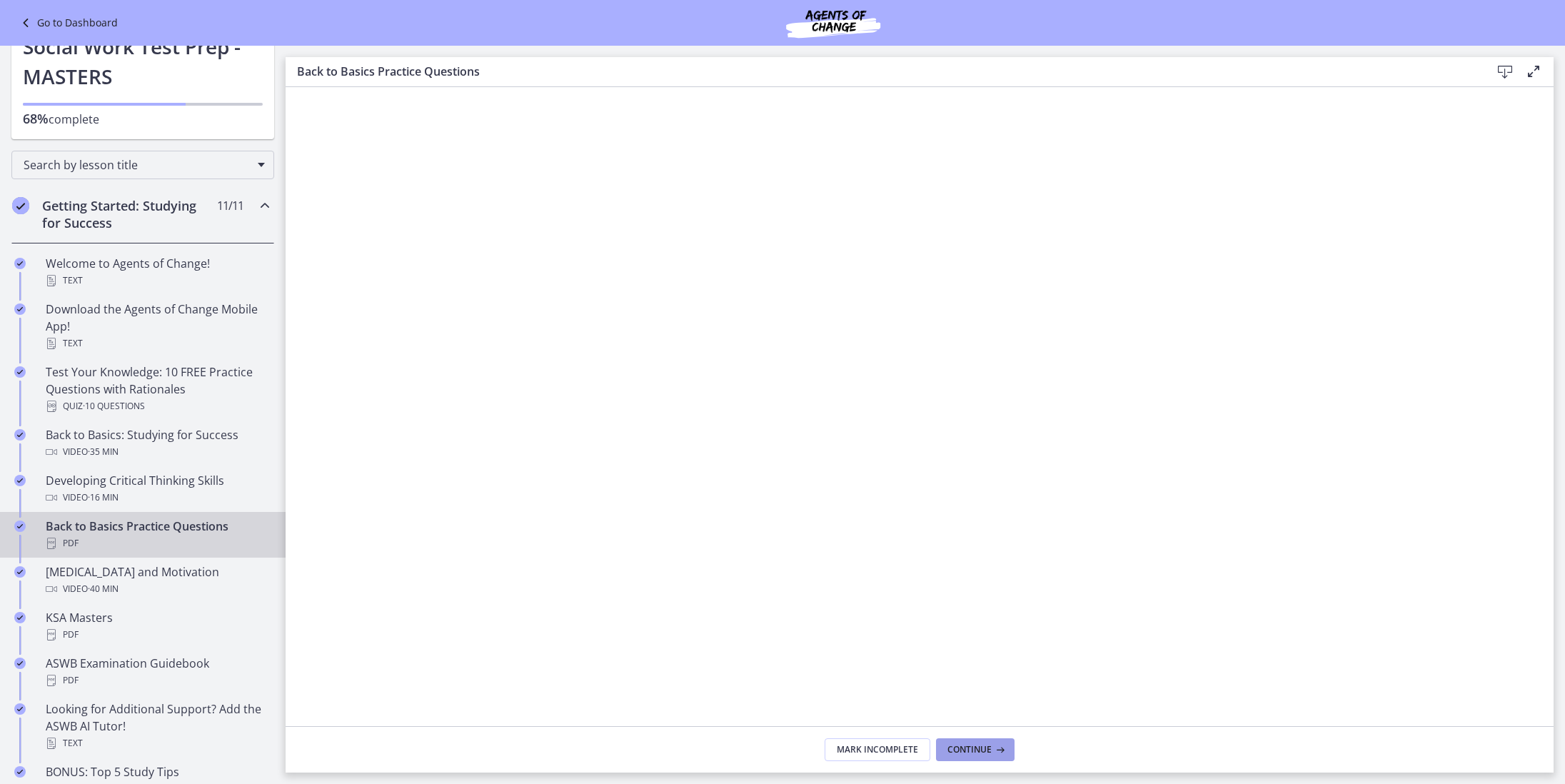
click at [955, 743] on span "Continue" at bounding box center [969, 749] width 44 height 11
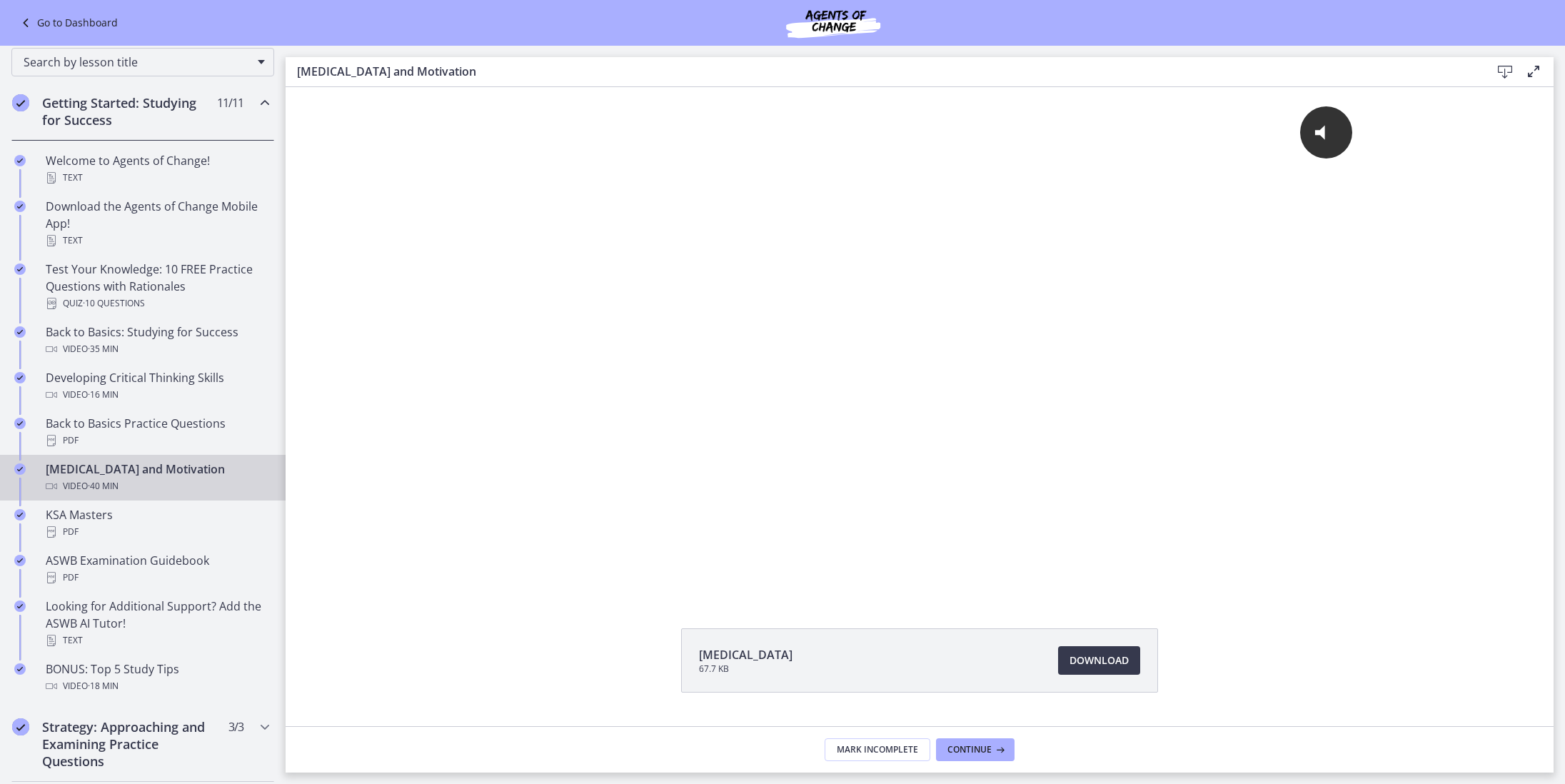
scroll to position [206, 0]
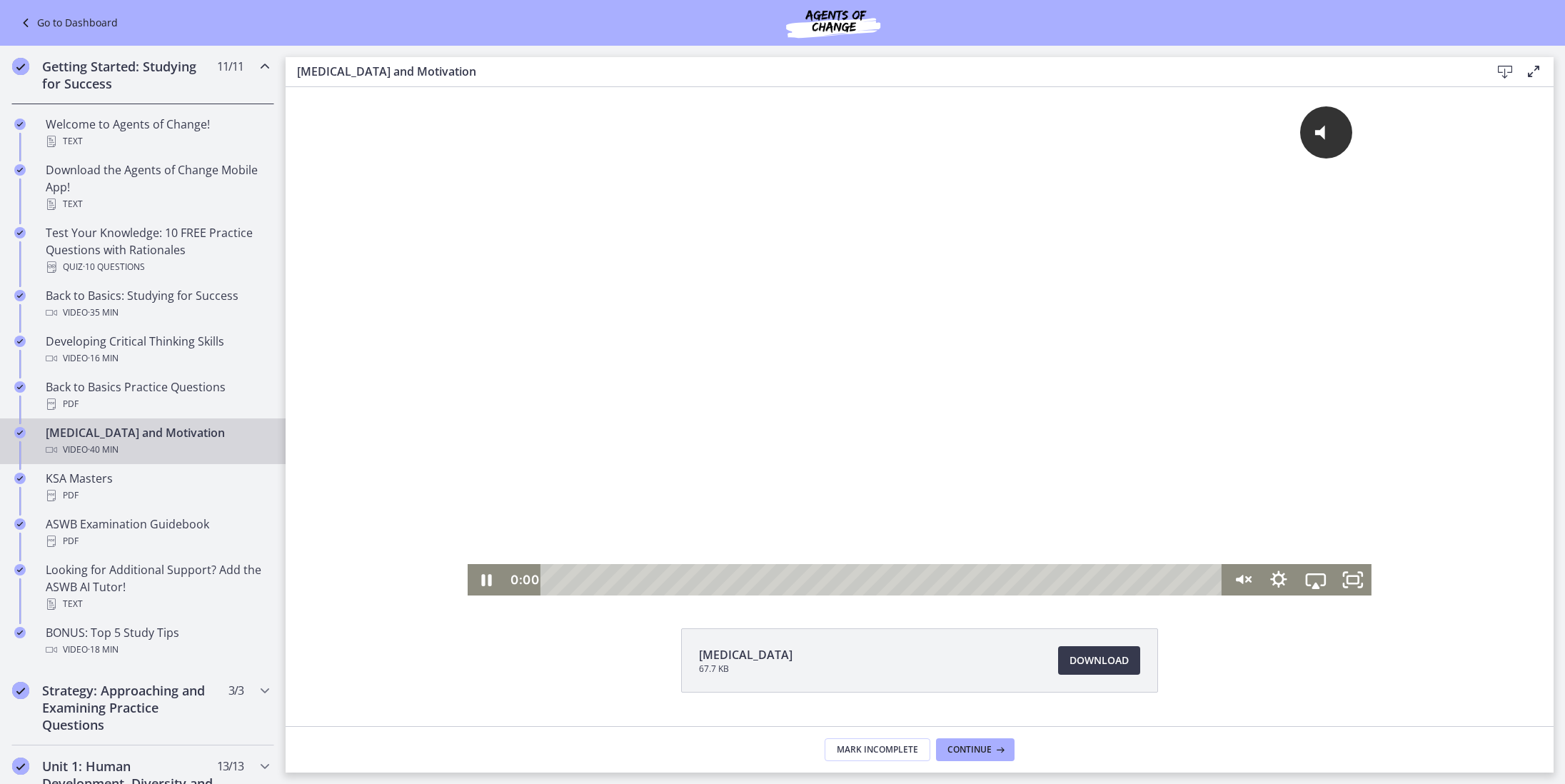
click at [522, 580] on div "0:00 0:00" at bounding box center [864, 580] width 718 height 32
click at [1235, 552] on div "Volume" at bounding box center [1241, 550] width 24 height 24
drag, startPoint x: 1235, startPoint y: 548, endPoint x: 1170, endPoint y: 530, distance: 67.4
click at [1235, 526] on div "Volume" at bounding box center [1241, 527] width 24 height 24
click at [519, 571] on div "0:00 0:00" at bounding box center [864, 580] width 718 height 32
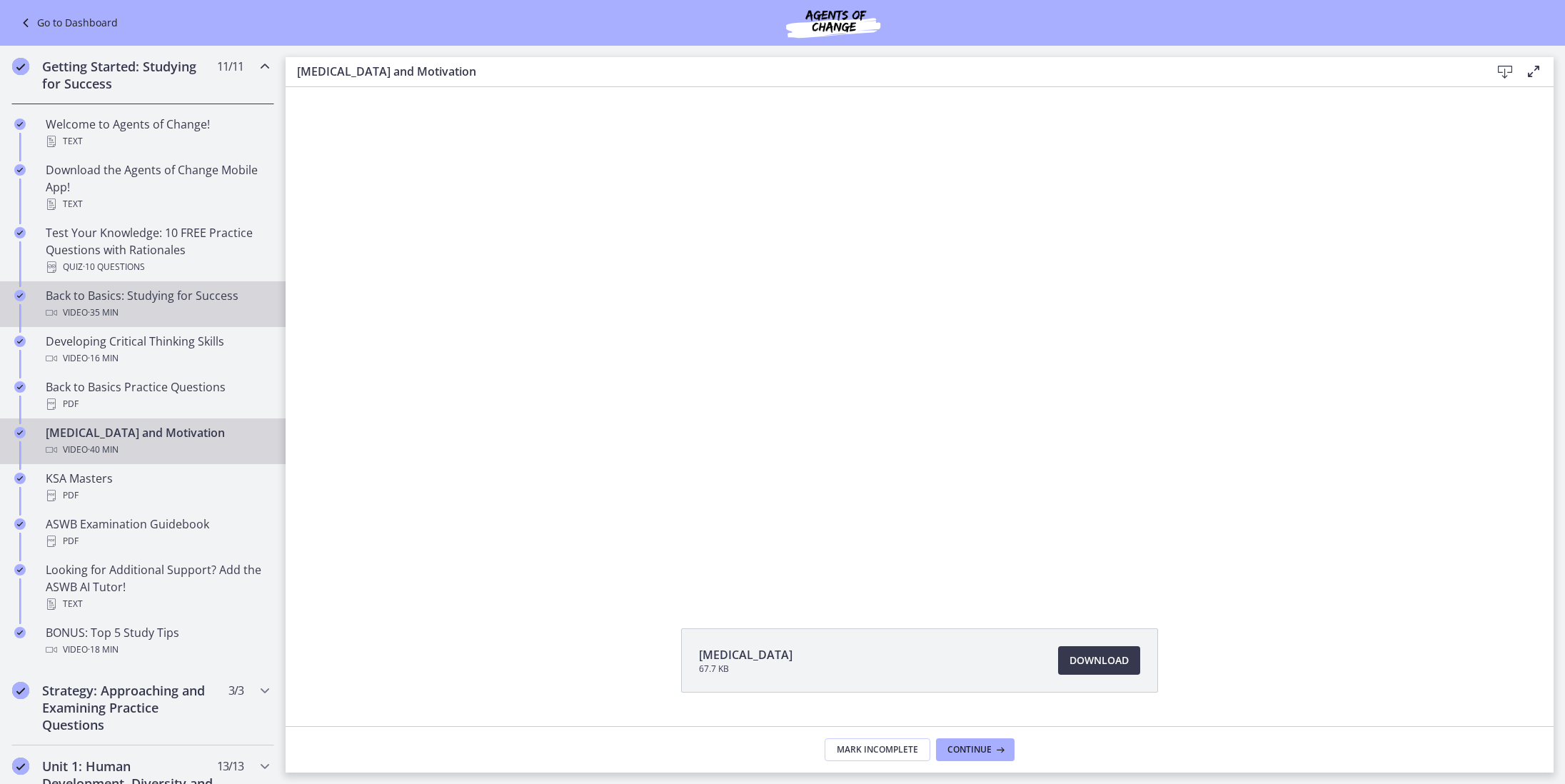
click at [174, 304] on div "Video · 35 min" at bounding box center [157, 312] width 223 height 17
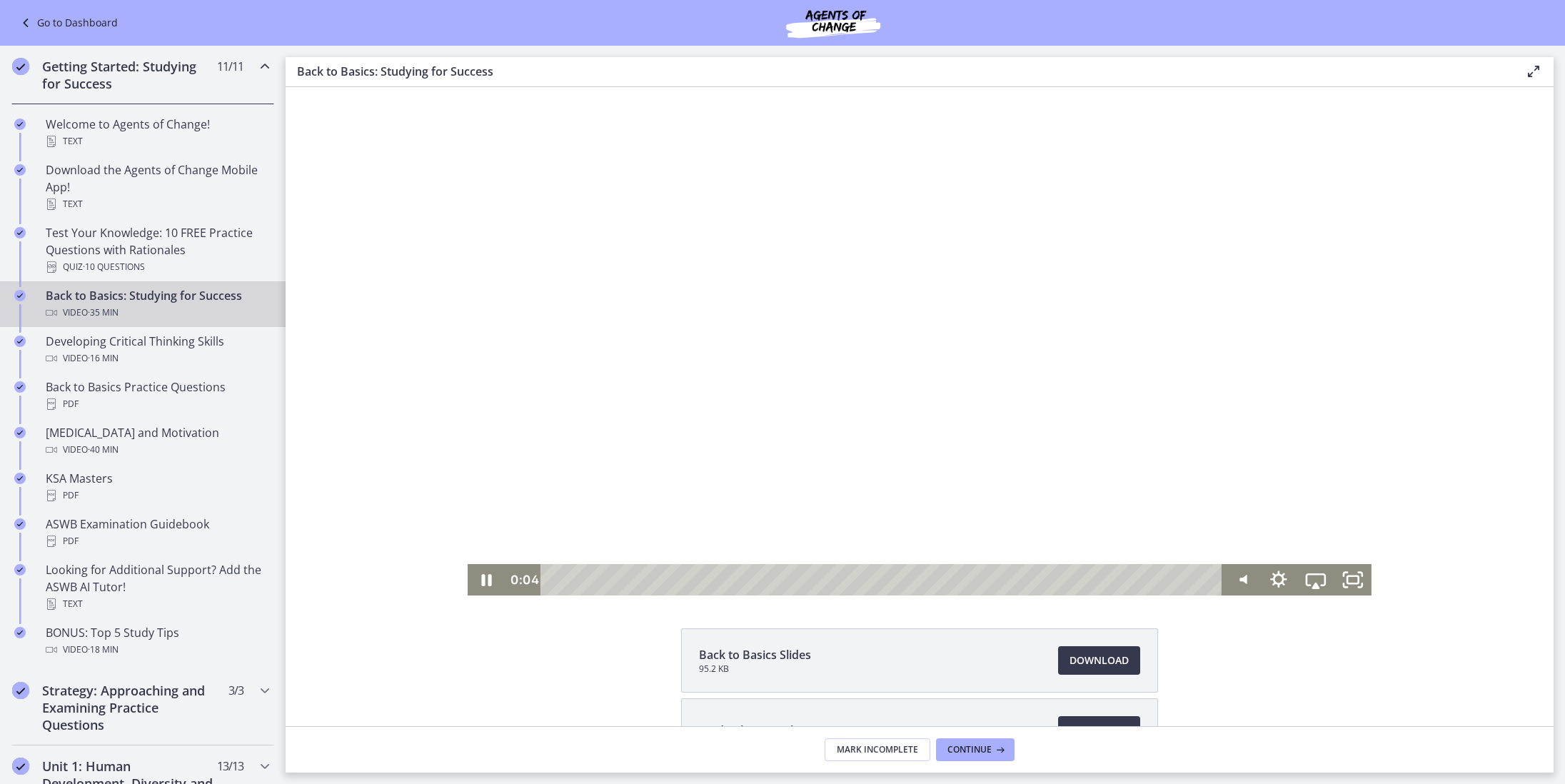
click at [1346, 377] on div at bounding box center [920, 341] width 904 height 508
click at [1346, 370] on div at bounding box center [920, 341] width 904 height 508
click at [1360, 366] on div at bounding box center [920, 341] width 904 height 508
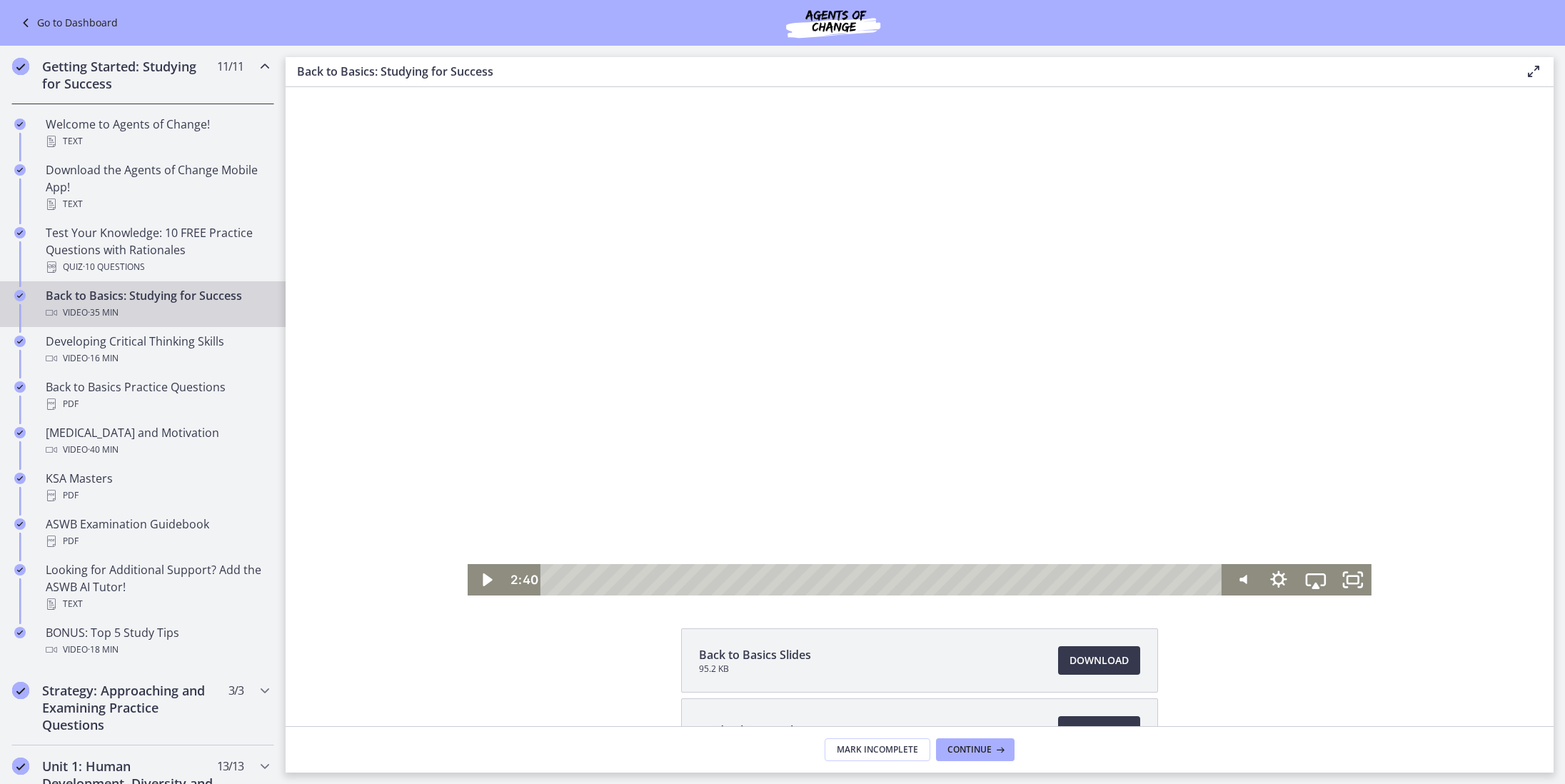
click at [1359, 366] on div at bounding box center [920, 341] width 904 height 508
click at [1368, 361] on div at bounding box center [920, 341] width 904 height 508
click at [1367, 365] on div at bounding box center [920, 341] width 904 height 508
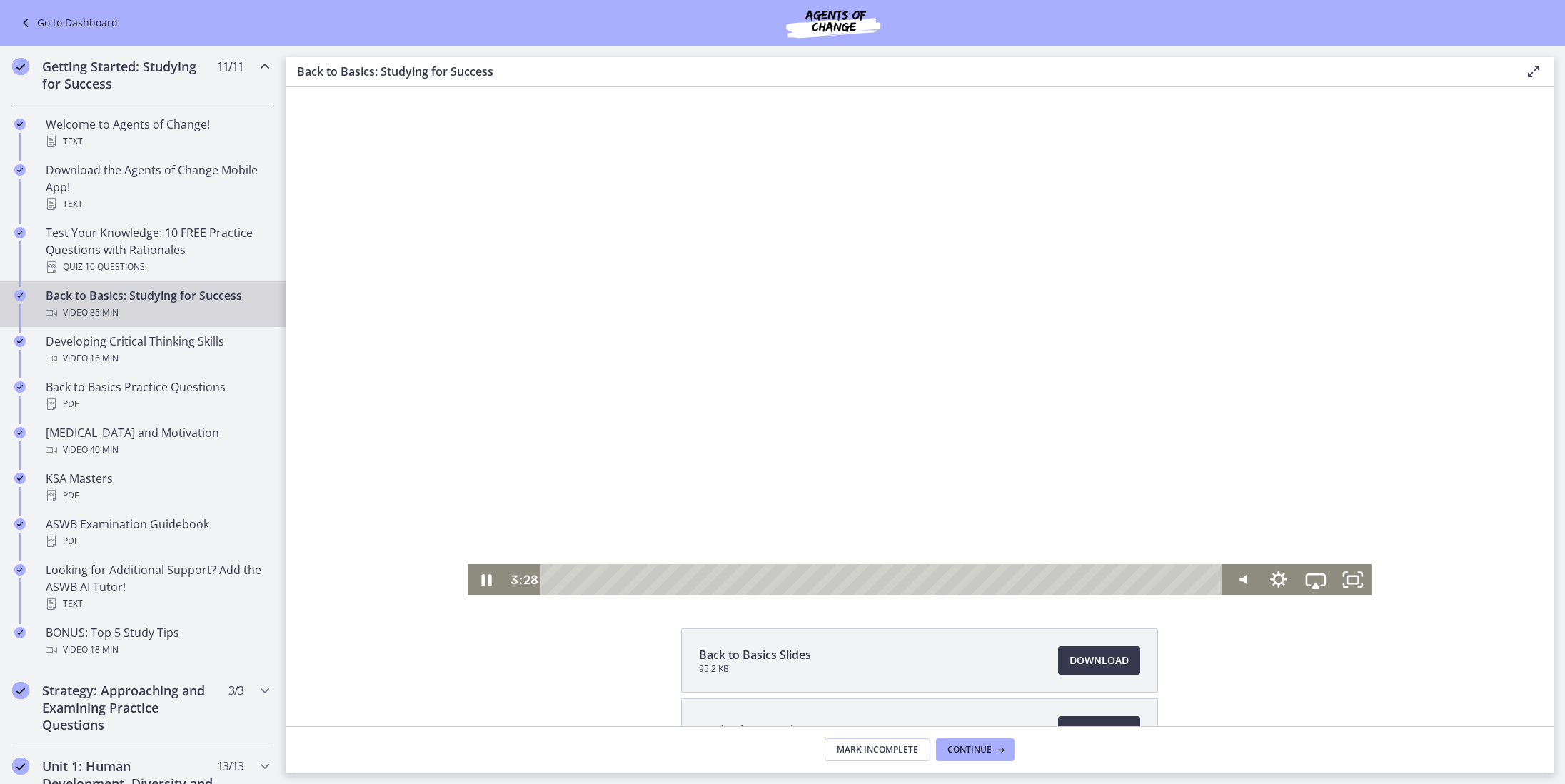
click at [1363, 365] on div at bounding box center [920, 341] width 904 height 508
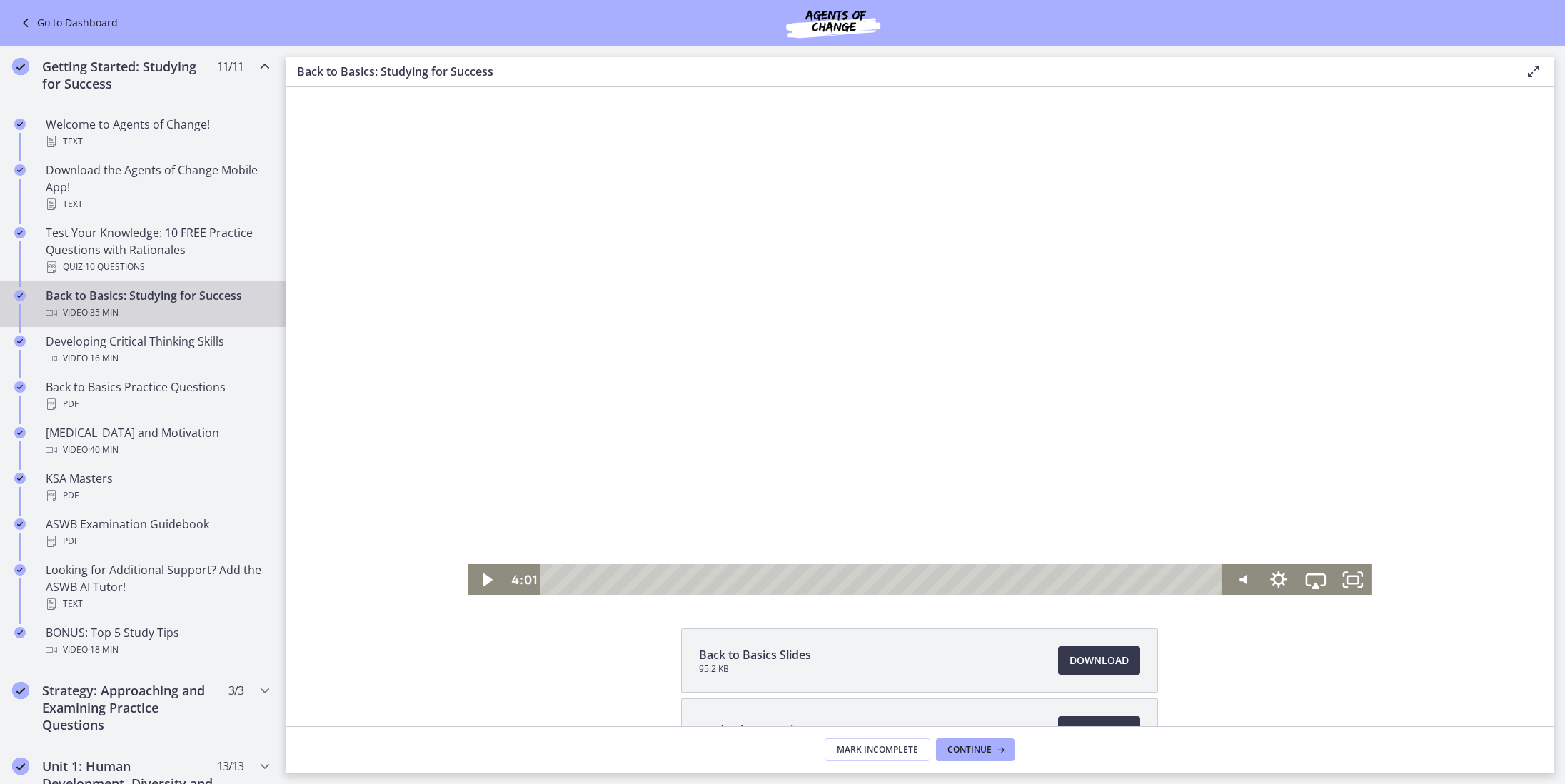
click at [1363, 365] on div at bounding box center [920, 341] width 904 height 508
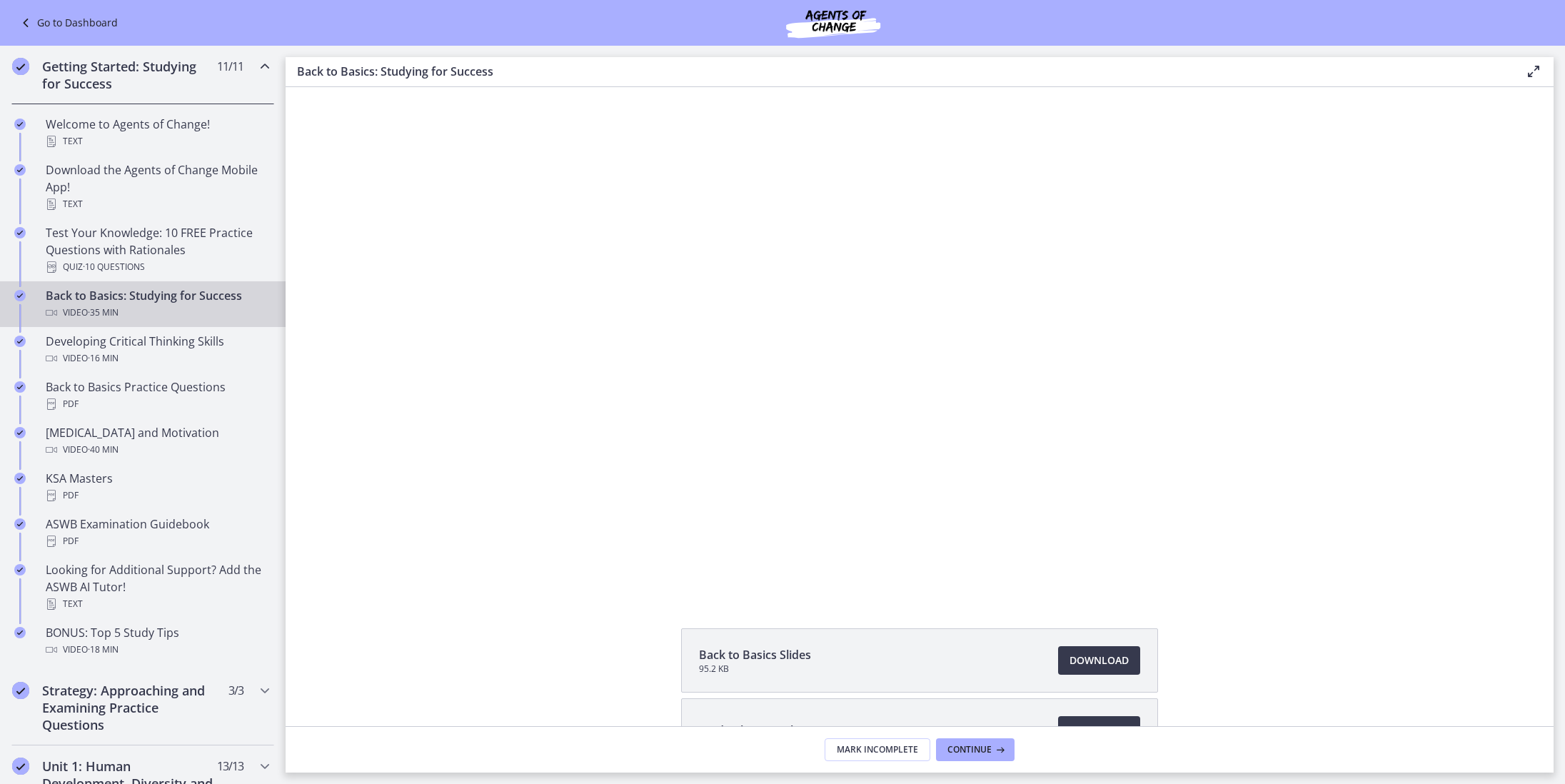
scroll to position [1, 0]
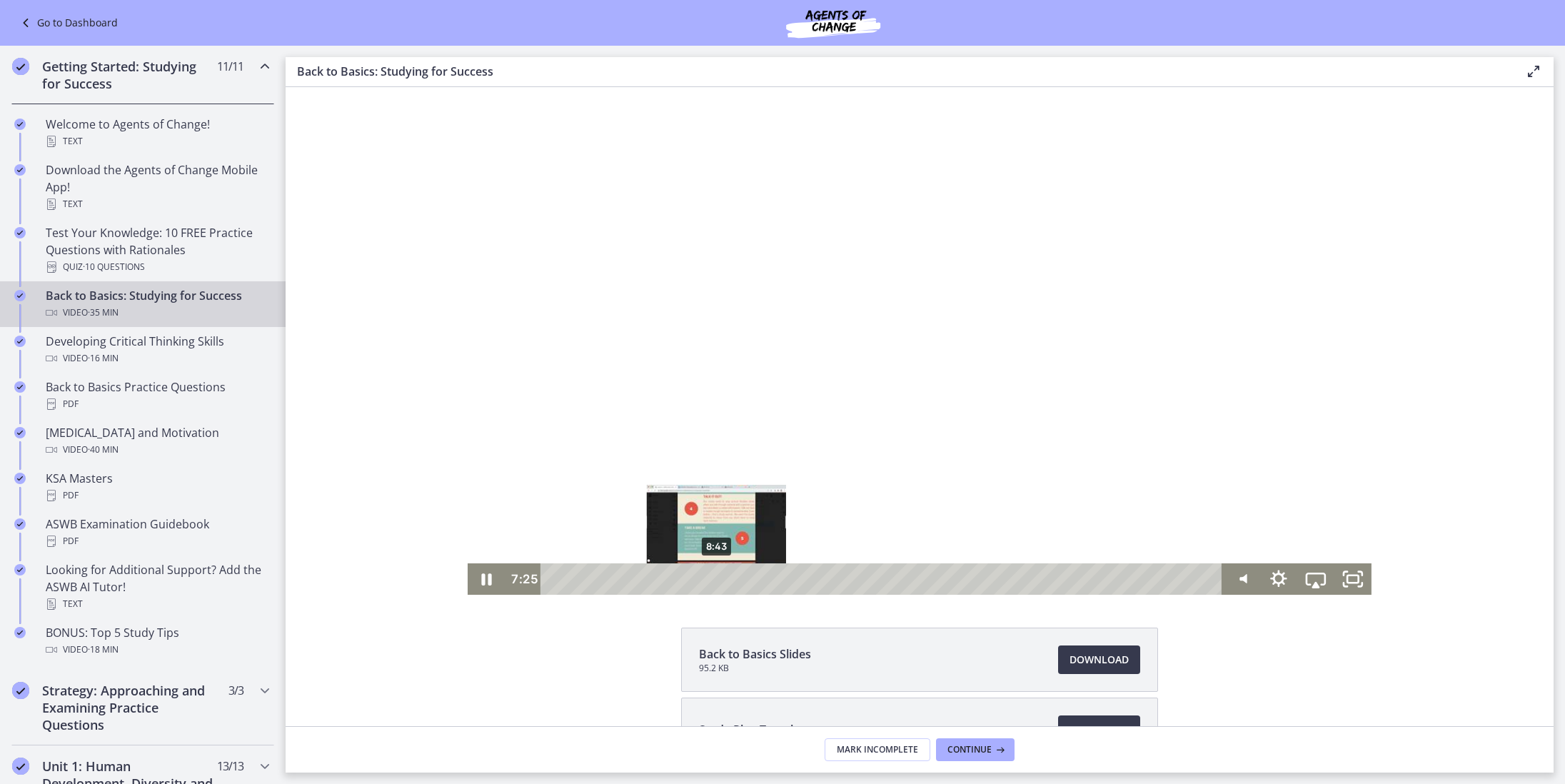
click at [716, 574] on div "8:43" at bounding box center [884, 579] width 660 height 32
click at [736, 577] on div "9:42" at bounding box center [884, 579] width 660 height 32
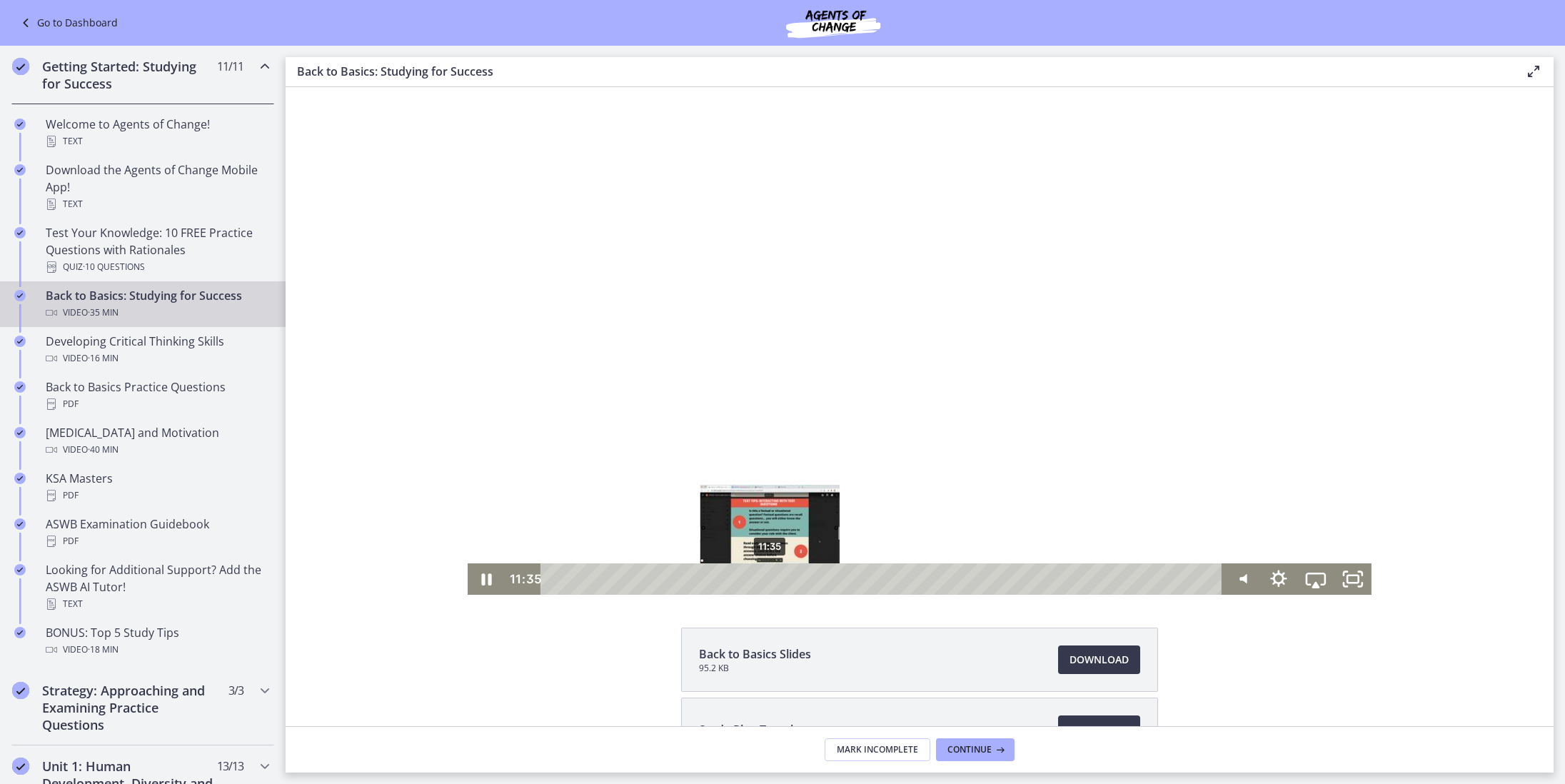
click at [770, 579] on div "11:35" at bounding box center [884, 579] width 660 height 32
click at [785, 580] on div "12:23" at bounding box center [884, 579] width 660 height 32
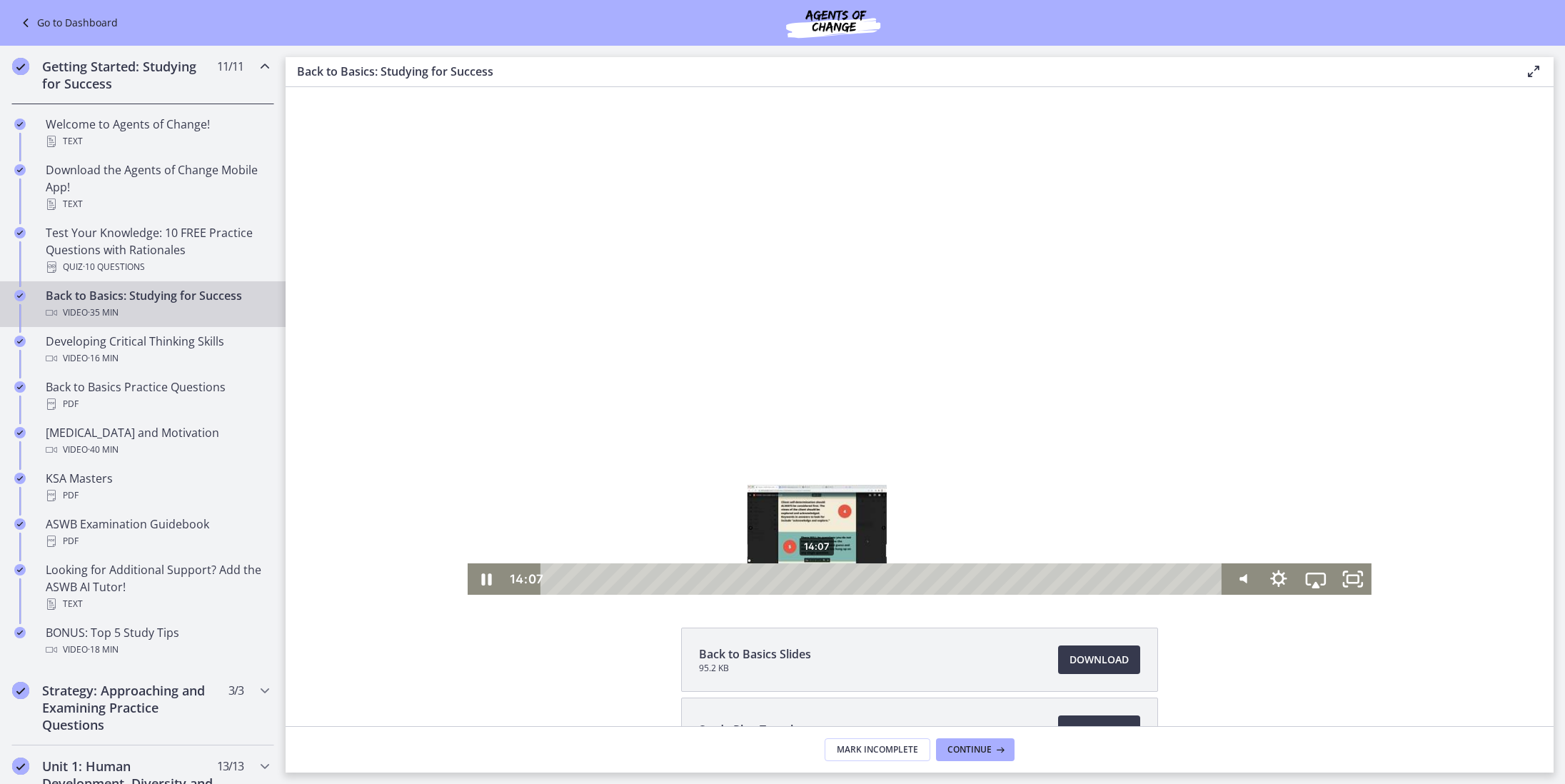
click at [818, 581] on div "14:07" at bounding box center [884, 579] width 660 height 32
click at [852, 582] on div "15:59" at bounding box center [884, 579] width 660 height 32
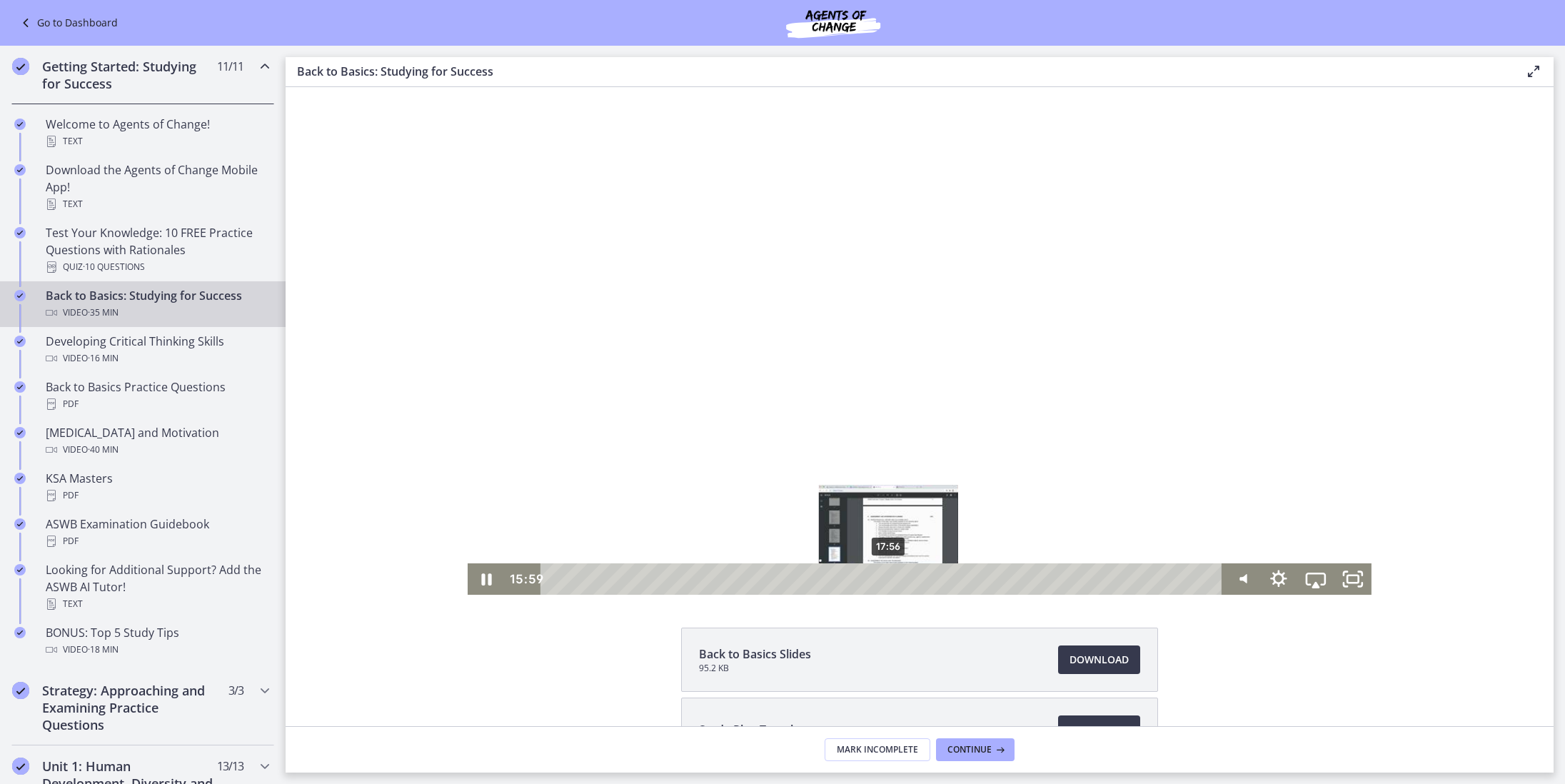
click at [889, 580] on div "17:56" at bounding box center [884, 579] width 660 height 32
click at [882, 580] on div "17:33" at bounding box center [884, 579] width 660 height 32
click at [871, 581] on div "16:57" at bounding box center [884, 579] width 660 height 32
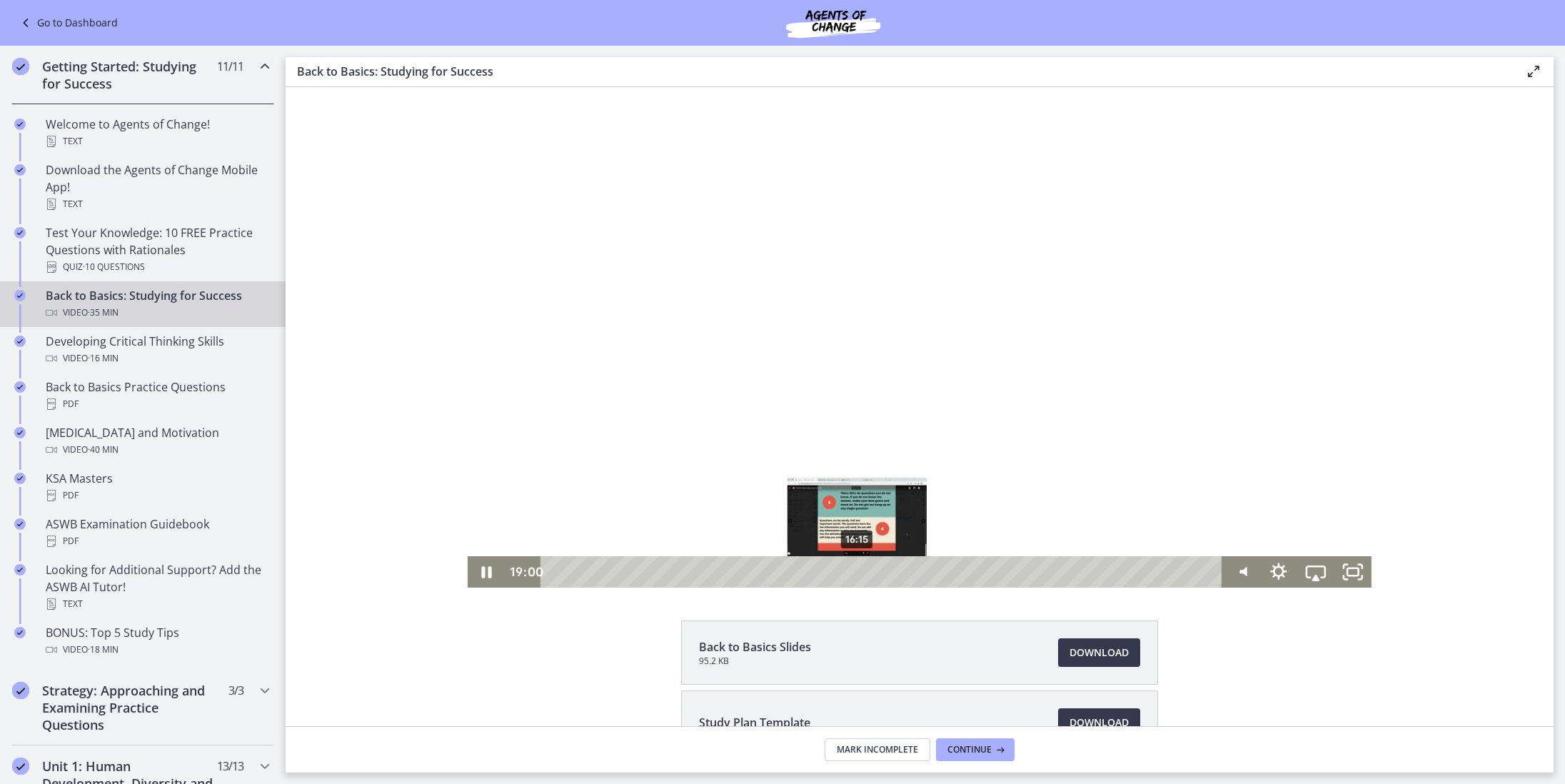
scroll to position [6, 0]
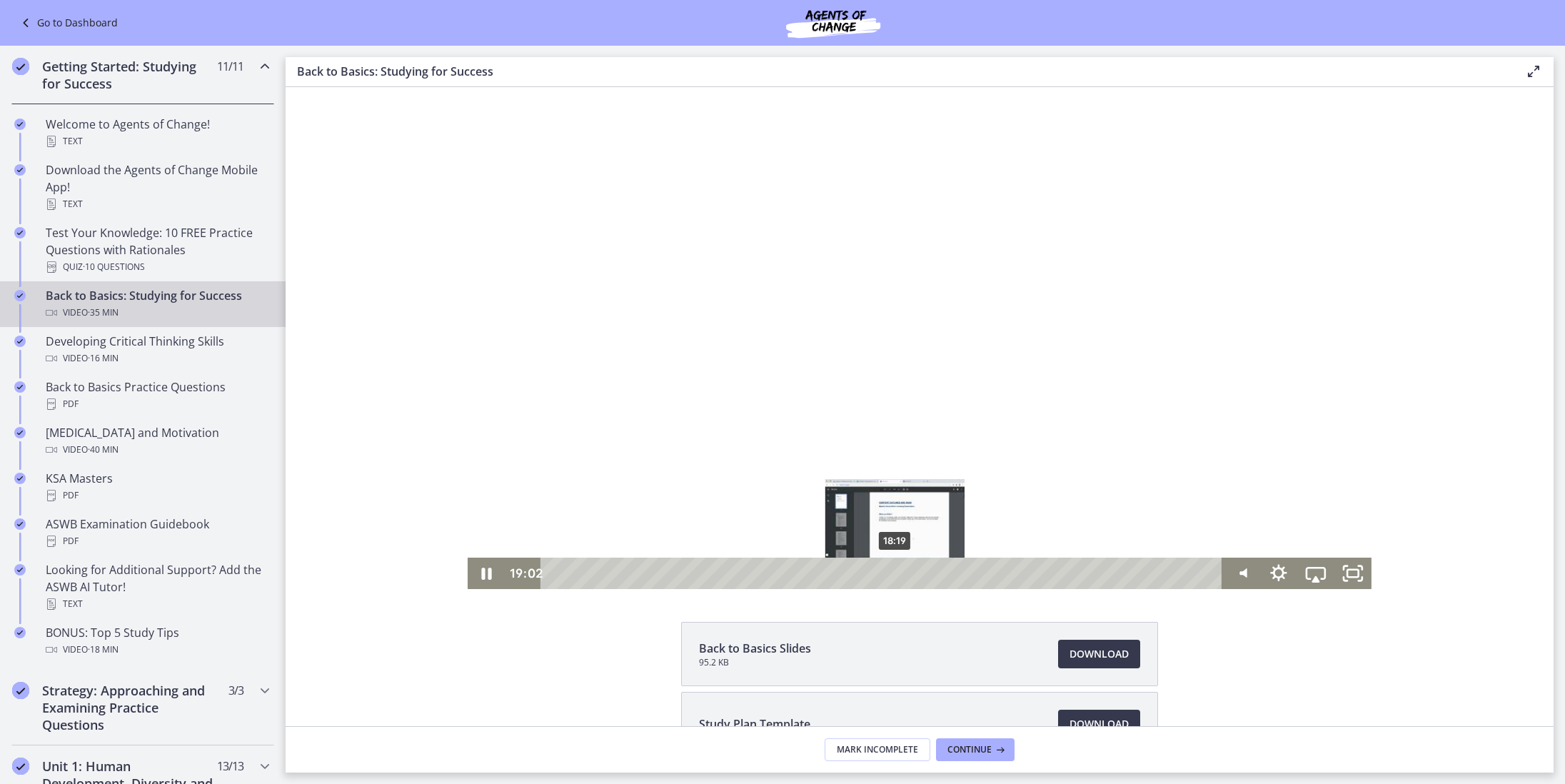
click at [896, 570] on div "18:19" at bounding box center [884, 573] width 660 height 32
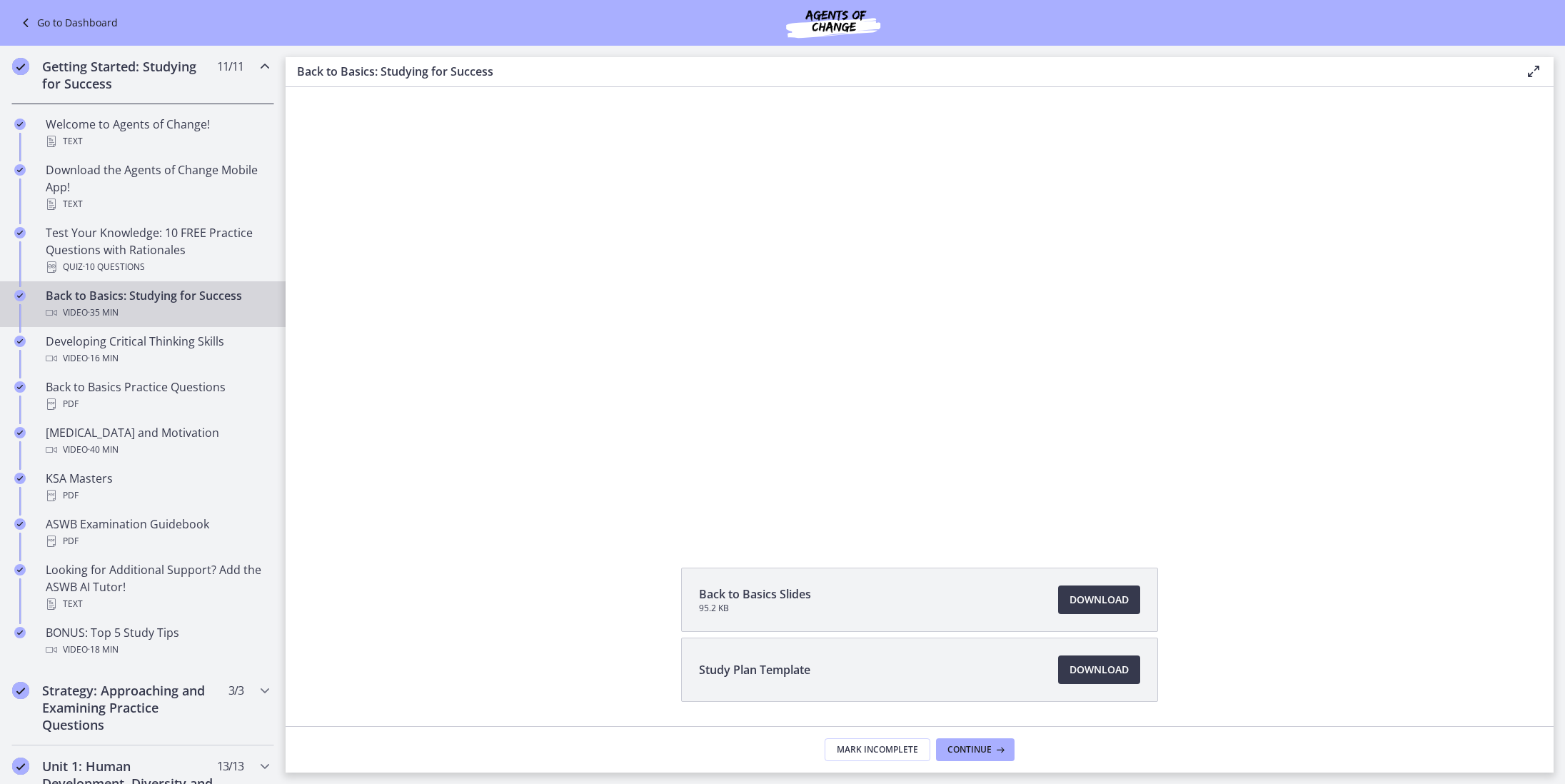
scroll to position [0, 0]
click at [1105, 661] on span "Download Opens in a new window" at bounding box center [1099, 669] width 59 height 17
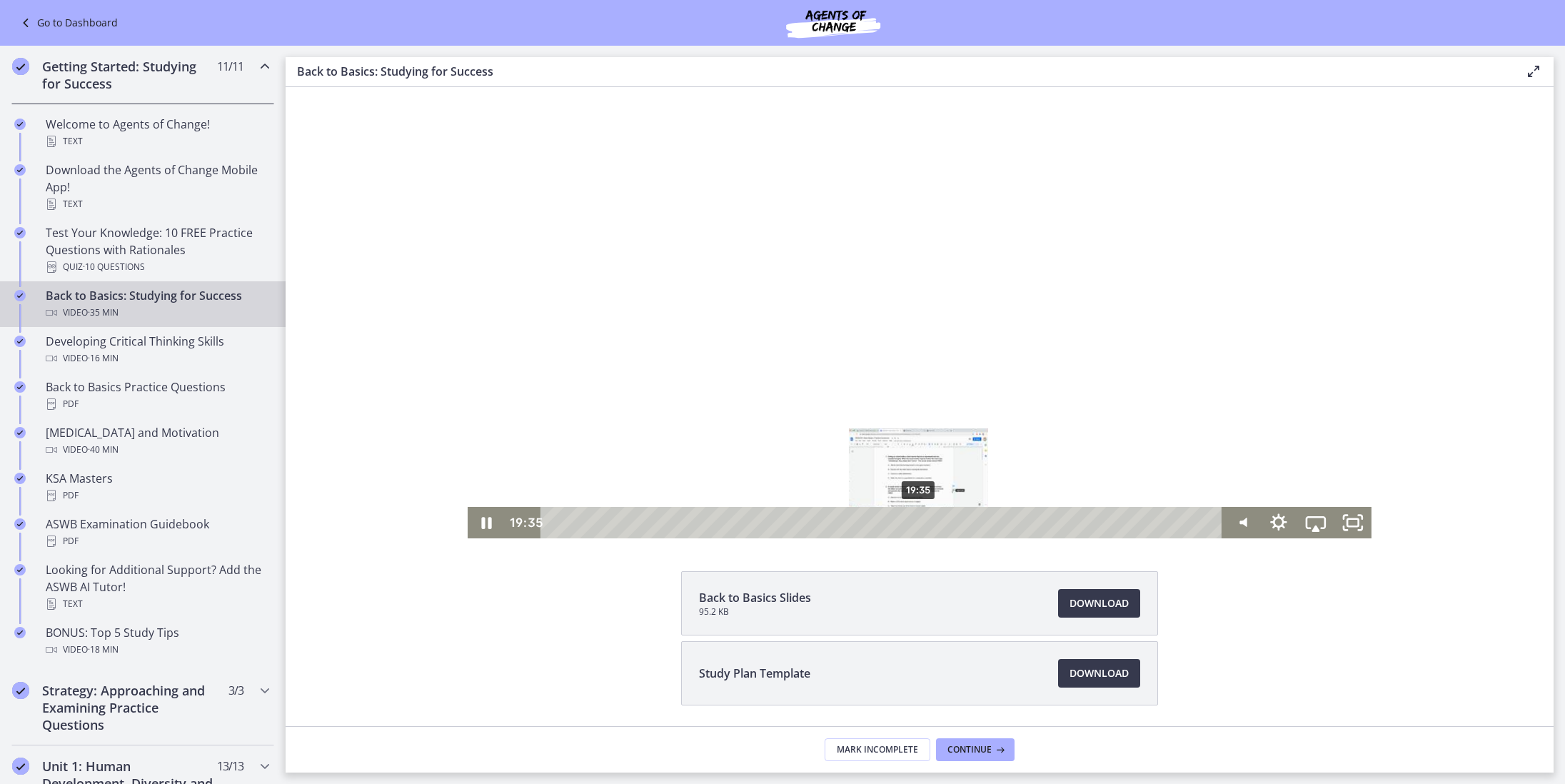
click at [919, 521] on div "19:35" at bounding box center [884, 522] width 660 height 32
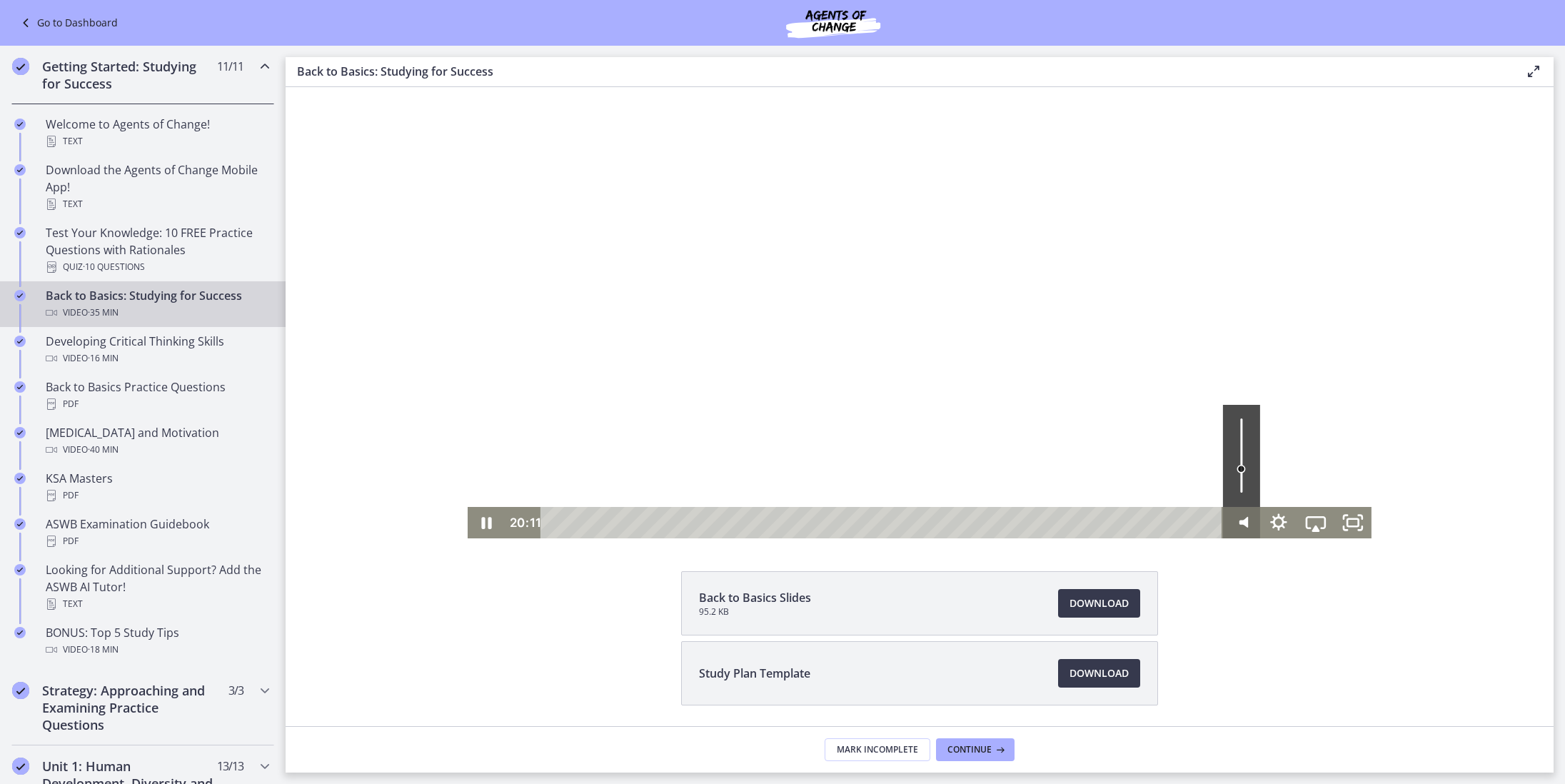
click at [1250, 520] on icon "Mute" at bounding box center [1242, 522] width 44 height 38
click at [1250, 520] on icon "Unmute" at bounding box center [1242, 522] width 44 height 38
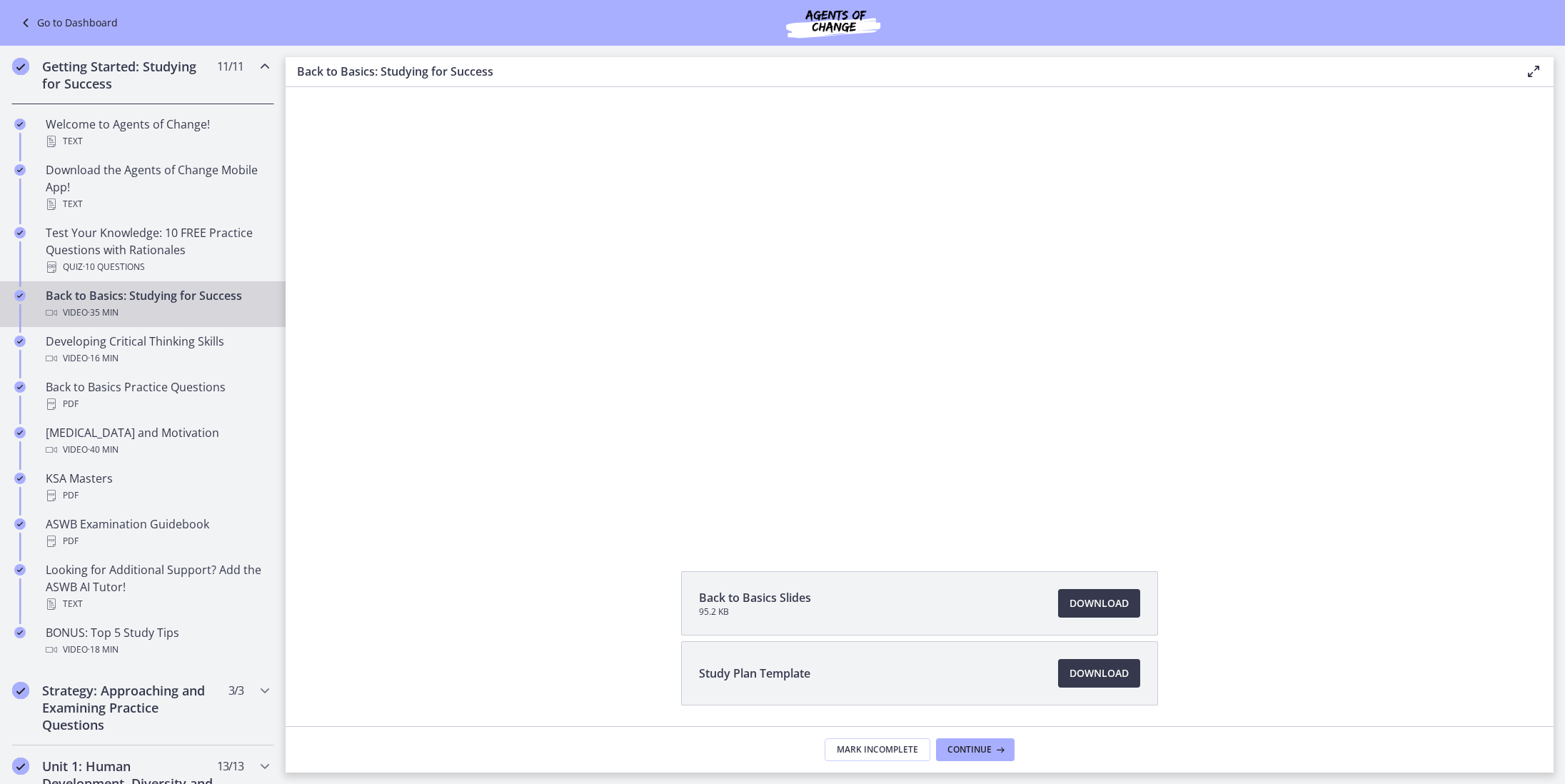
click at [1009, 734] on footer "Mark Incomplete Continue" at bounding box center [919, 749] width 1268 height 47
click at [998, 743] on button "Continue" at bounding box center [975, 750] width 78 height 23
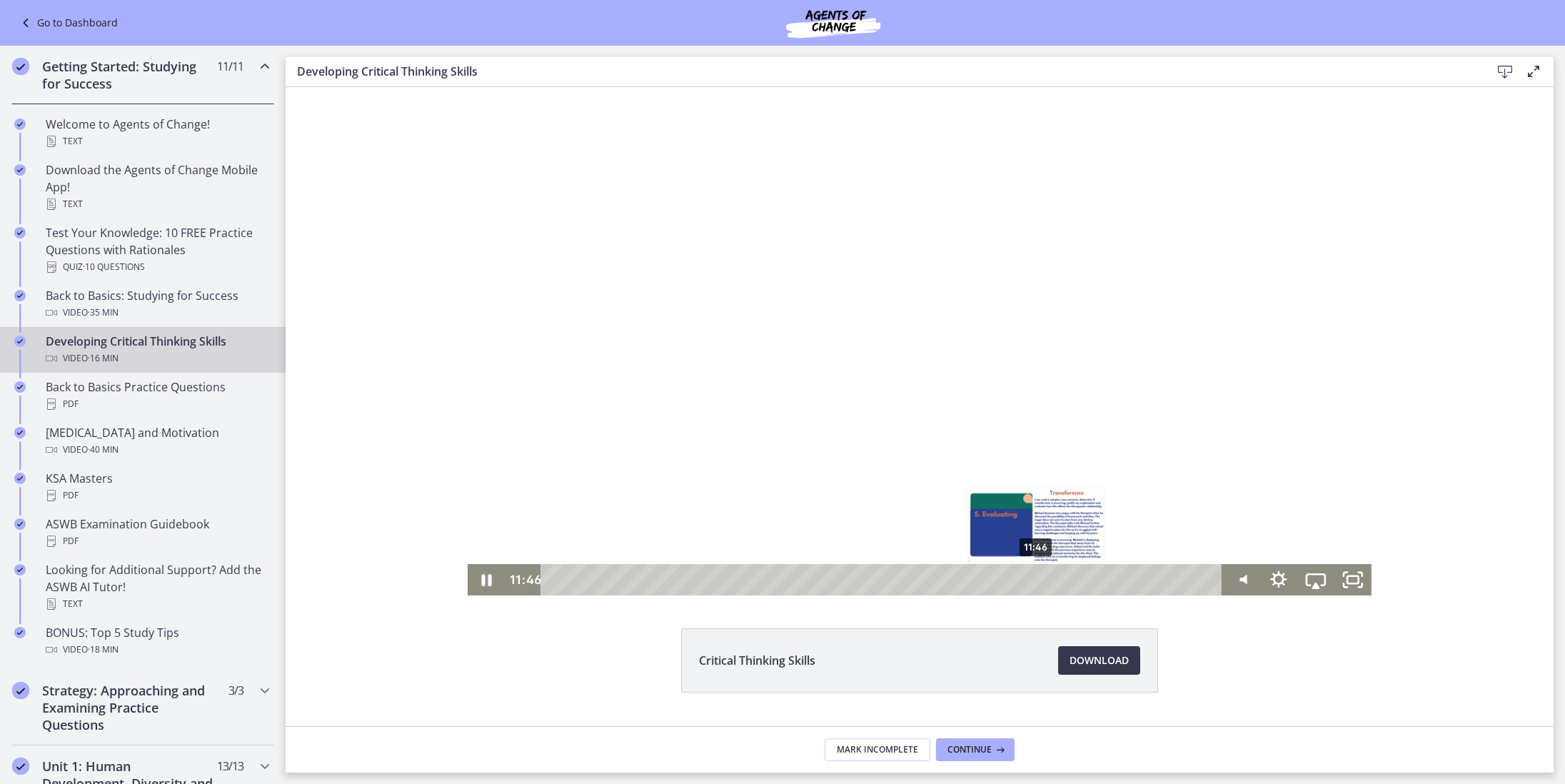
click at [1036, 581] on div "11:46" at bounding box center [884, 580] width 660 height 32
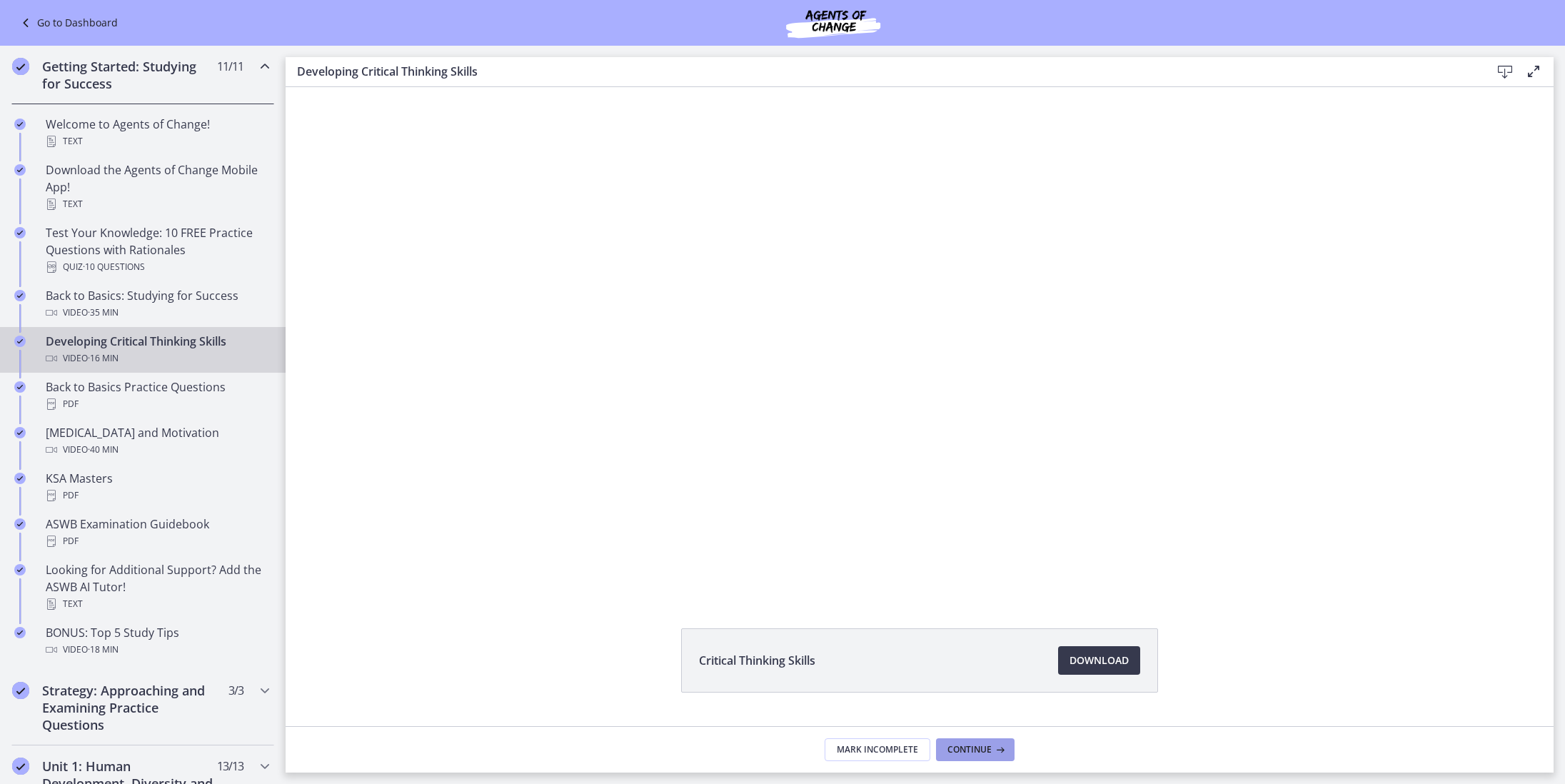
click at [975, 744] on span "Continue" at bounding box center [969, 749] width 44 height 11
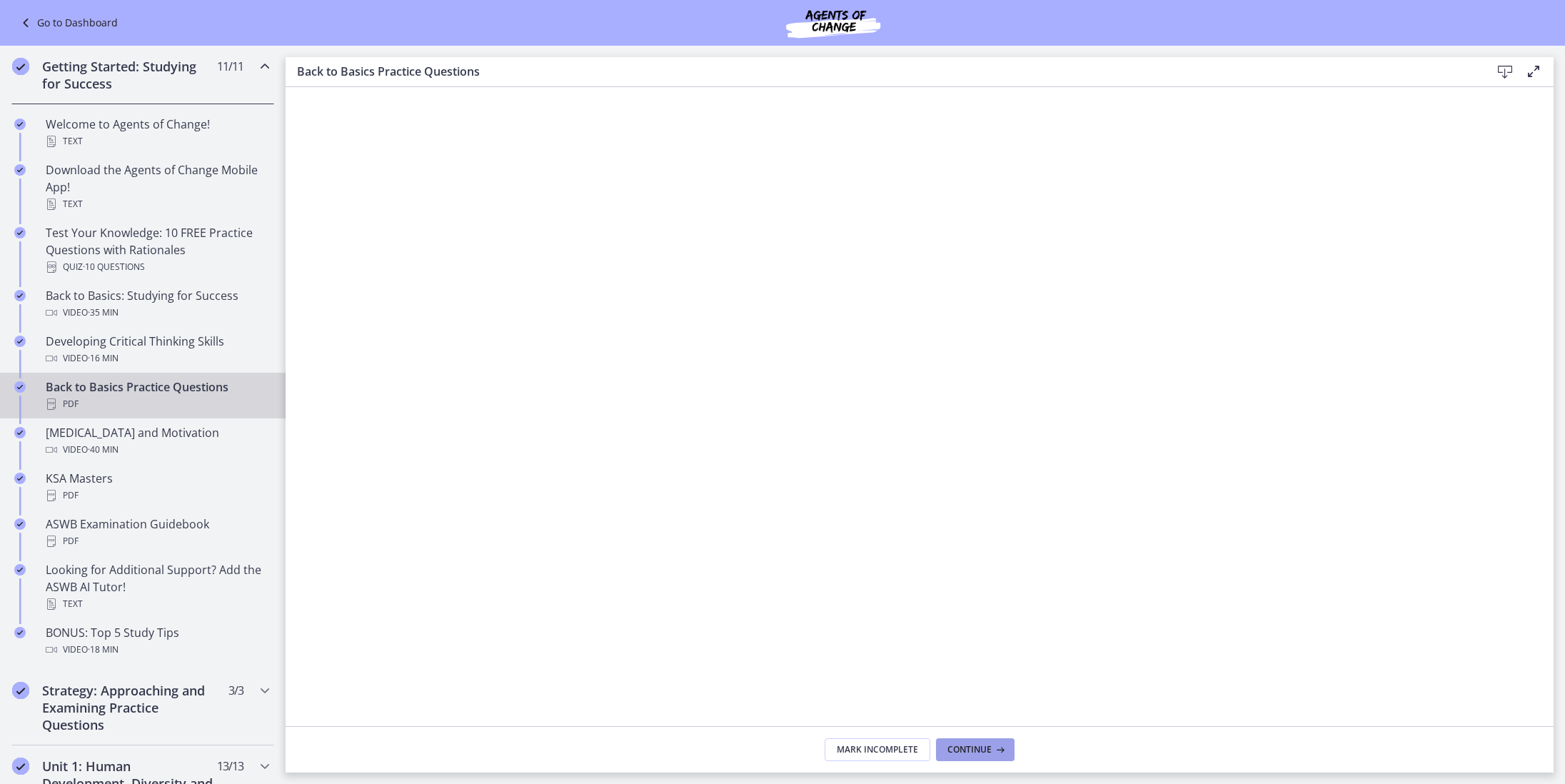
click at [968, 751] on span "Continue" at bounding box center [969, 749] width 44 height 11
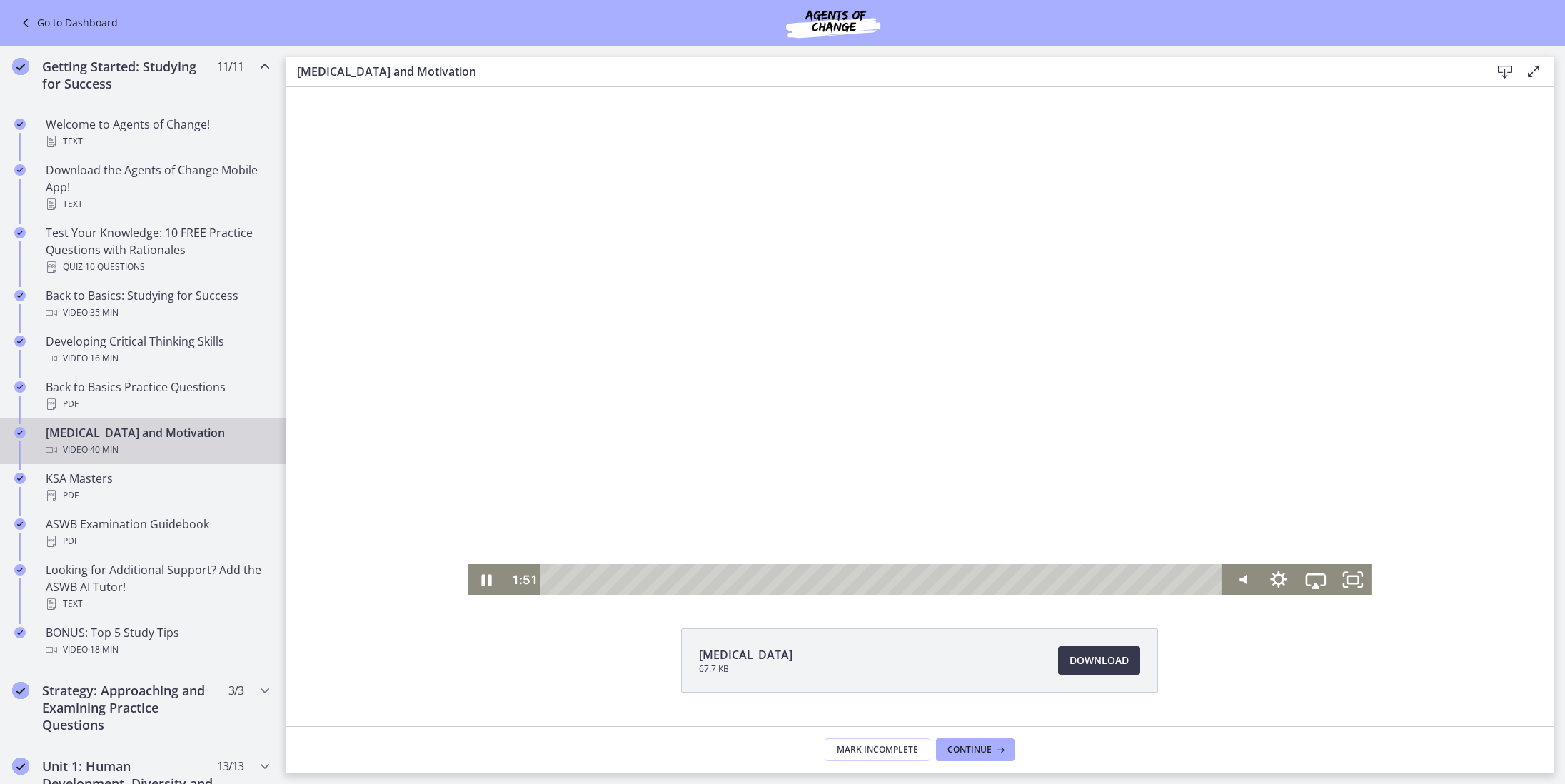
scroll to position [1, 0]
drag, startPoint x: 931, startPoint y: 533, endPoint x: 927, endPoint y: 540, distance: 8.1
click at [931, 536] on div at bounding box center [920, 340] width 904 height 508
click at [930, 533] on div at bounding box center [920, 340] width 904 height 508
click at [690, 574] on div "8:18" at bounding box center [884, 579] width 660 height 32
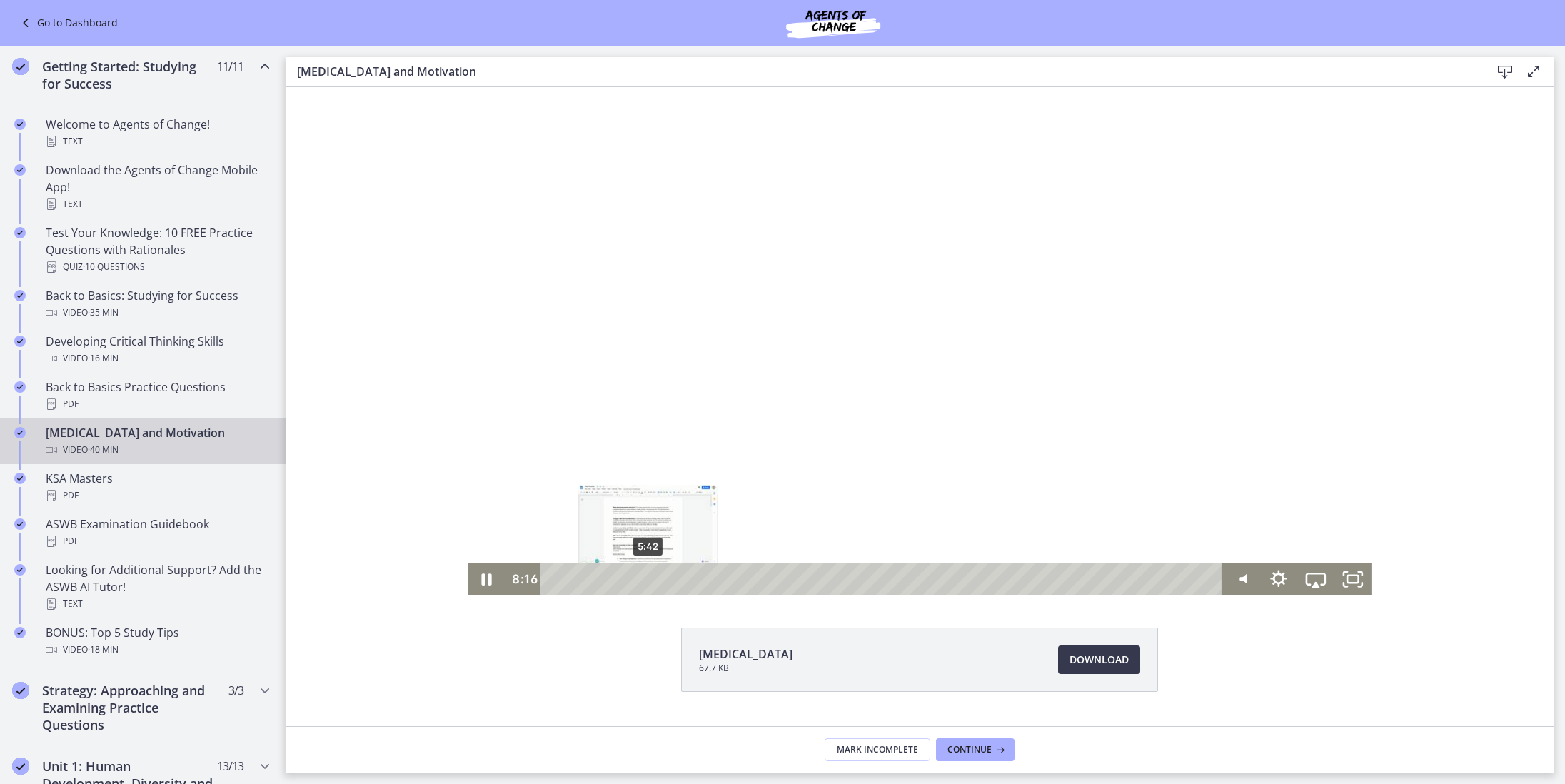
click at [649, 574] on div "5:42" at bounding box center [884, 579] width 660 height 32
click at [657, 577] on div "6:16" at bounding box center [884, 579] width 660 height 32
click at [689, 577] on div "8:10" at bounding box center [884, 579] width 660 height 32
click at [735, 579] on div "10:57" at bounding box center [884, 579] width 660 height 32
click at [753, 579] on div "11:59" at bounding box center [884, 579] width 660 height 32
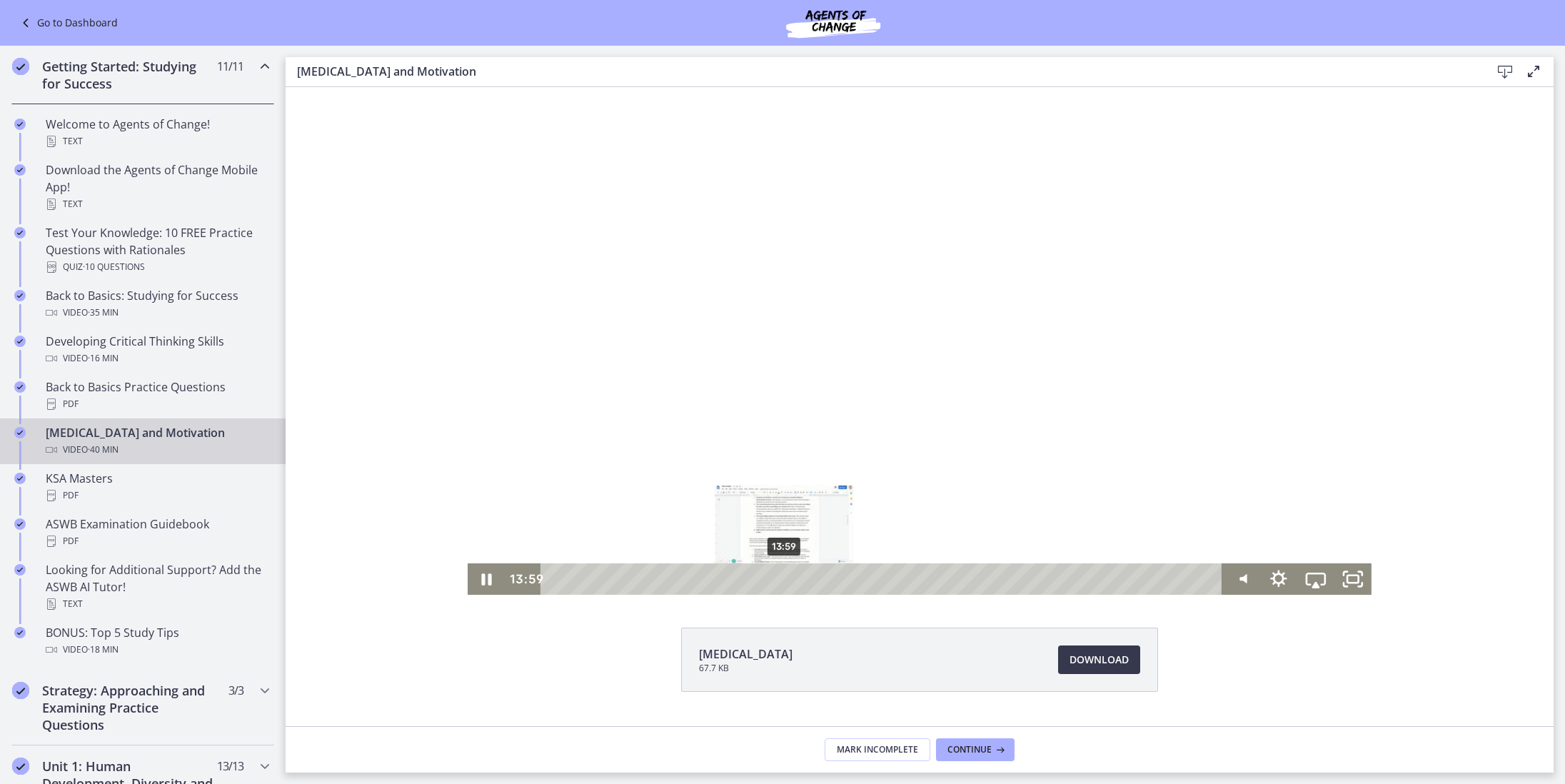
click at [784, 582] on div "13:59" at bounding box center [884, 579] width 660 height 32
click at [829, 577] on div "16:40" at bounding box center [884, 579] width 660 height 32
click at [864, 581] on div "18:48" at bounding box center [884, 580] width 660 height 32
click at [879, 582] on div "19:40" at bounding box center [884, 580] width 660 height 32
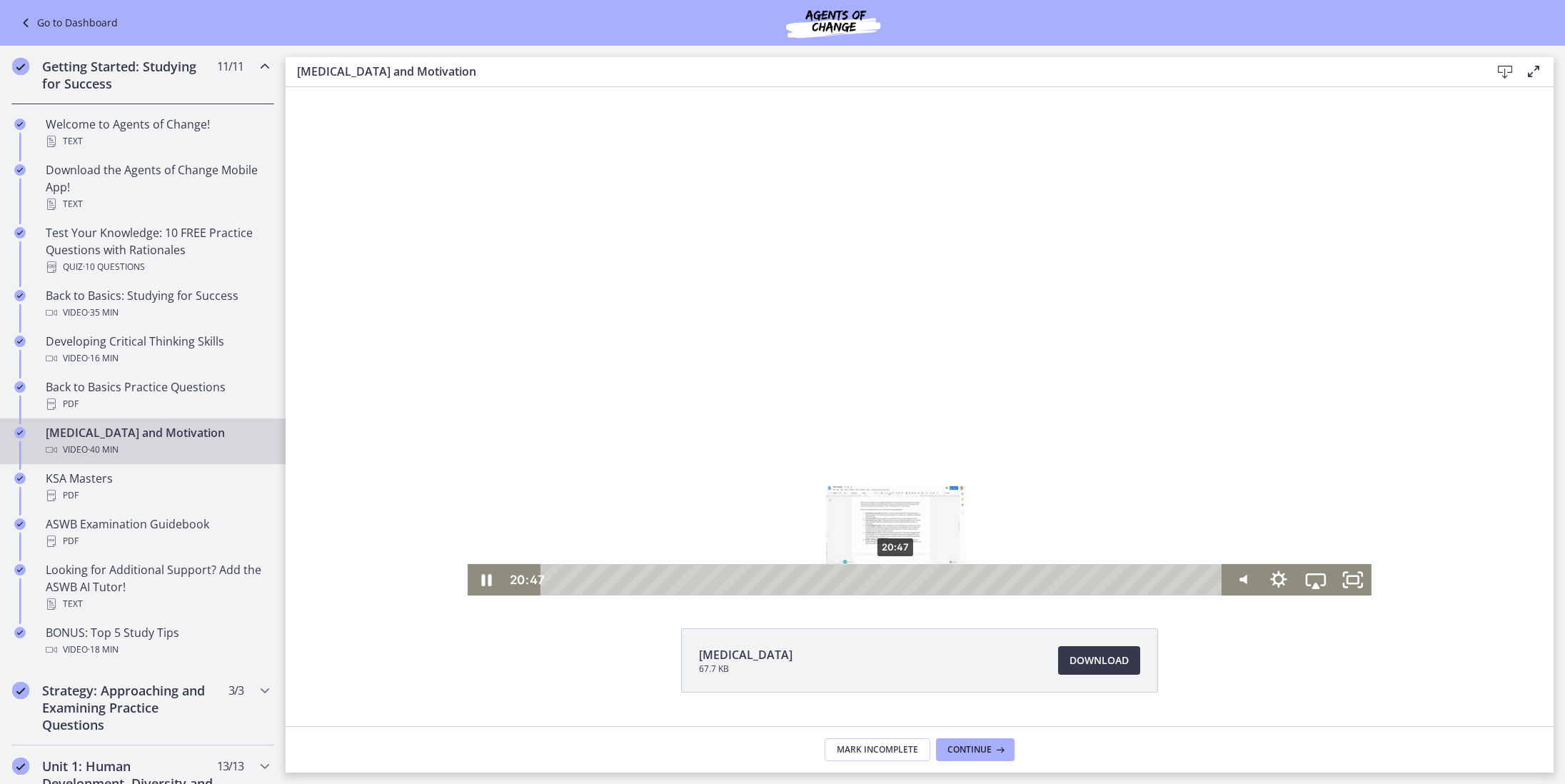
click at [897, 582] on div "20:47" at bounding box center [884, 580] width 660 height 32
click at [917, 581] on div "22:06" at bounding box center [884, 580] width 660 height 32
click at [942, 580] on div "23:34" at bounding box center [884, 580] width 660 height 32
click at [963, 578] on div "24:49" at bounding box center [884, 580] width 660 height 32
click at [1013, 578] on div "27:52" at bounding box center [884, 580] width 660 height 32
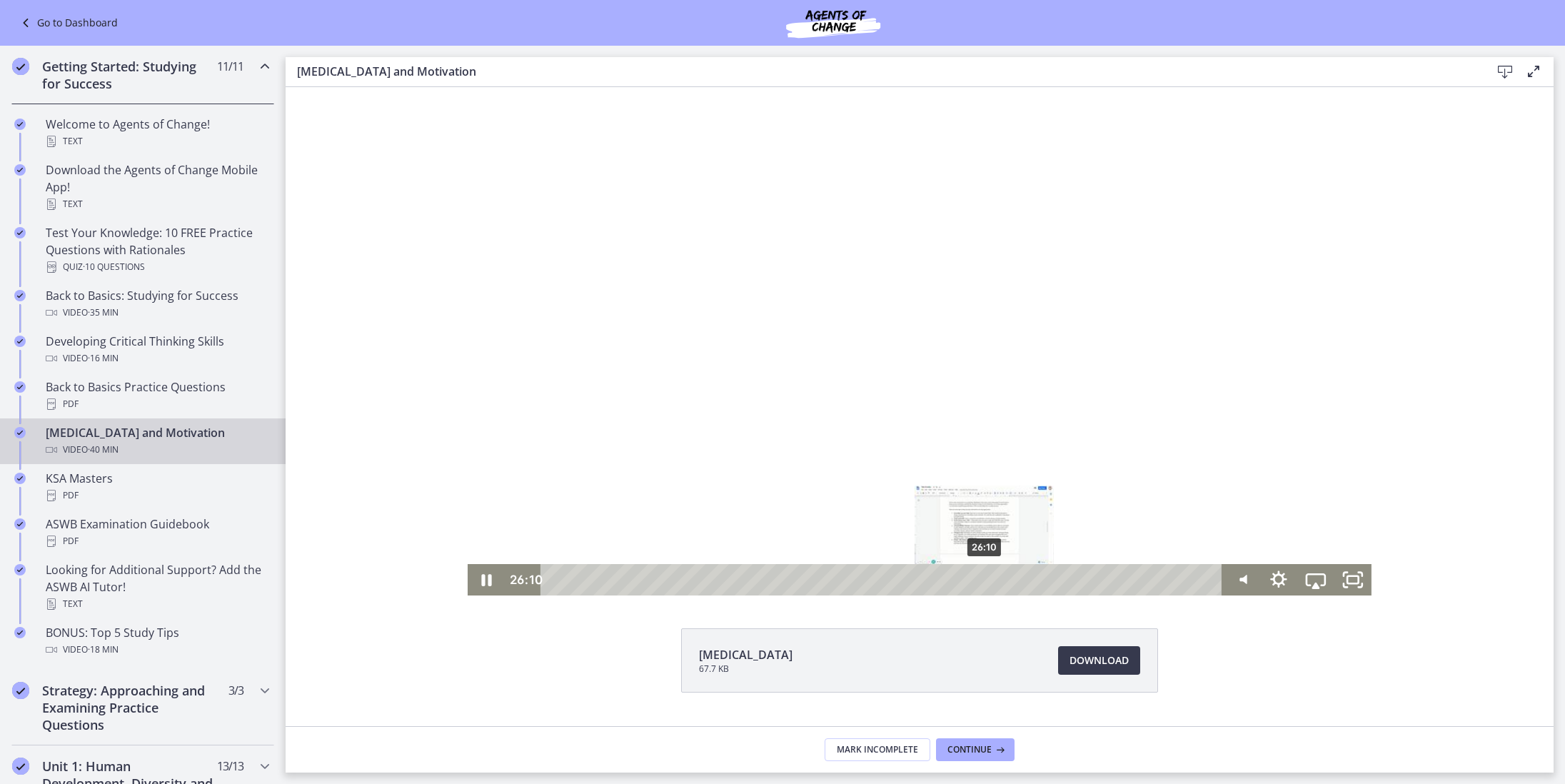
click at [985, 577] on div "26:10" at bounding box center [884, 580] width 660 height 32
click at [1006, 581] on div "27:28" at bounding box center [884, 580] width 660 height 32
click at [998, 581] on div "26:59" at bounding box center [884, 580] width 660 height 32
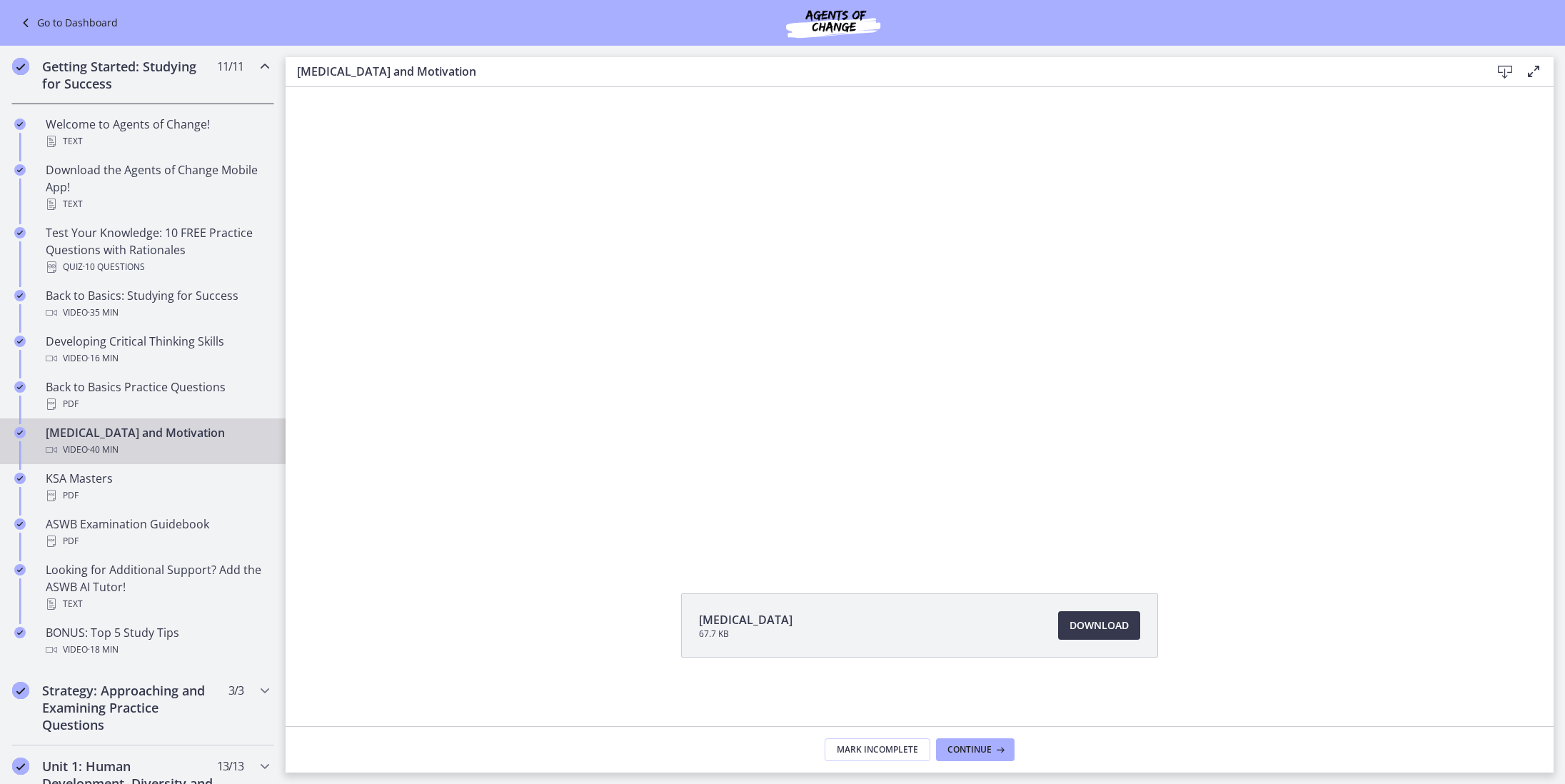
scroll to position [35, 0]
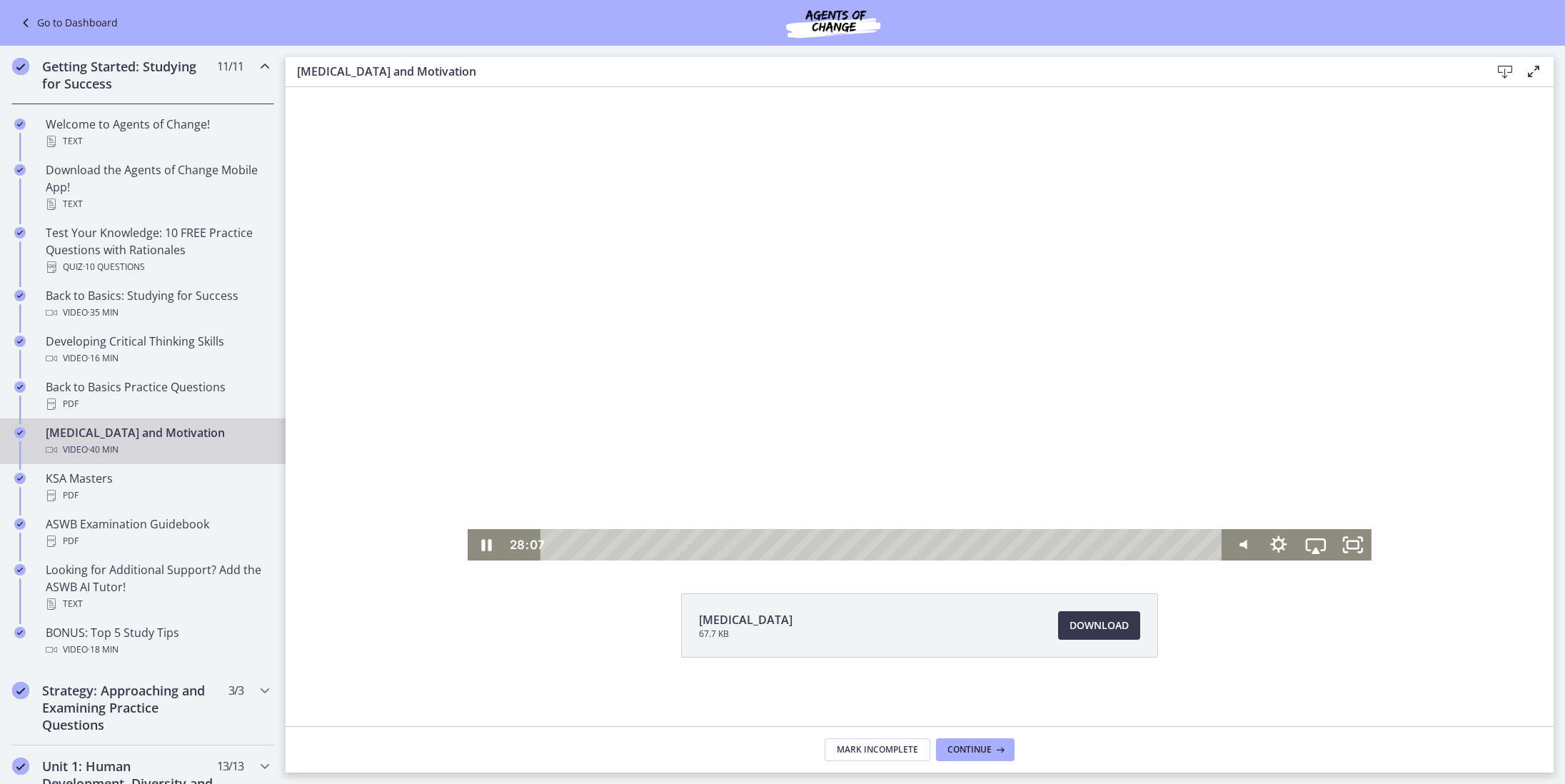
click at [975, 380] on div at bounding box center [920, 306] width 904 height 508
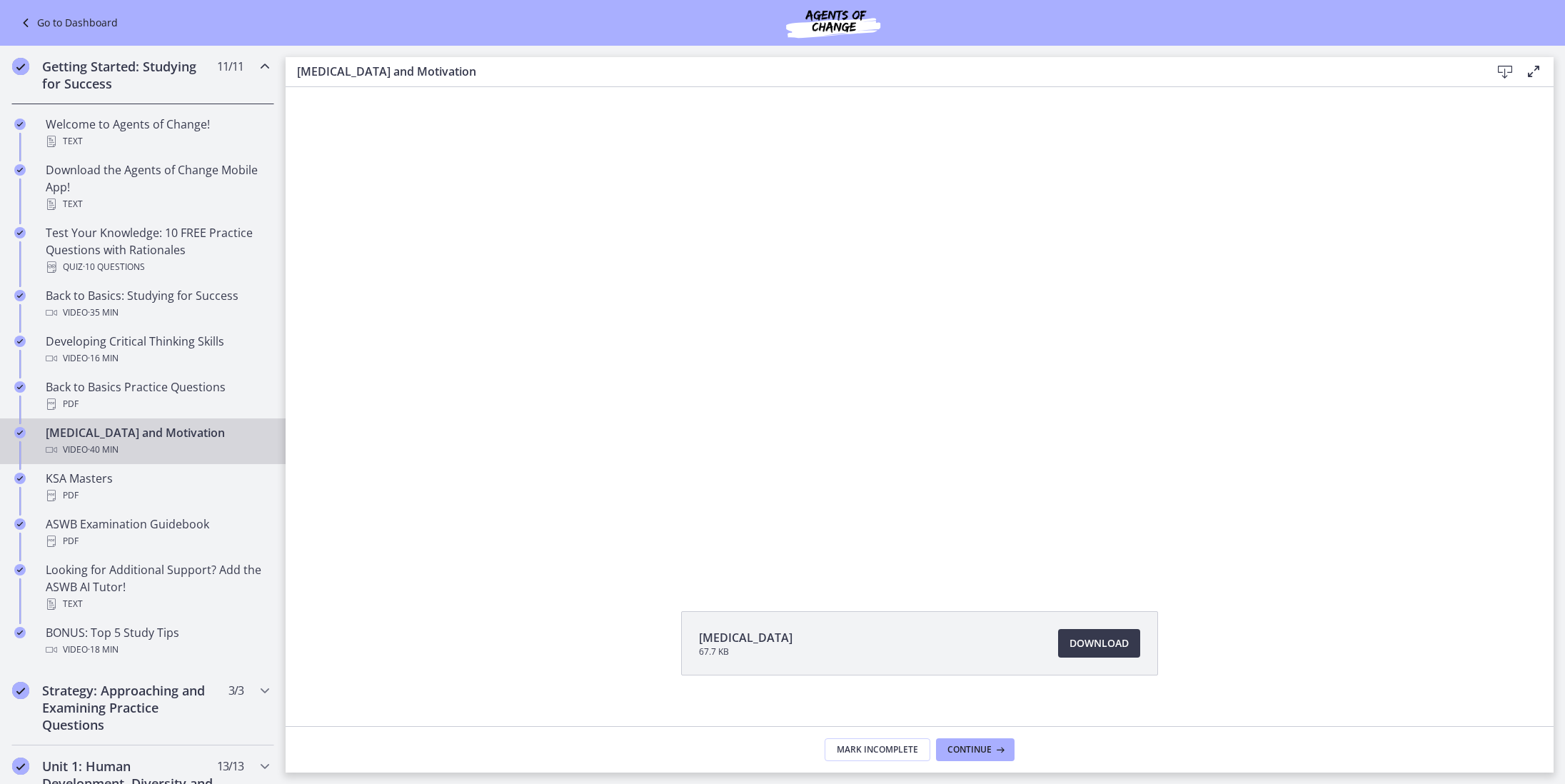
scroll to position [13, 0]
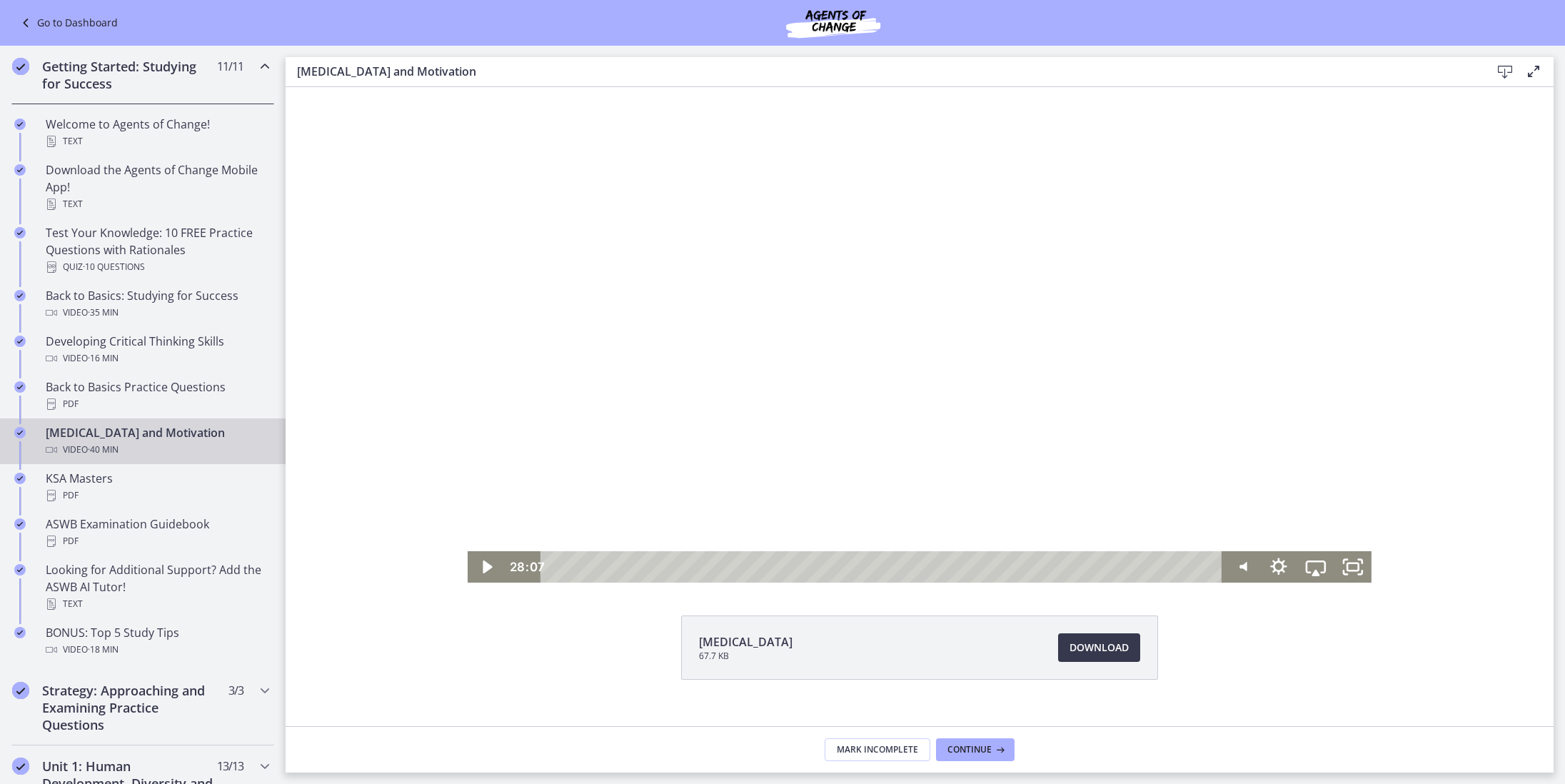
click at [975, 381] on div at bounding box center [920, 328] width 904 height 508
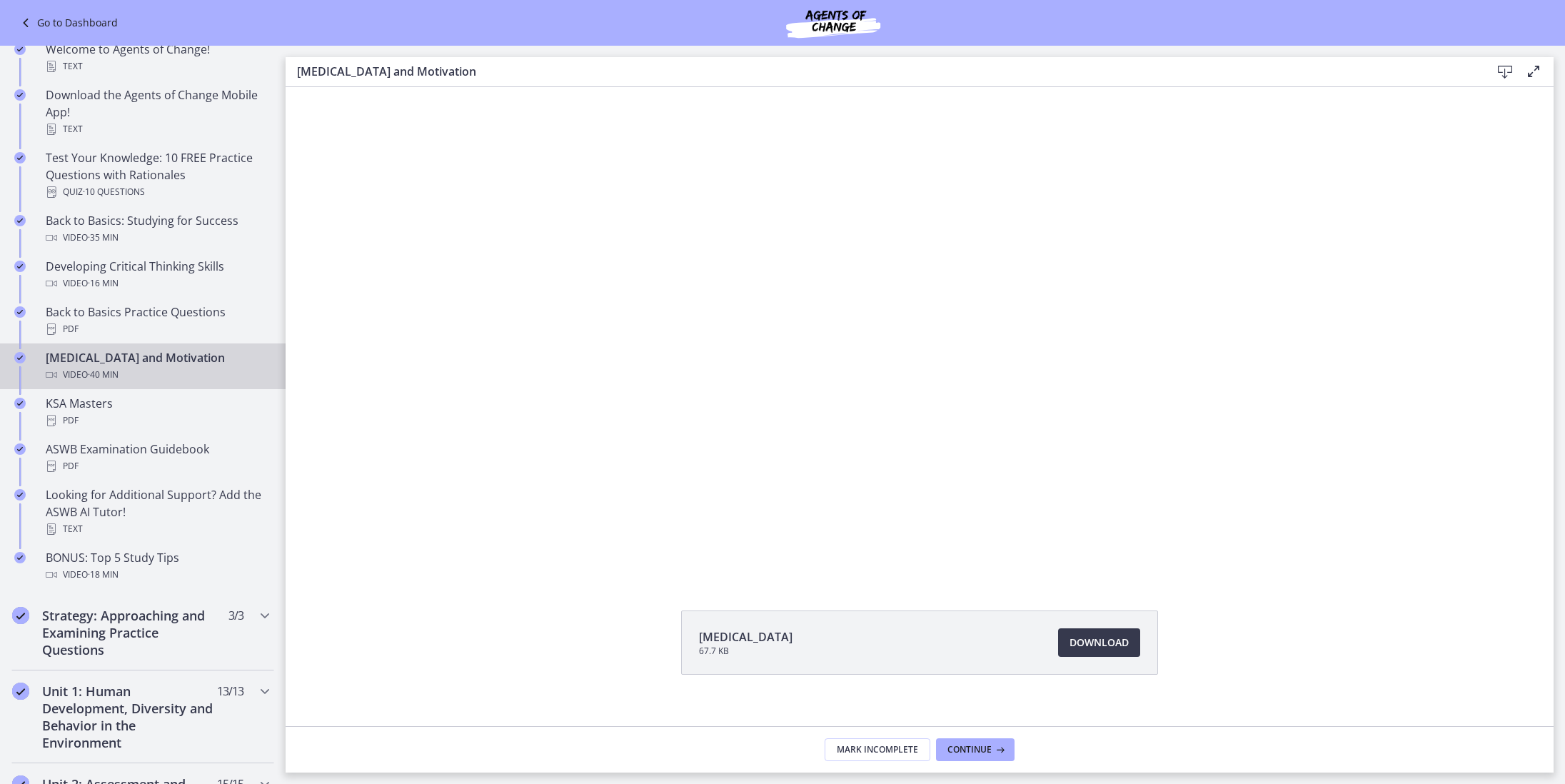
scroll to position [0, 0]
drag, startPoint x: 775, startPoint y: 632, endPoint x: 765, endPoint y: 646, distance: 17.2
click at [751, 633] on li "[MEDICAL_DATA] 67.7 KB Download Opens in a new window" at bounding box center [919, 642] width 477 height 64
click at [983, 738] on button "Continue" at bounding box center [975, 750] width 78 height 23
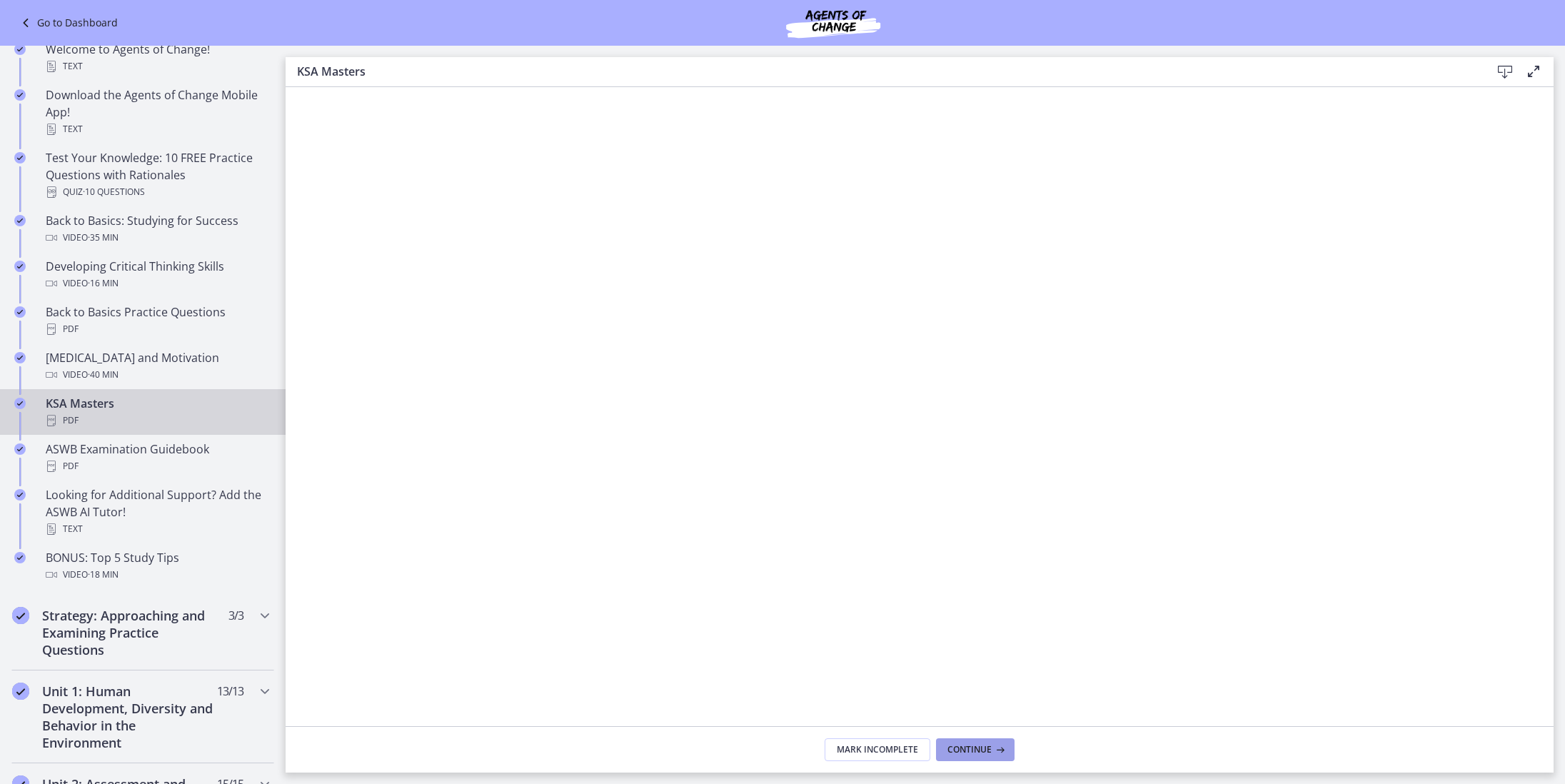
click at [968, 745] on span "Continue" at bounding box center [969, 749] width 44 height 11
